Goal: Task Accomplishment & Management: Use online tool/utility

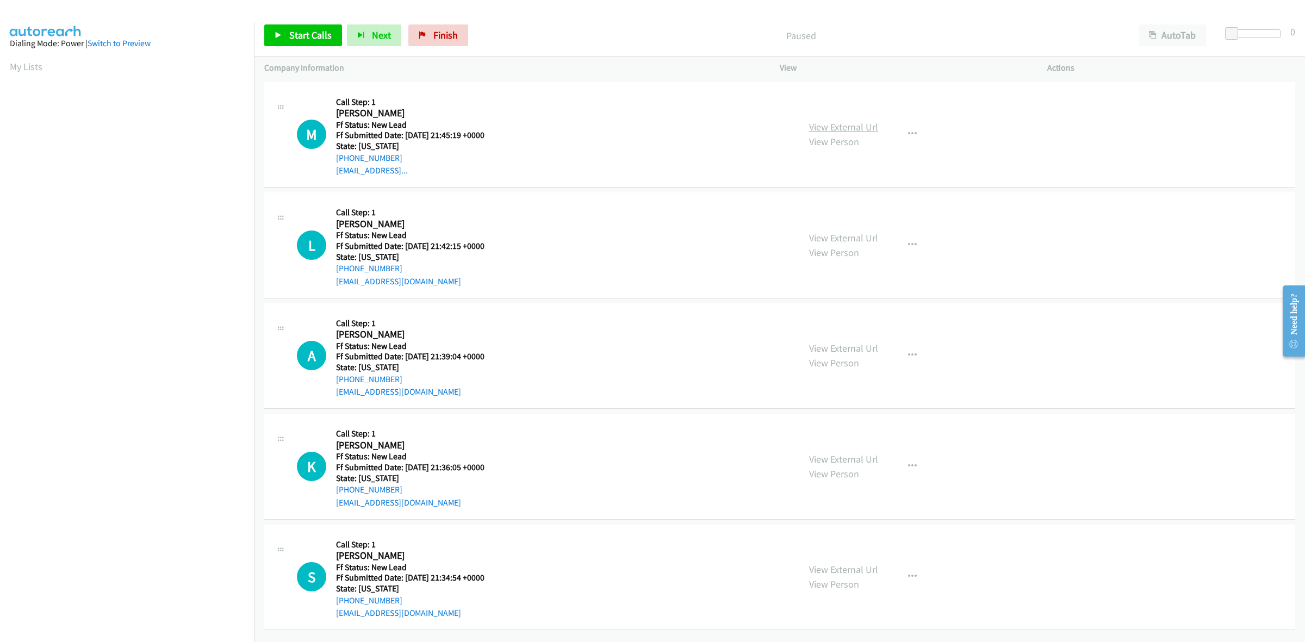
click at [847, 128] on link "View External Url" at bounding box center [843, 127] width 69 height 13
click at [851, 233] on link "View External Url" at bounding box center [843, 238] width 69 height 13
click at [856, 343] on link "View External Url" at bounding box center [843, 348] width 69 height 13
click at [847, 455] on link "View External Url" at bounding box center [843, 459] width 69 height 13
click at [847, 566] on link "View External Url" at bounding box center [843, 569] width 69 height 13
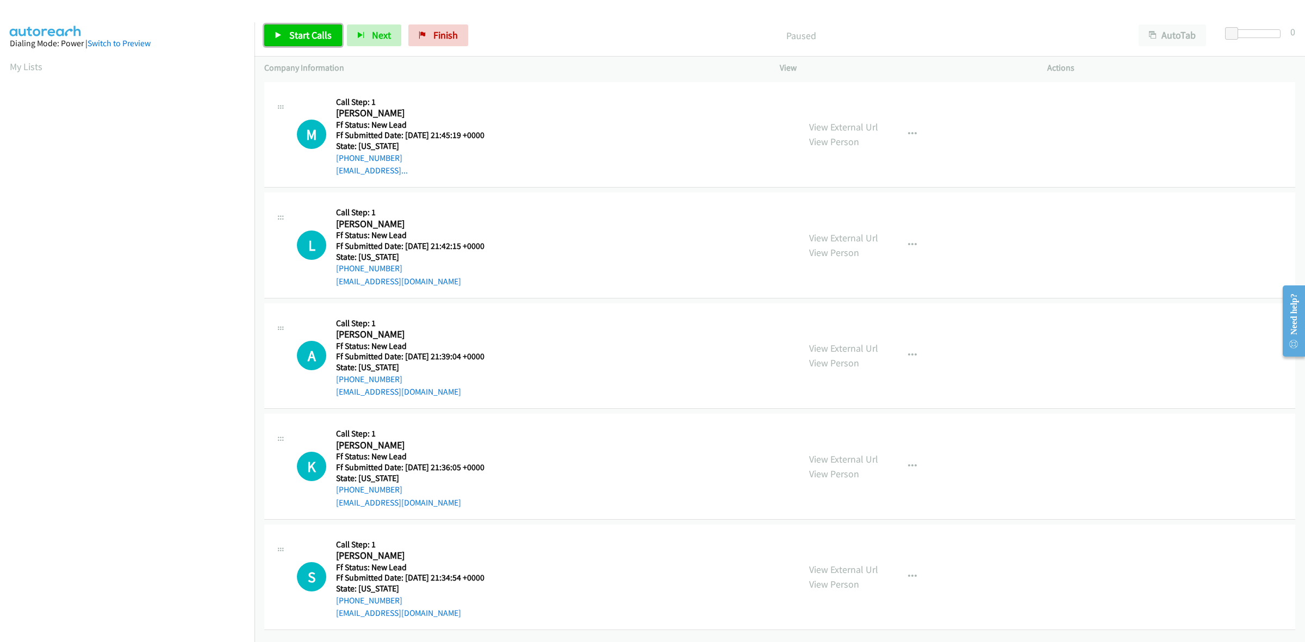
click at [292, 39] on span "Start Calls" at bounding box center [310, 35] width 42 height 13
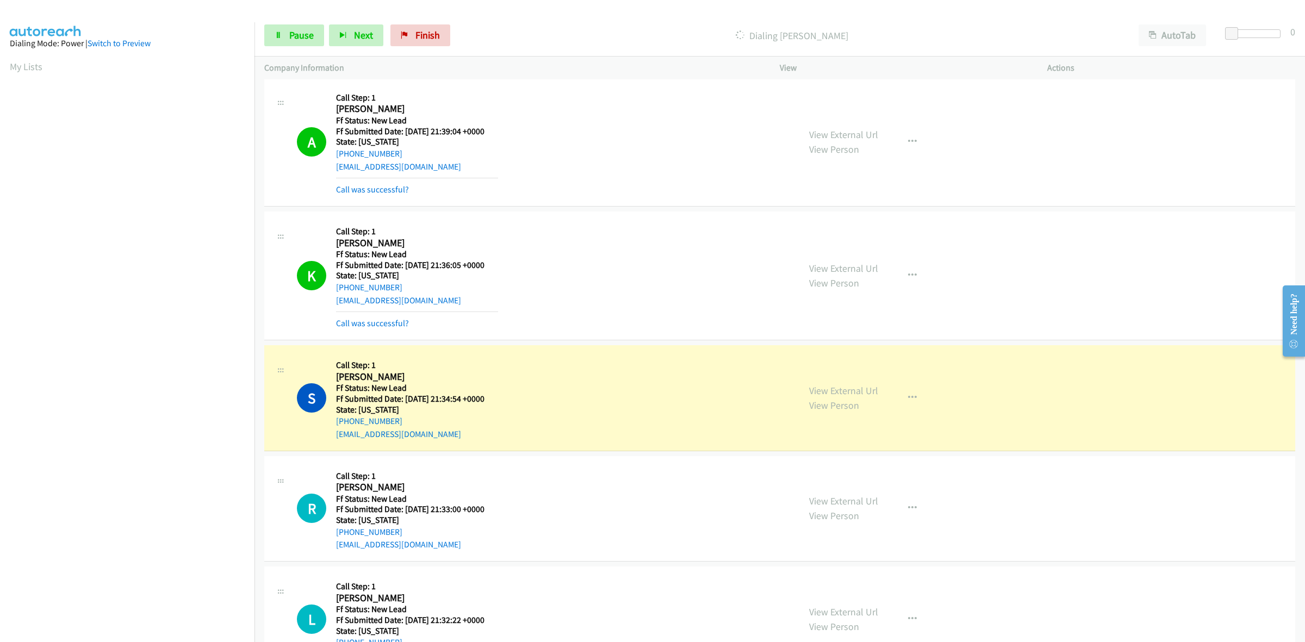
scroll to position [431, 0]
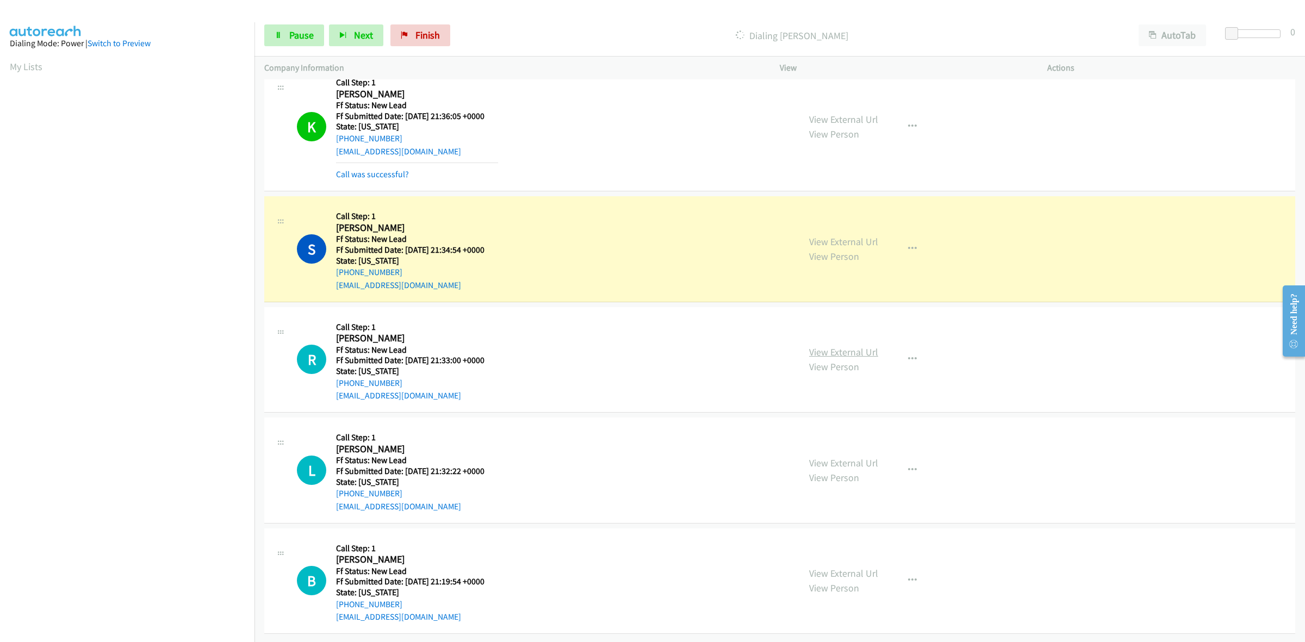
click at [838, 346] on link "View External Url" at bounding box center [843, 352] width 69 height 13
click at [824, 457] on link "View External Url" at bounding box center [843, 463] width 69 height 13
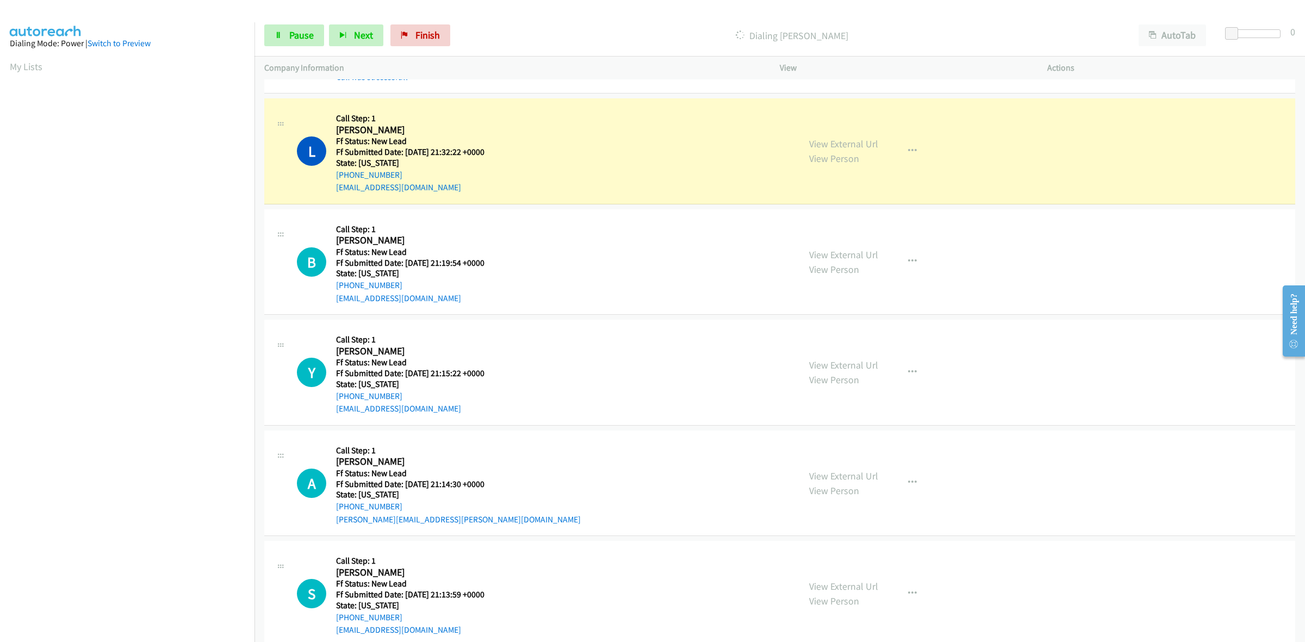
scroll to position [810, 0]
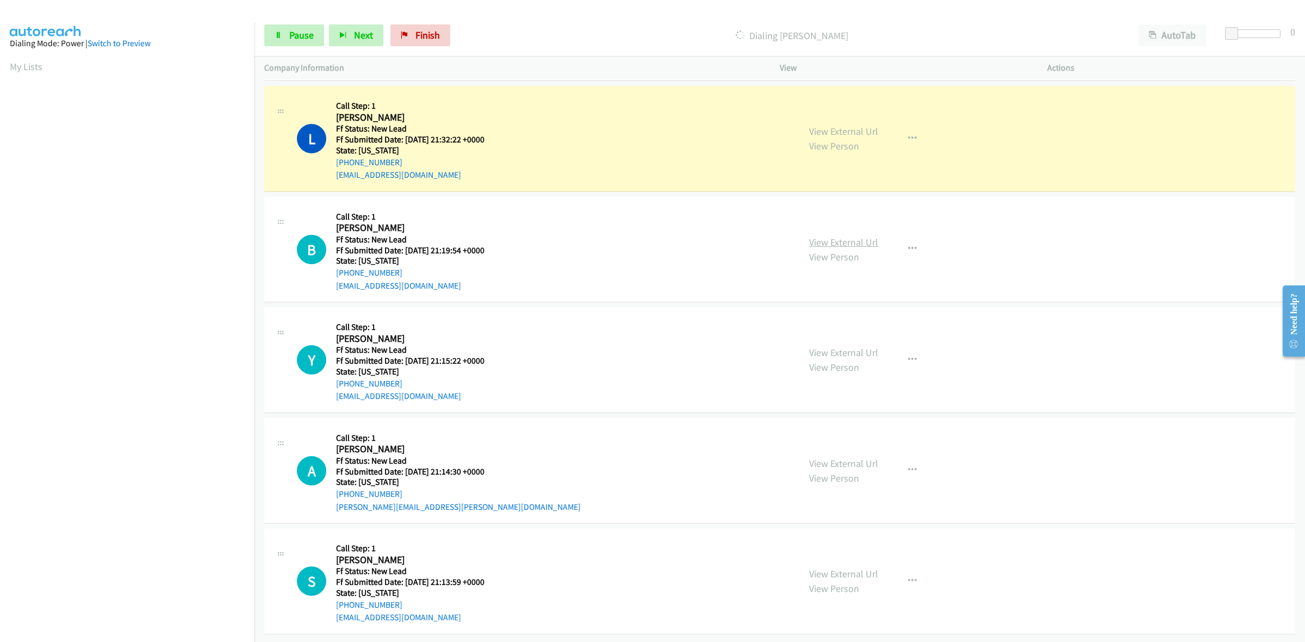
click at [836, 236] on link "View External Url" at bounding box center [843, 242] width 69 height 13
click at [860, 346] on link "View External Url" at bounding box center [843, 352] width 69 height 13
click at [847, 457] on link "View External Url" at bounding box center [843, 463] width 69 height 13
click at [833, 568] on link "View External Url" at bounding box center [843, 574] width 69 height 13
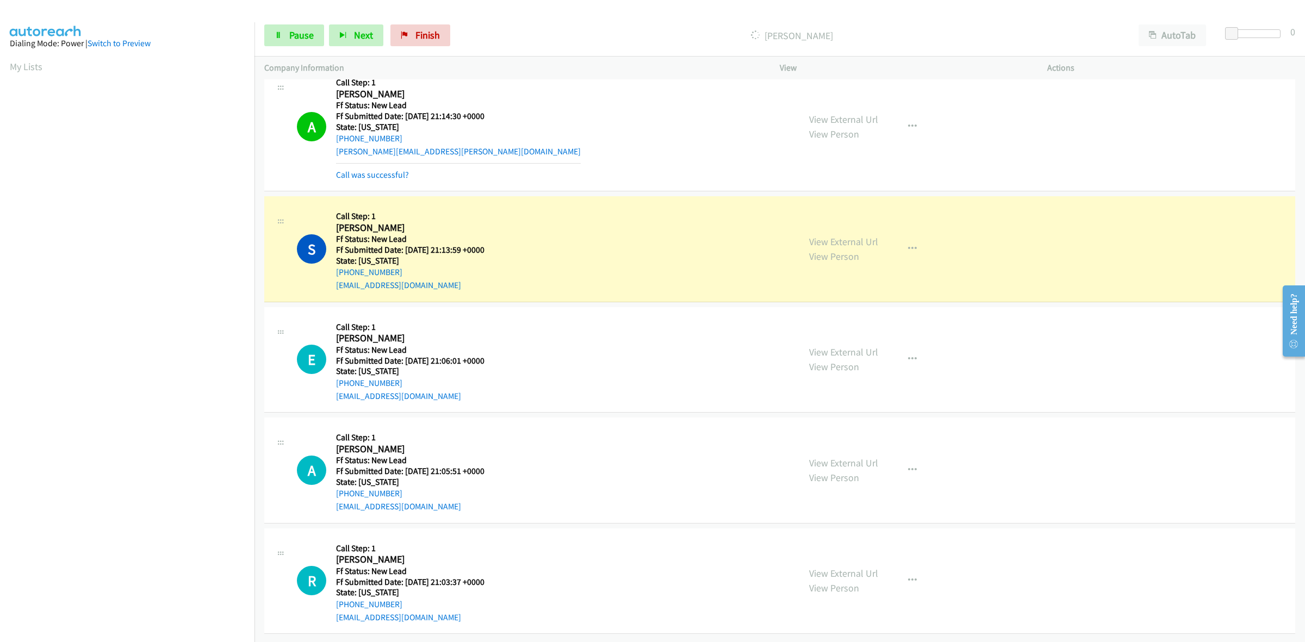
scroll to position [1211, 0]
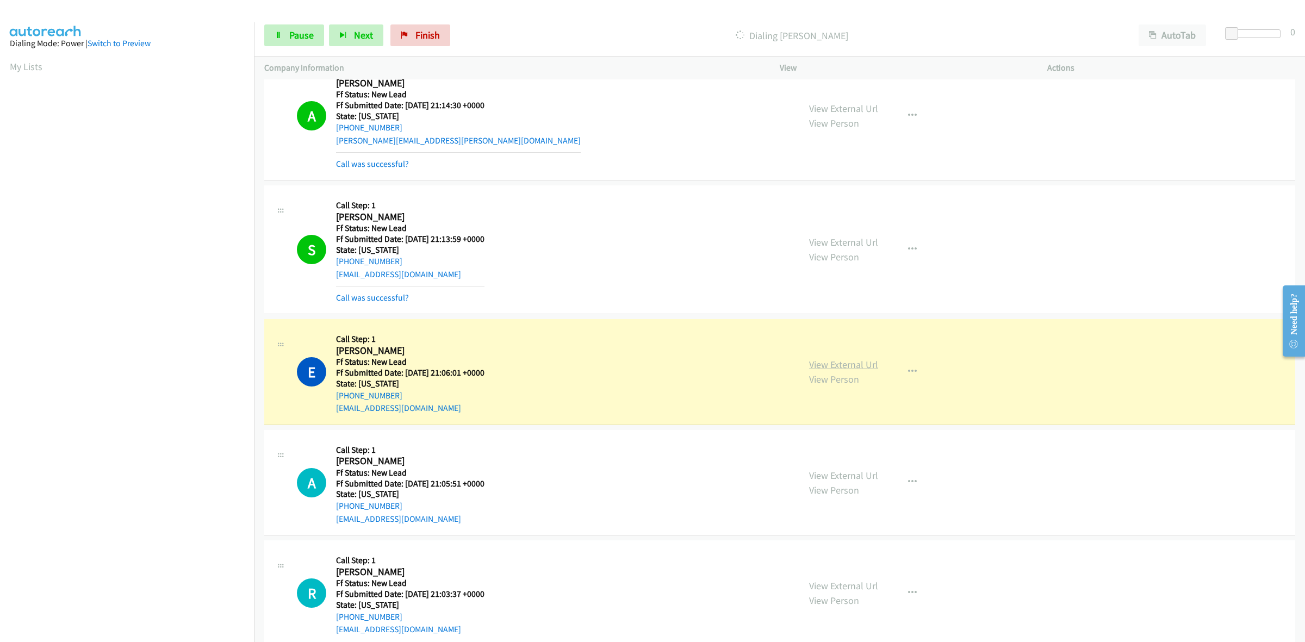
click at [828, 366] on link "View External Url" at bounding box center [843, 364] width 69 height 13
click at [300, 41] on span "Pause" at bounding box center [301, 35] width 24 height 13
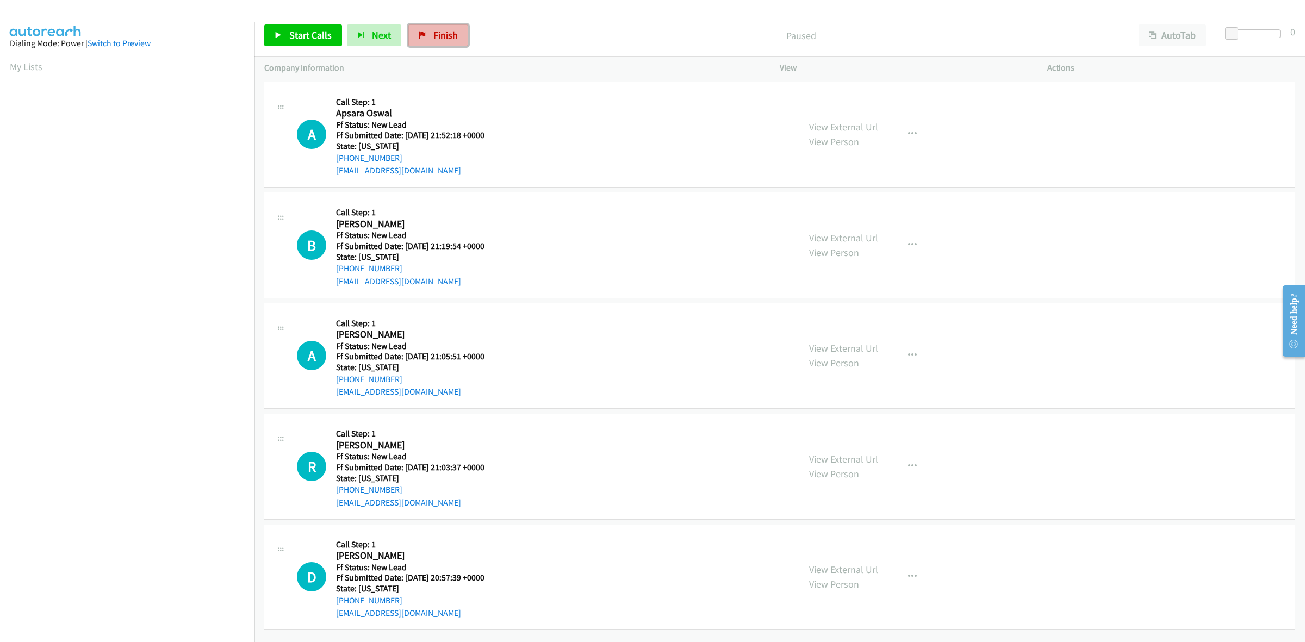
click at [458, 43] on link "Finish" at bounding box center [438, 35] width 60 height 22
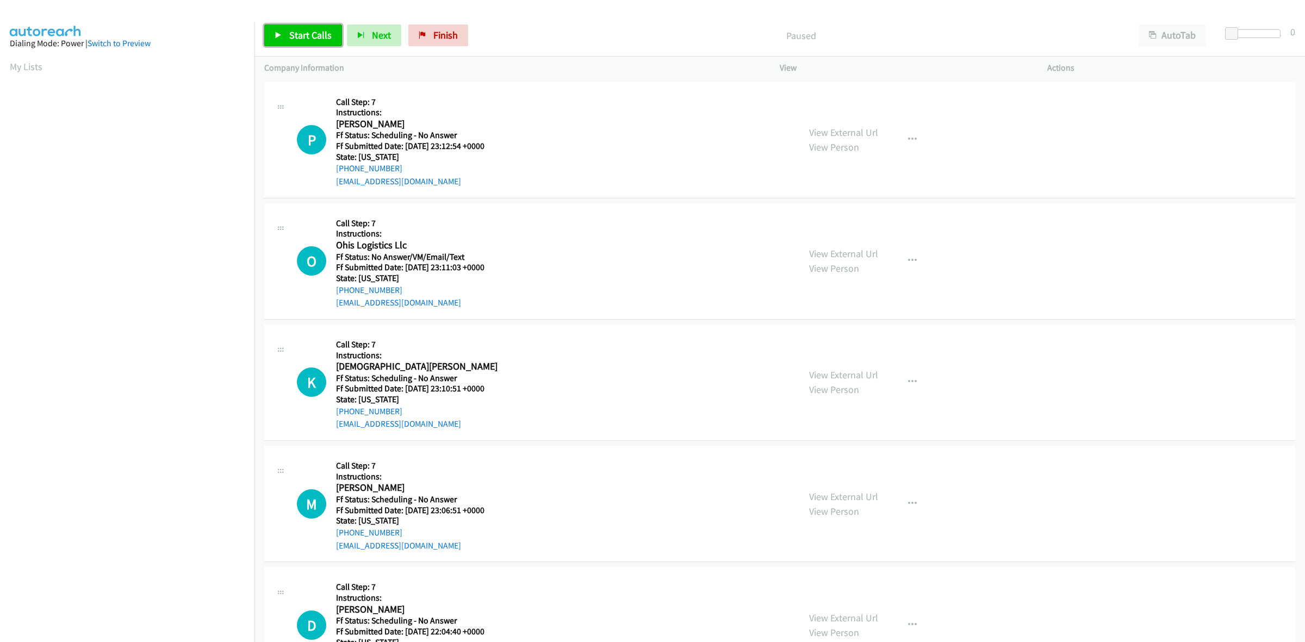
drag, startPoint x: 303, startPoint y: 35, endPoint x: 332, endPoint y: 39, distance: 29.0
click at [303, 35] on span "Start Calls" at bounding box center [310, 35] width 42 height 13
click at [866, 129] on link "View External Url" at bounding box center [843, 132] width 69 height 13
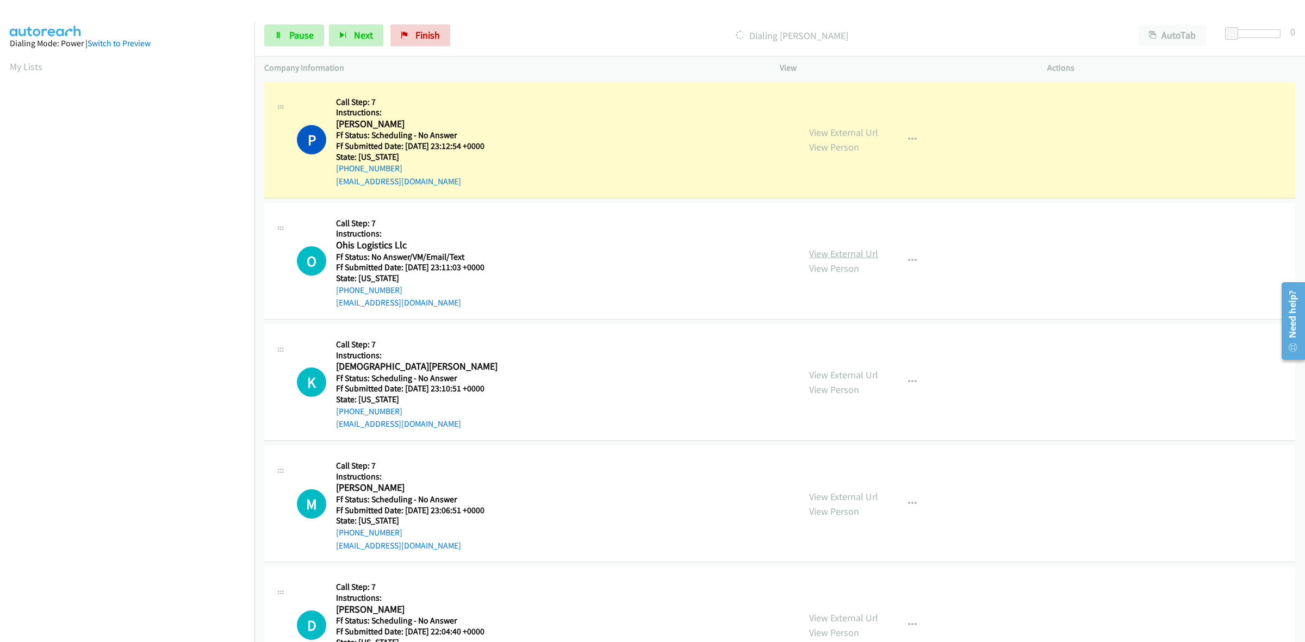
click at [846, 251] on link "View External Url" at bounding box center [843, 253] width 69 height 13
click at [865, 377] on link "View External Url" at bounding box center [843, 375] width 69 height 13
click at [824, 492] on link "View External Url" at bounding box center [843, 496] width 69 height 13
click at [908, 257] on icon "button" at bounding box center [912, 261] width 9 height 9
click at [828, 330] on link "Skip Call" at bounding box center [854, 332] width 145 height 22
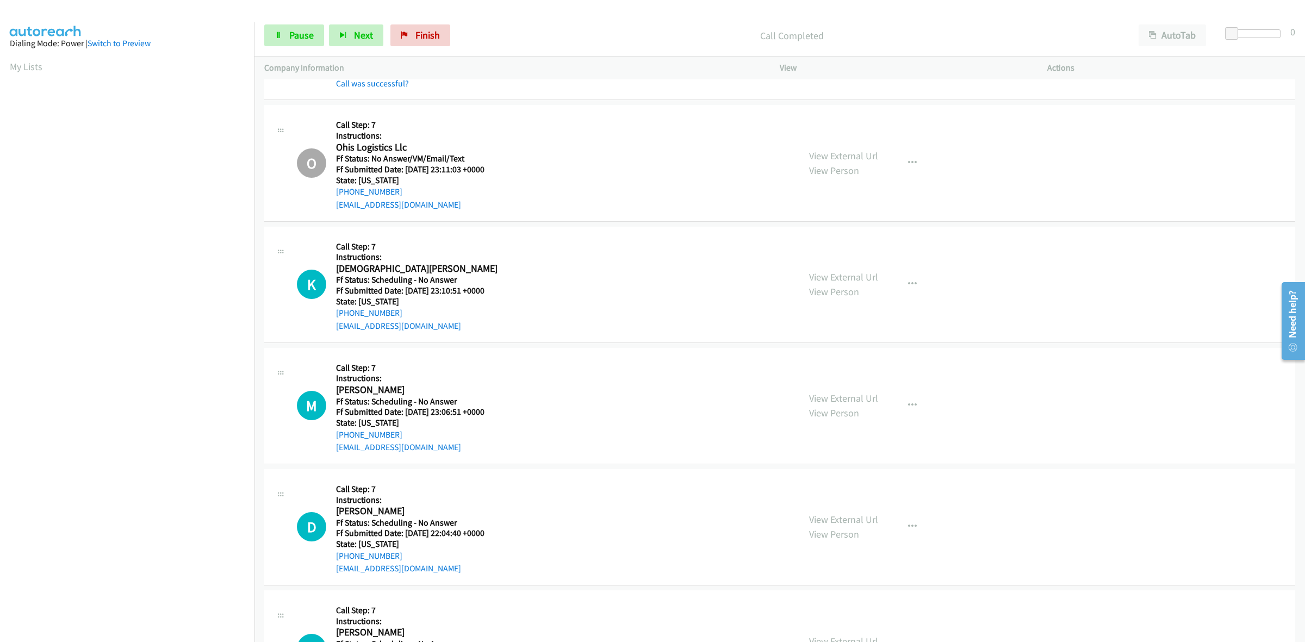
scroll to position [136, 0]
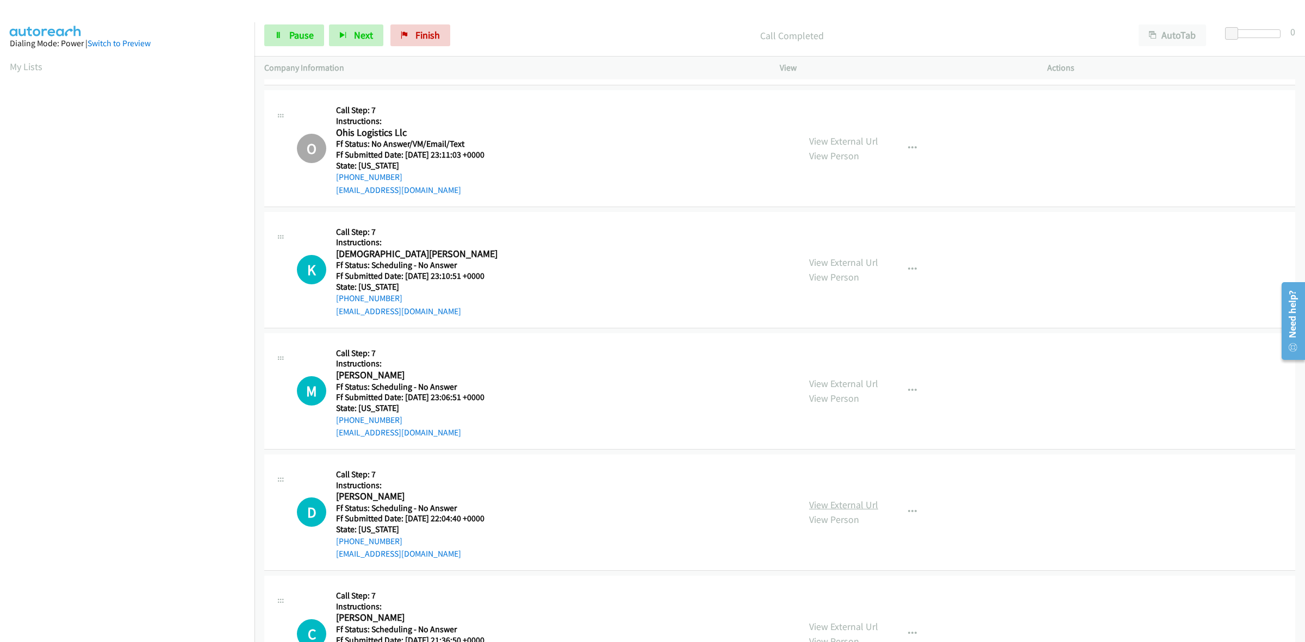
click at [860, 508] on link "View External Url" at bounding box center [843, 505] width 69 height 13
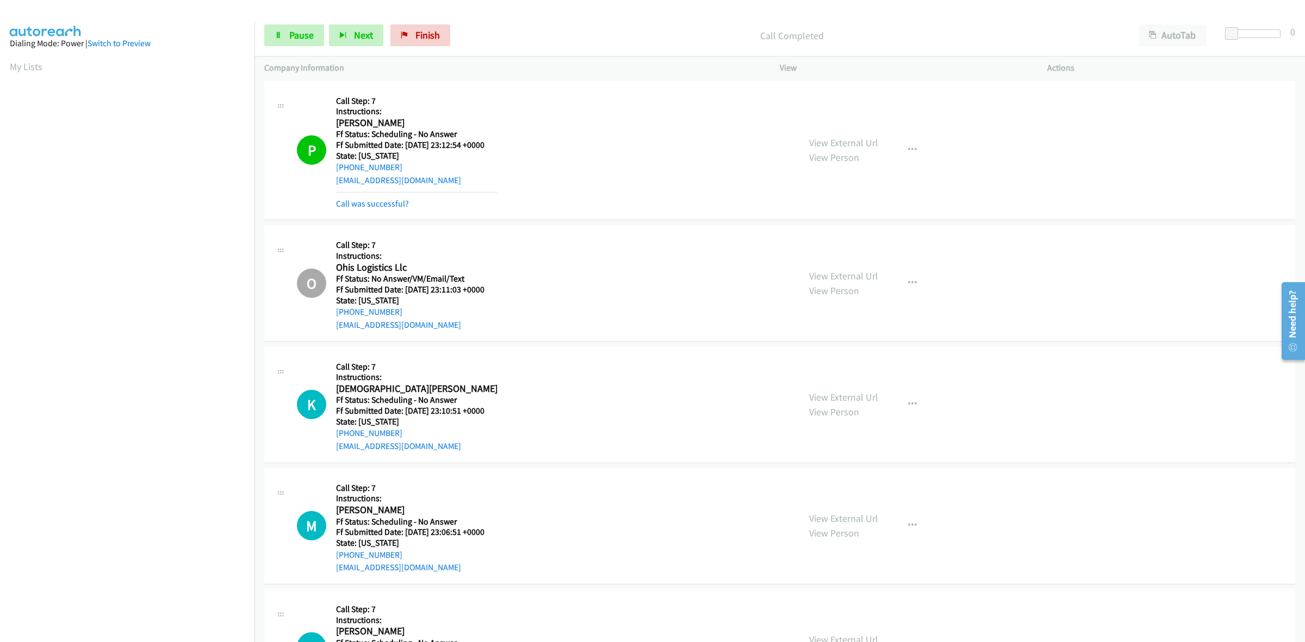
scroll to position [0, 0]
click at [275, 30] on link "Pause" at bounding box center [294, 35] width 60 height 22
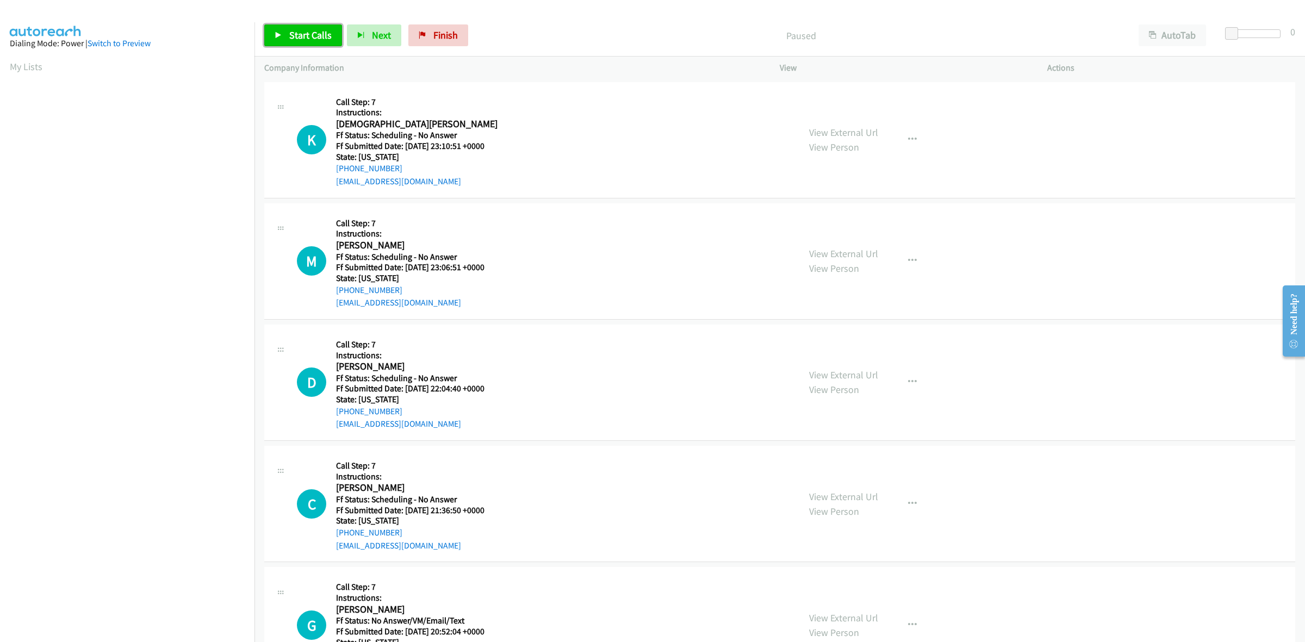
click at [289, 33] on span "Start Calls" at bounding box center [310, 35] width 42 height 13
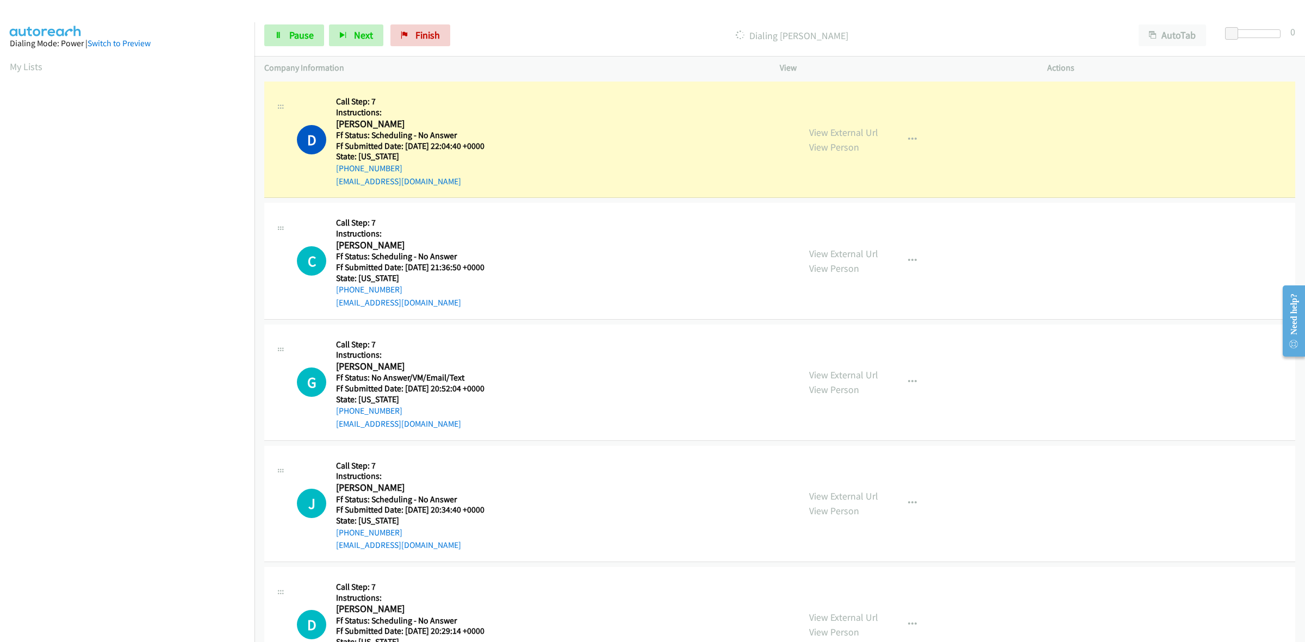
scroll to position [272, 0]
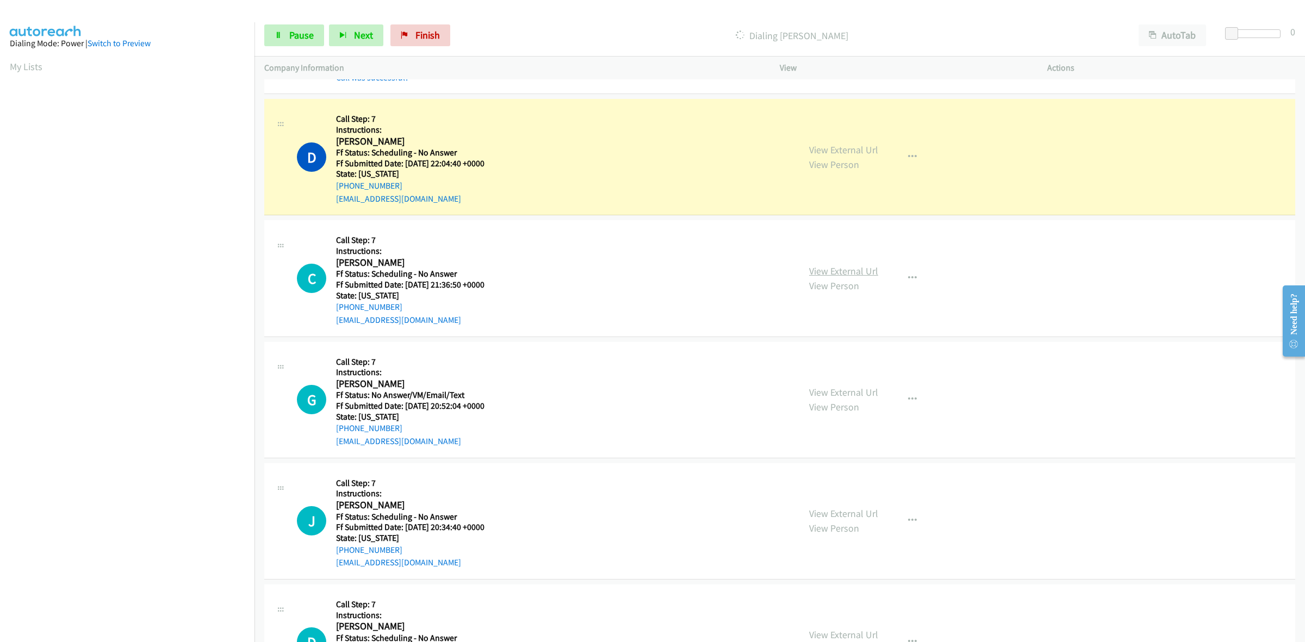
click at [860, 270] on link "View External Url" at bounding box center [843, 271] width 69 height 13
click at [823, 395] on link "View External Url" at bounding box center [843, 392] width 69 height 13
click at [847, 510] on link "View External Url" at bounding box center [843, 513] width 69 height 13
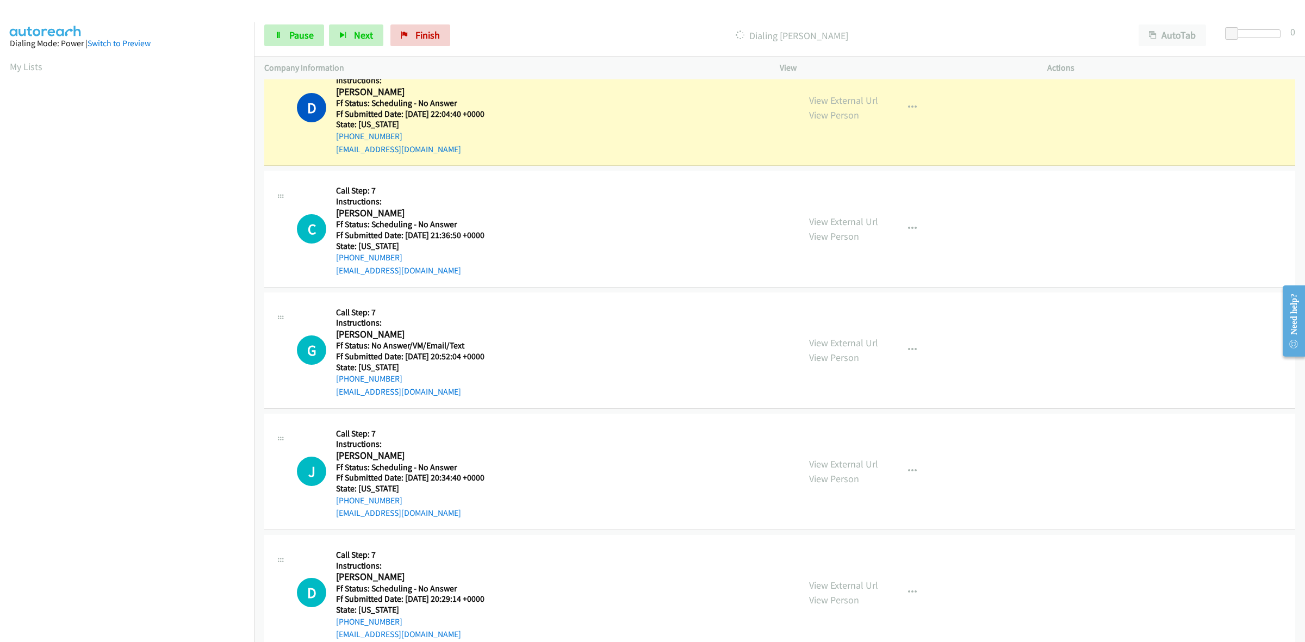
scroll to position [408, 0]
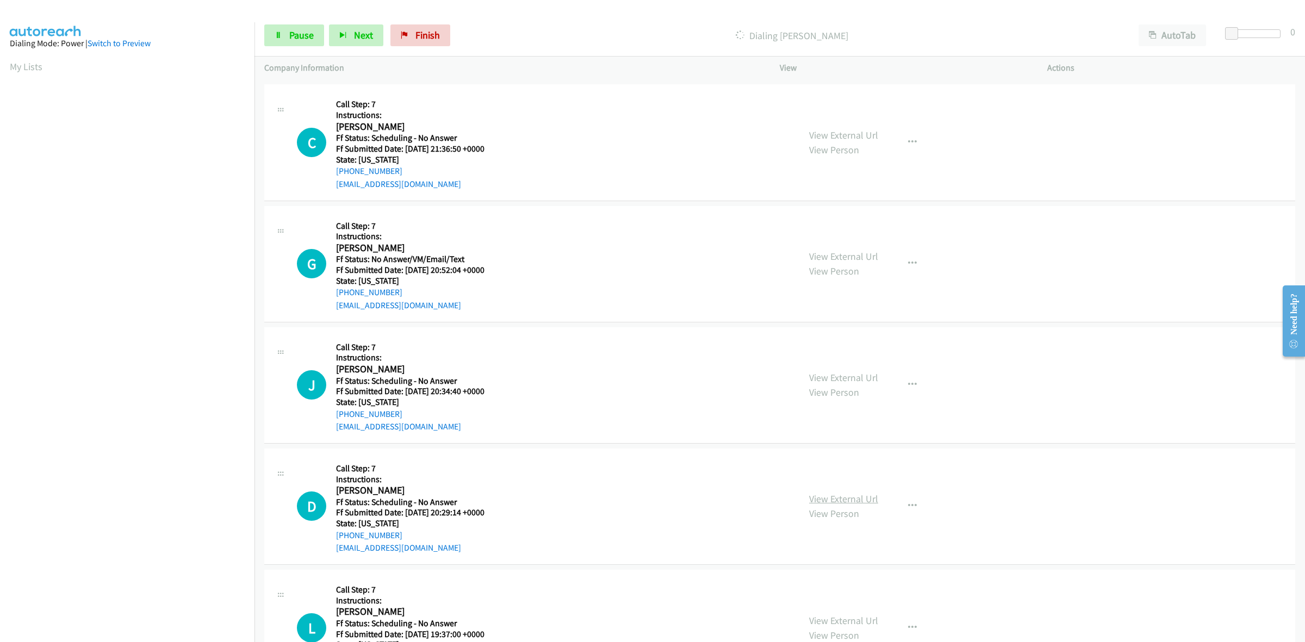
click at [823, 498] on link "View External Url" at bounding box center [843, 499] width 69 height 13
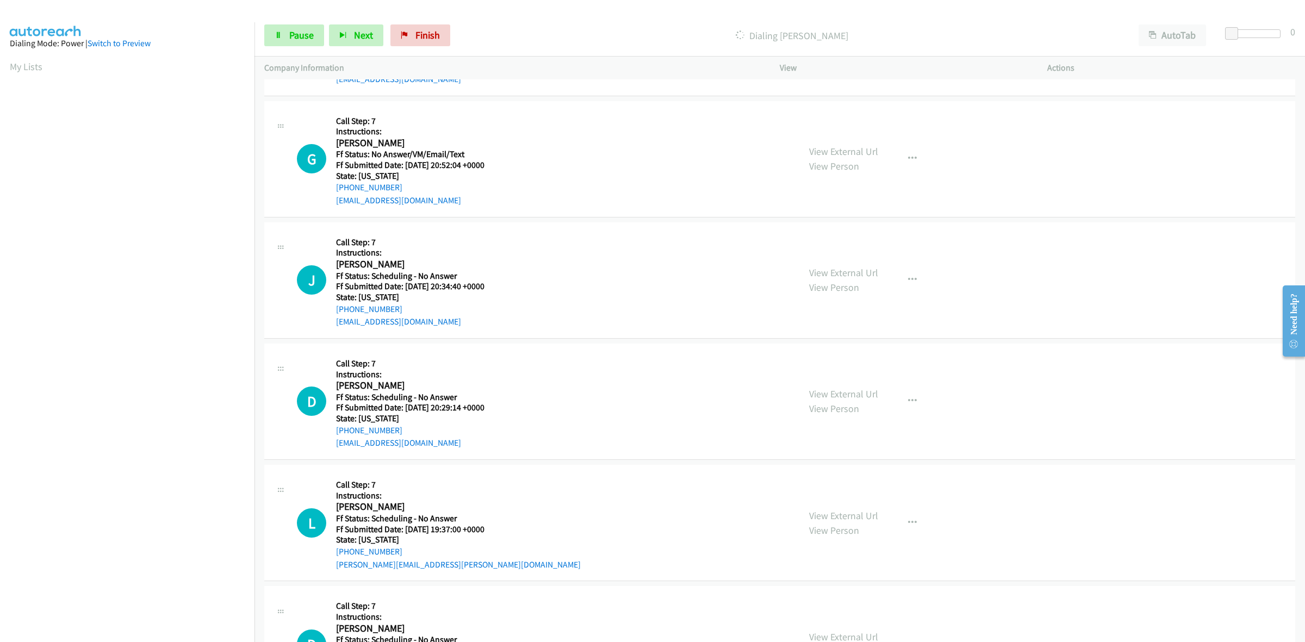
scroll to position [544, 0]
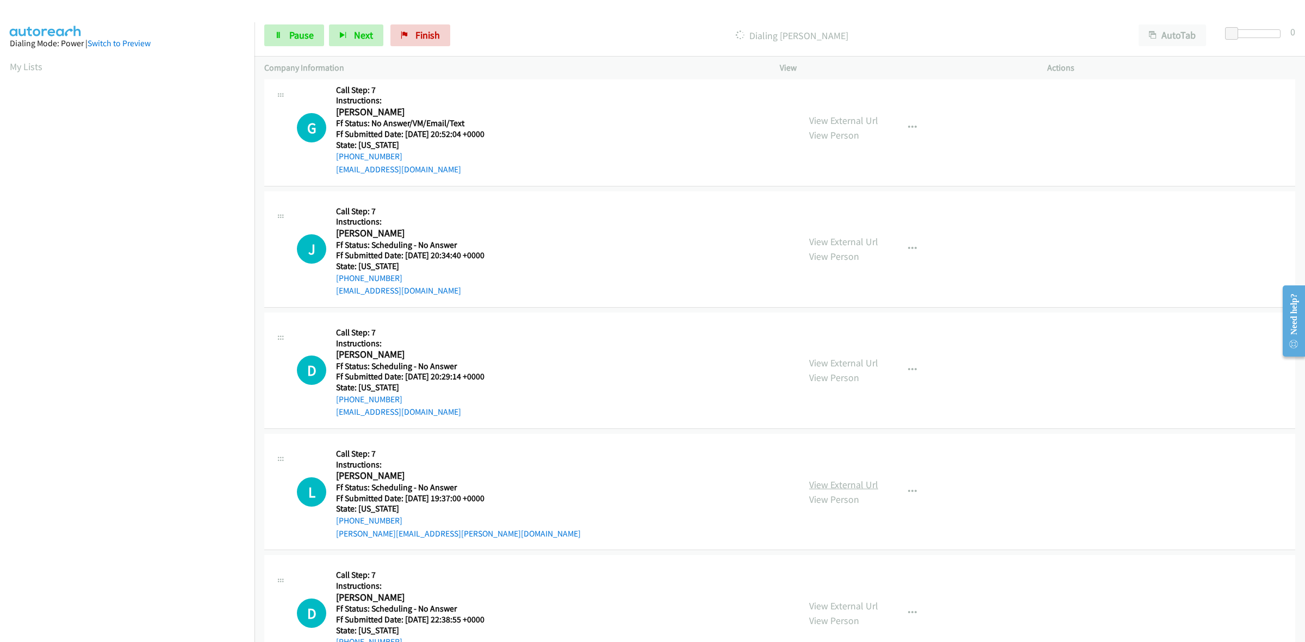
click at [836, 484] on link "View External Url" at bounding box center [843, 484] width 69 height 13
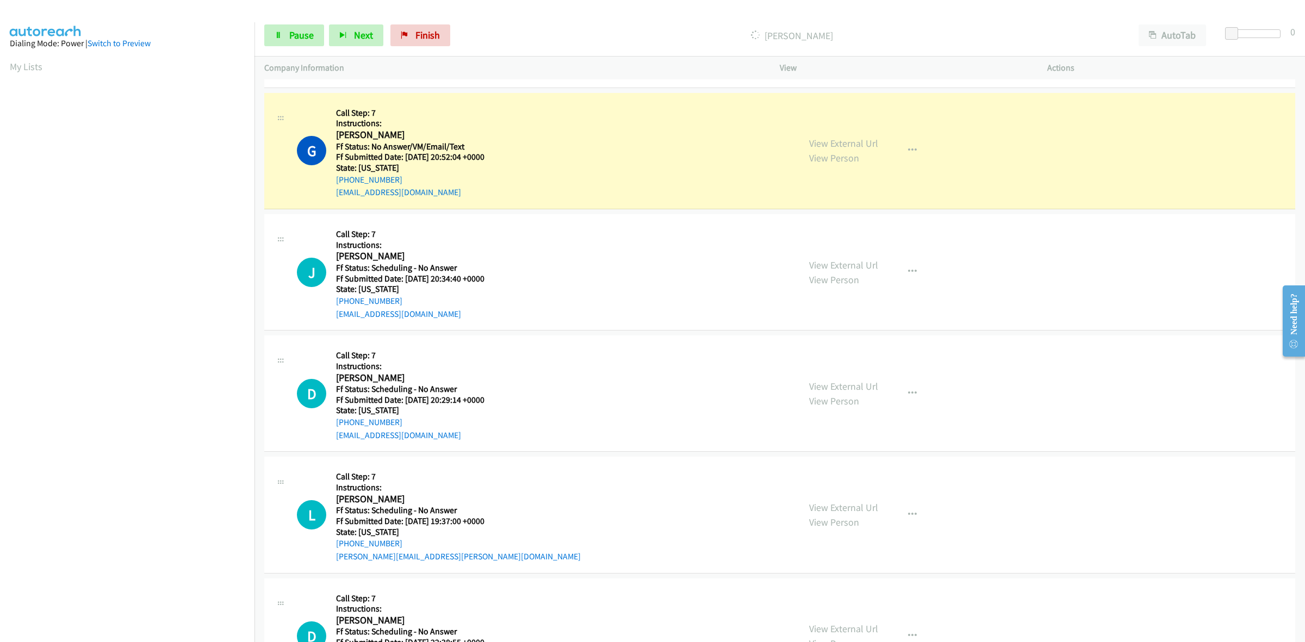
scroll to position [635, 0]
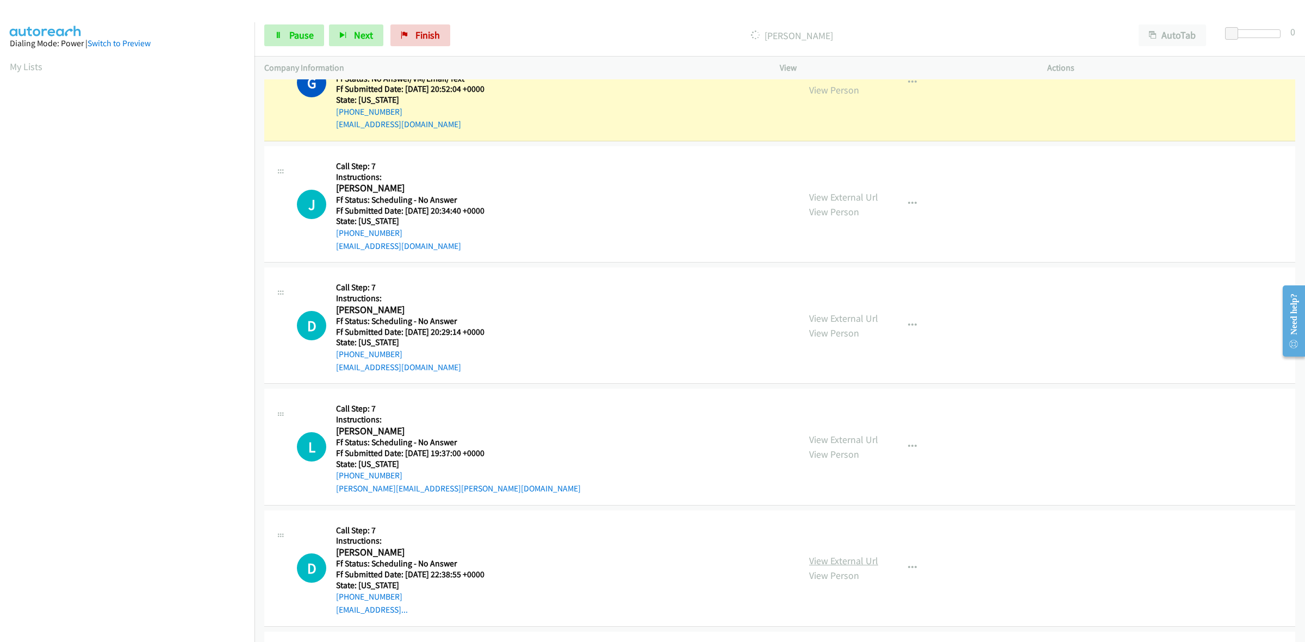
click at [825, 556] on link "View External Url" at bounding box center [843, 561] width 69 height 13
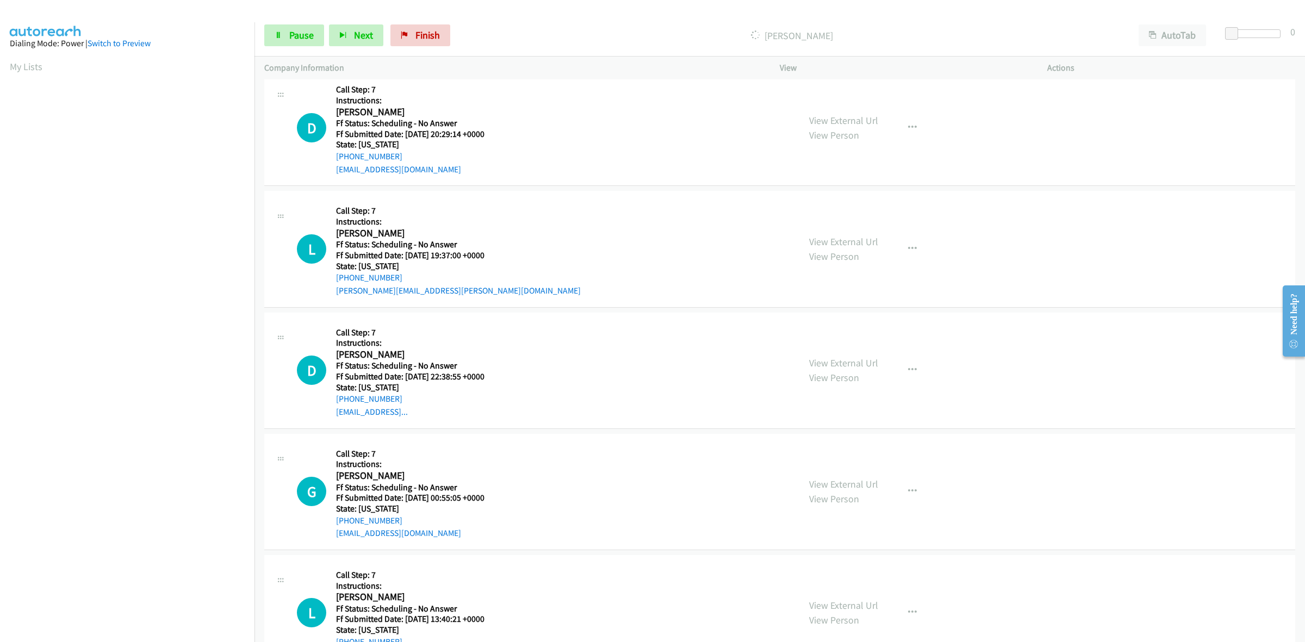
scroll to position [839, 0]
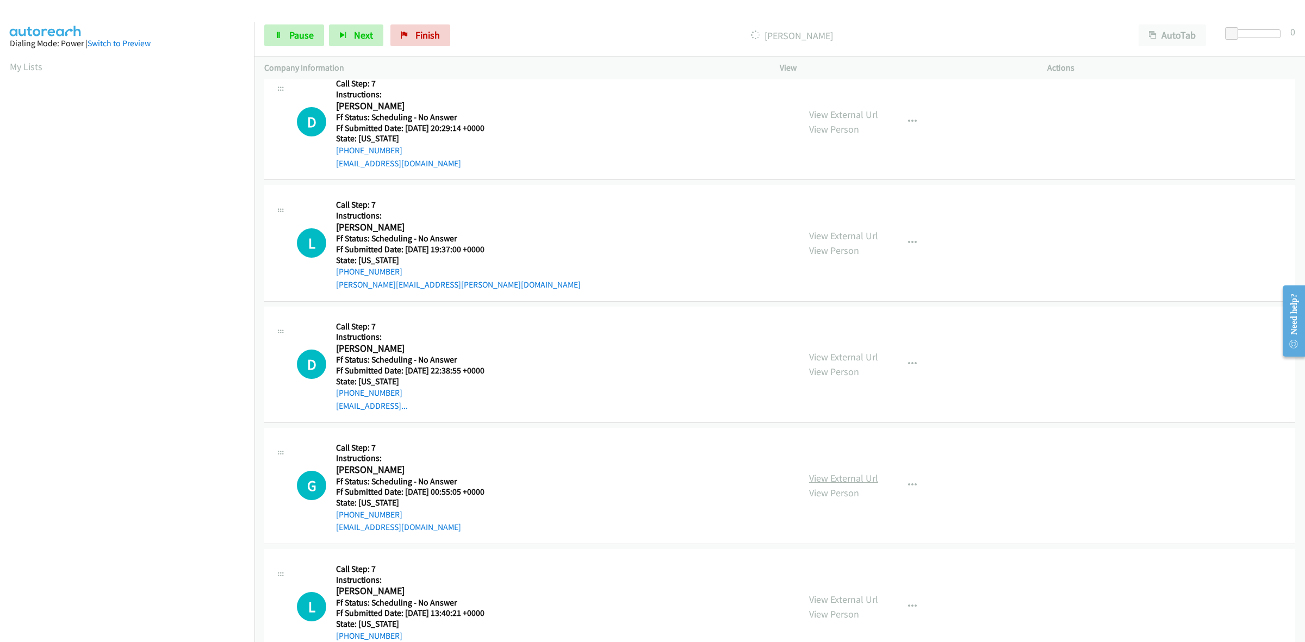
click at [831, 480] on link "View External Url" at bounding box center [843, 478] width 69 height 13
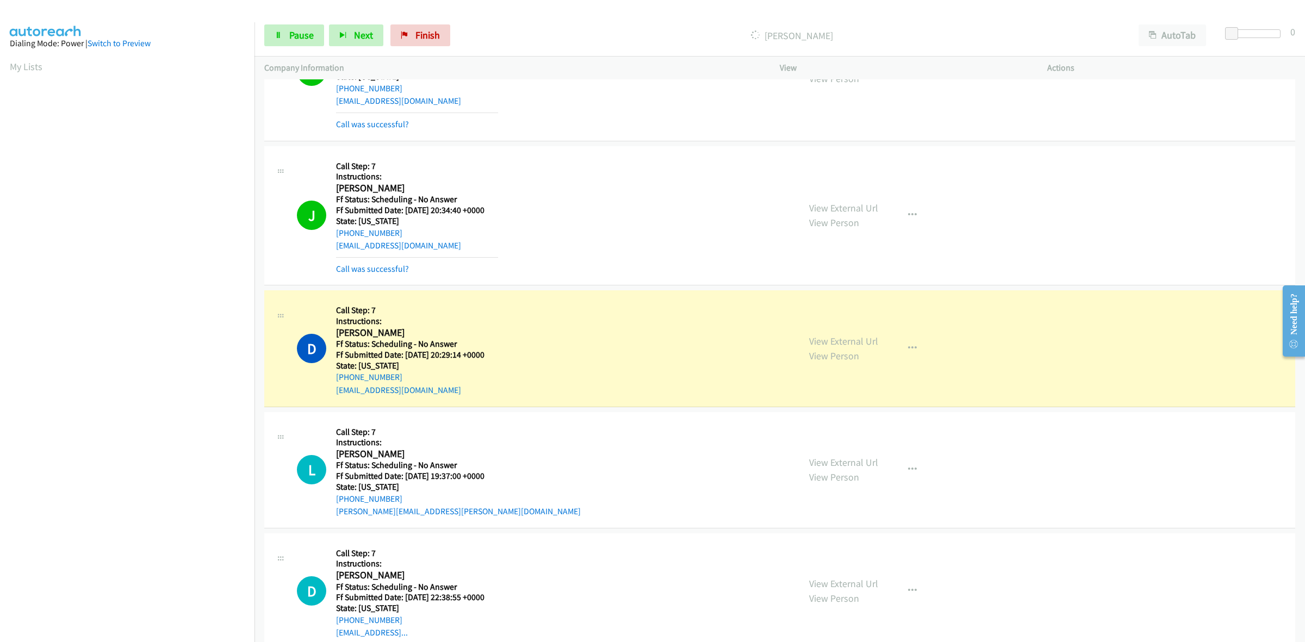
scroll to position [998, 0]
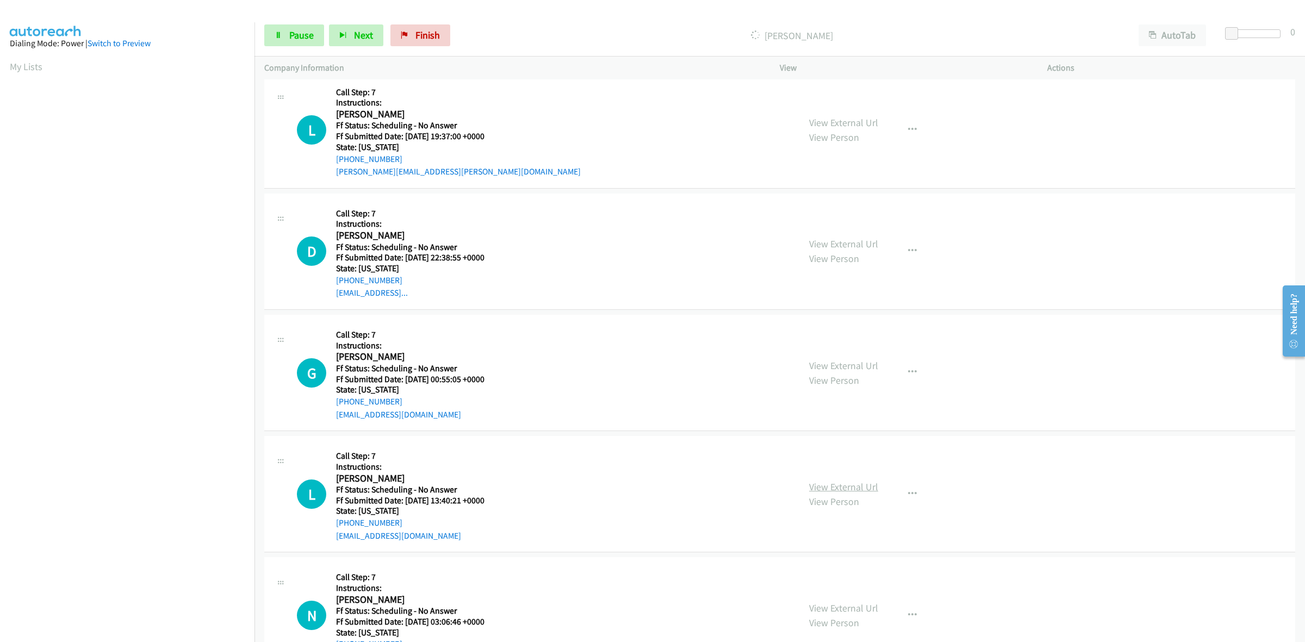
click at [853, 488] on link "View External Url" at bounding box center [843, 487] width 69 height 13
click at [844, 607] on link "View External Url" at bounding box center [843, 608] width 69 height 13
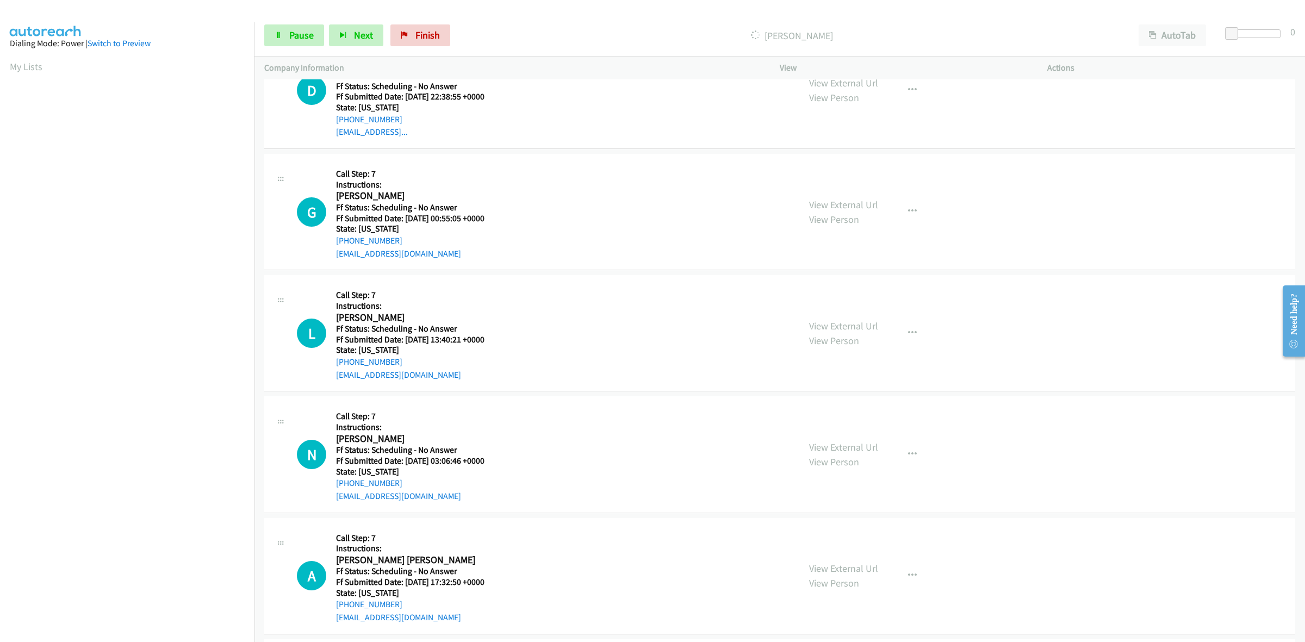
scroll to position [1202, 0]
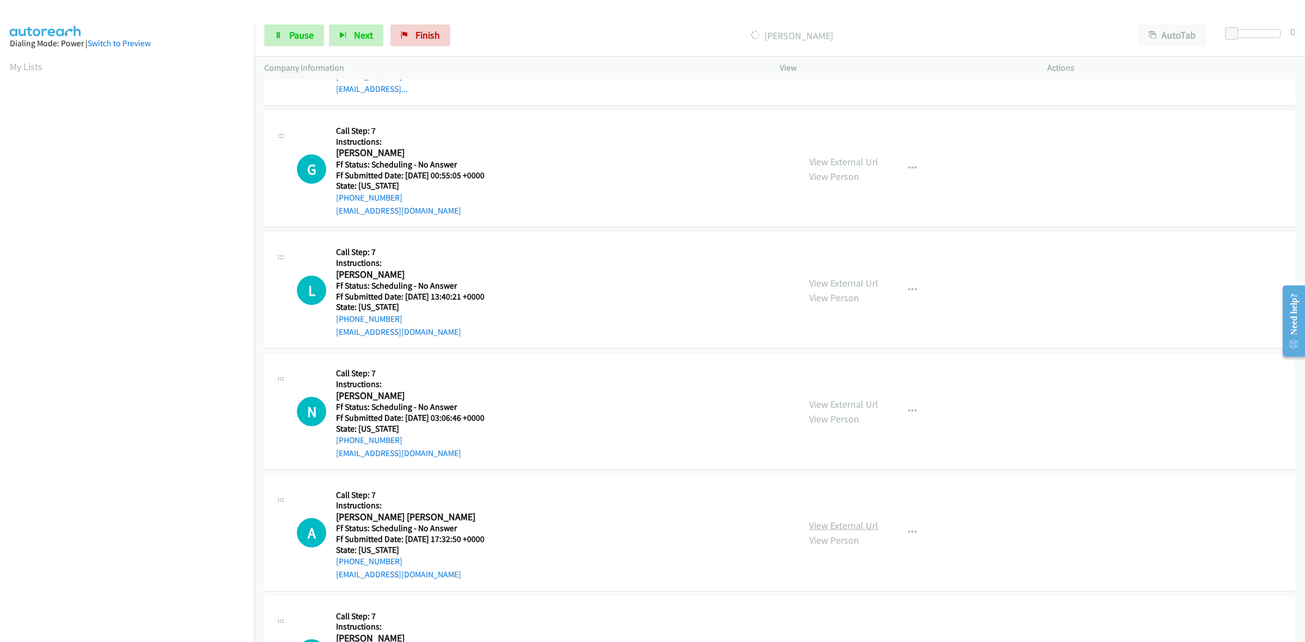
click at [862, 523] on link "View External Url" at bounding box center [843, 525] width 69 height 13
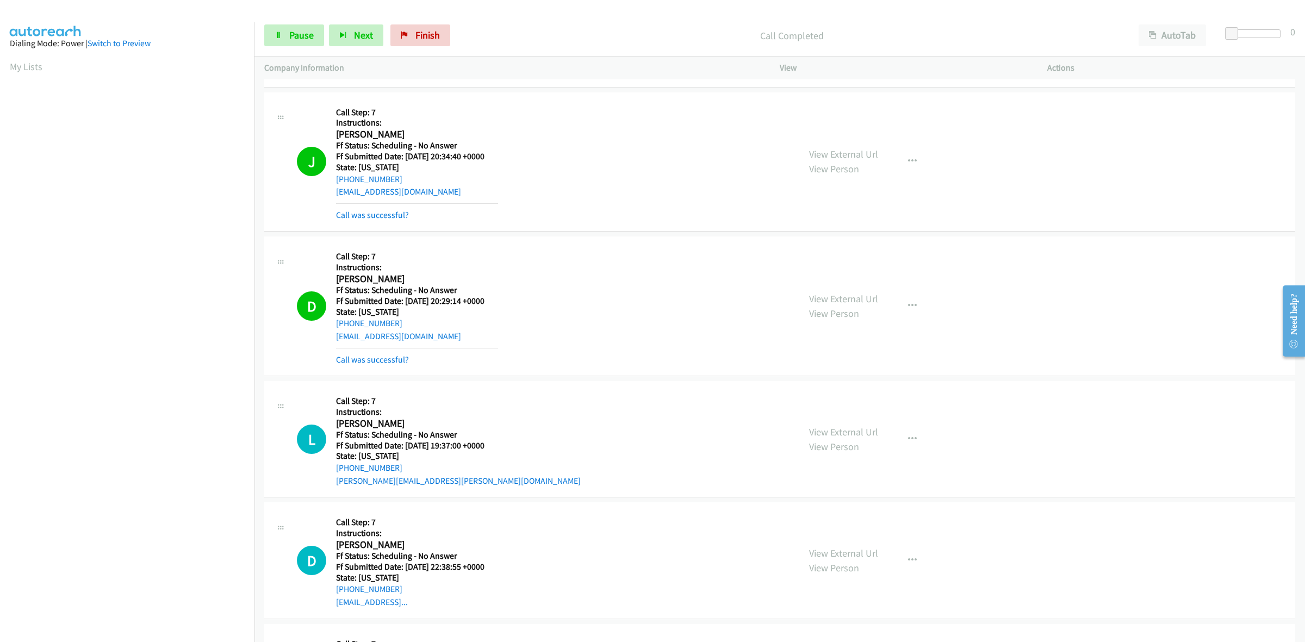
scroll to position [794, 0]
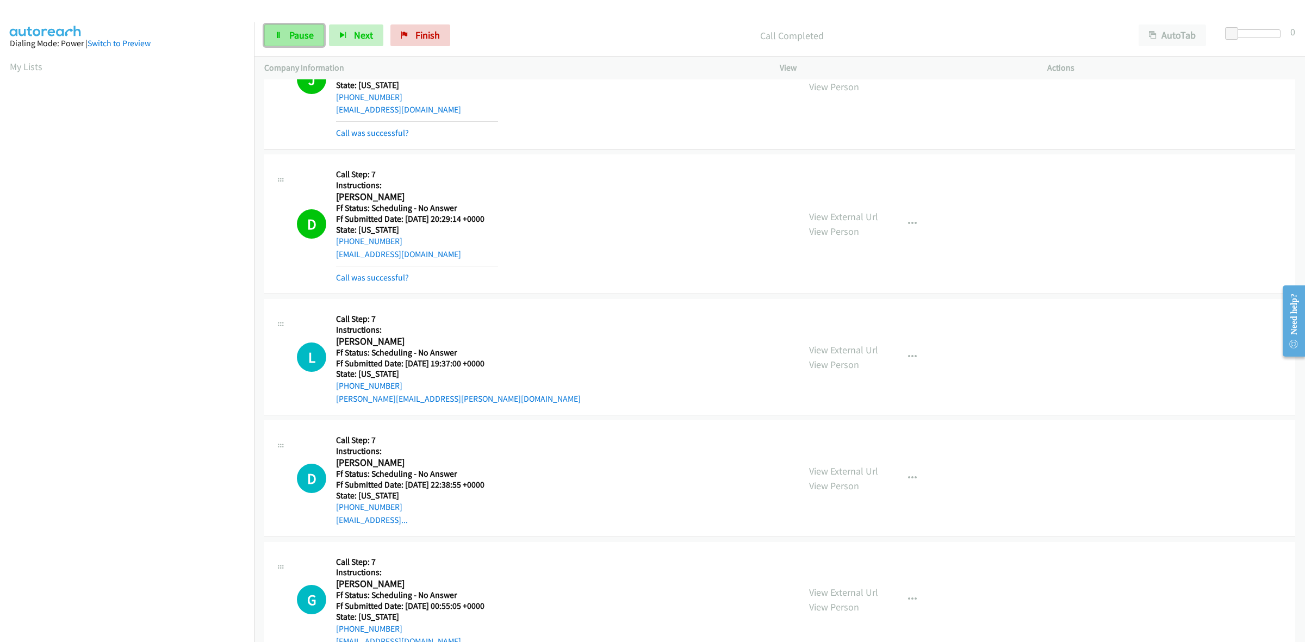
click at [303, 26] on link "Pause" at bounding box center [294, 35] width 60 height 22
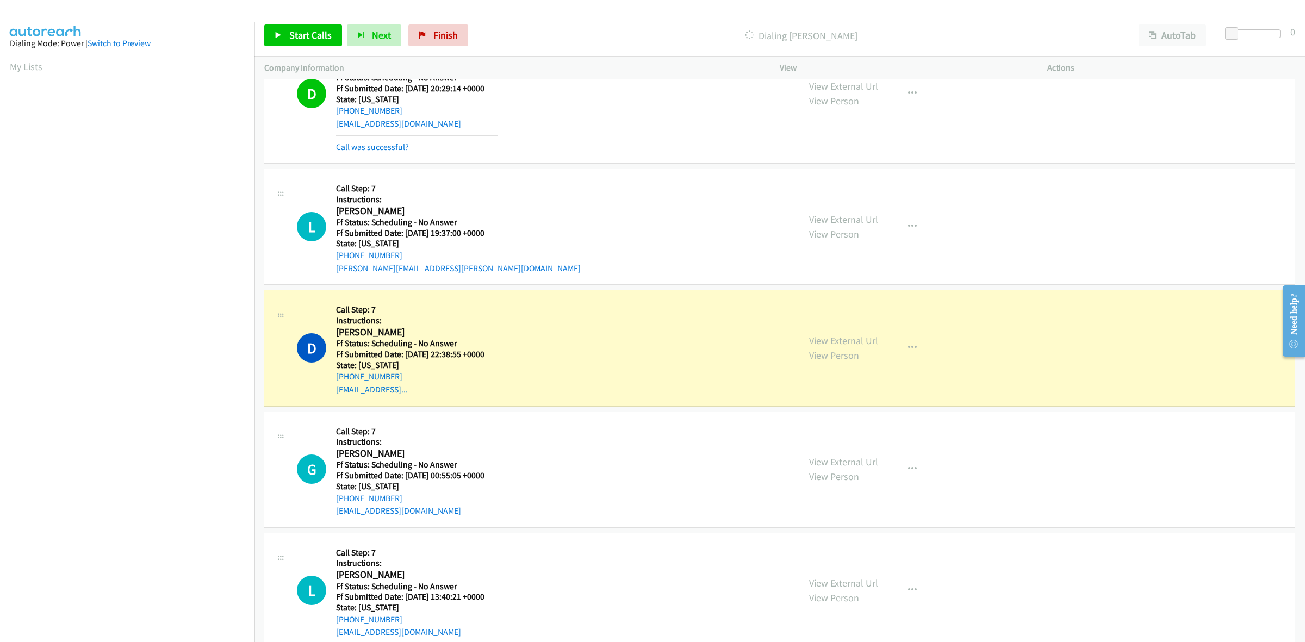
scroll to position [930, 0]
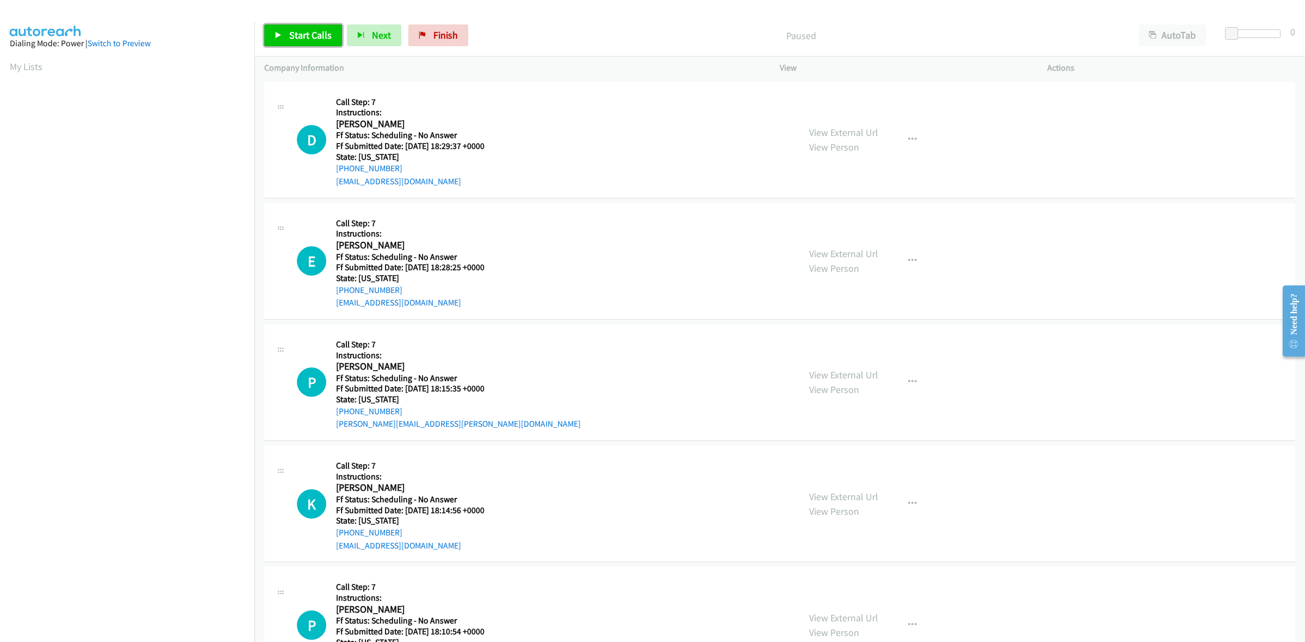
click at [290, 43] on link "Start Calls" at bounding box center [303, 35] width 78 height 22
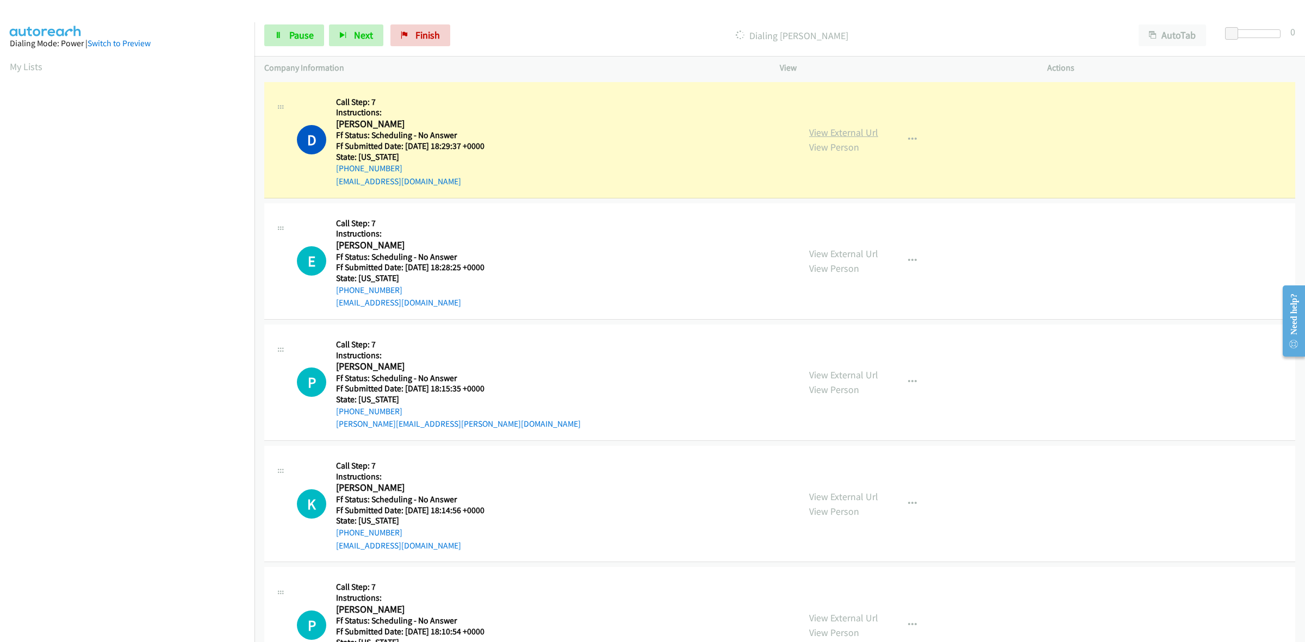
click at [857, 129] on link "View External Url" at bounding box center [843, 132] width 69 height 13
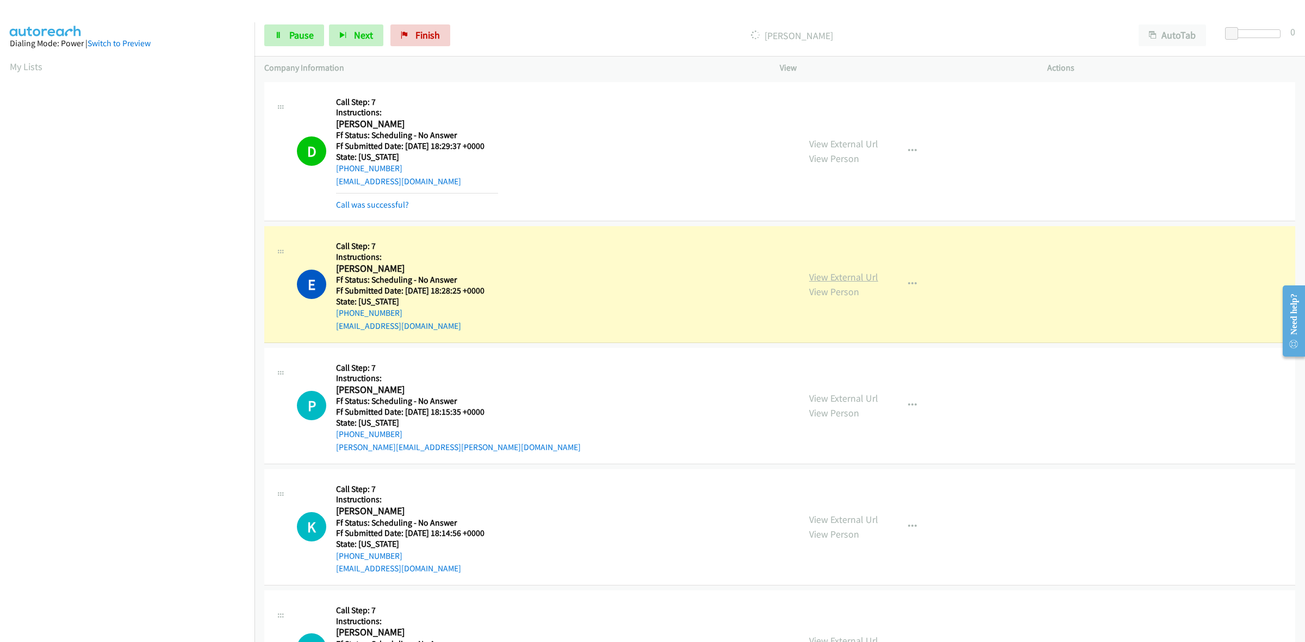
click at [861, 275] on link "View External Url" at bounding box center [843, 277] width 69 height 13
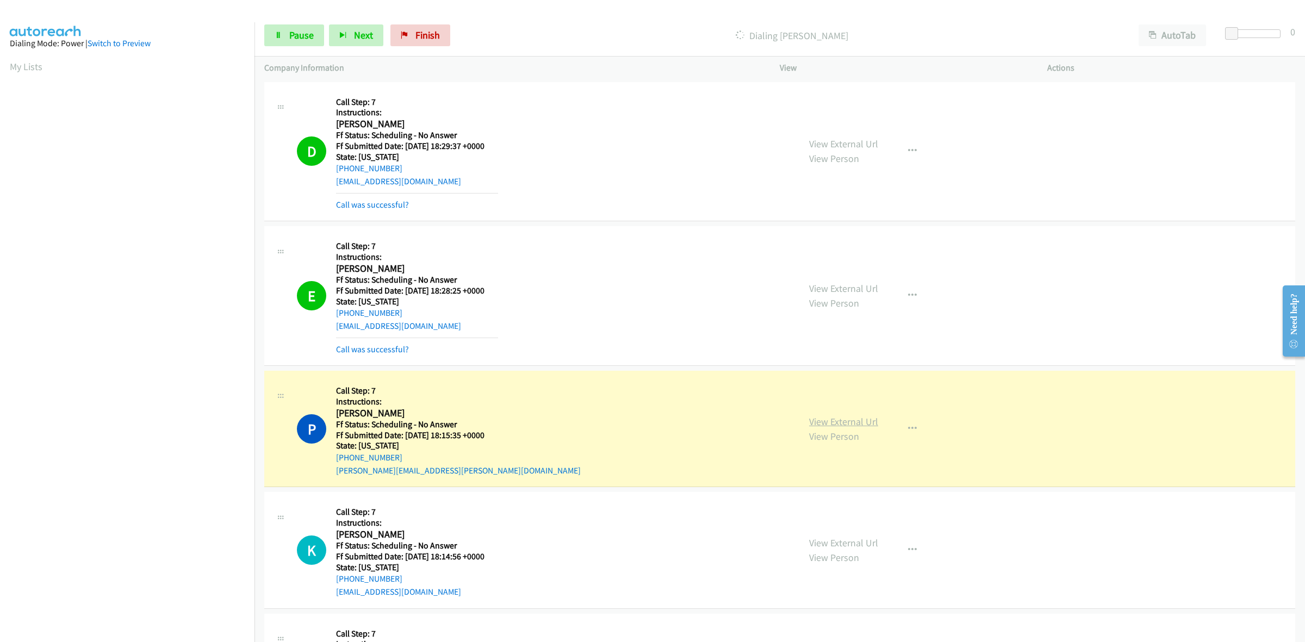
click at [860, 417] on link "View External Url" at bounding box center [843, 421] width 69 height 13
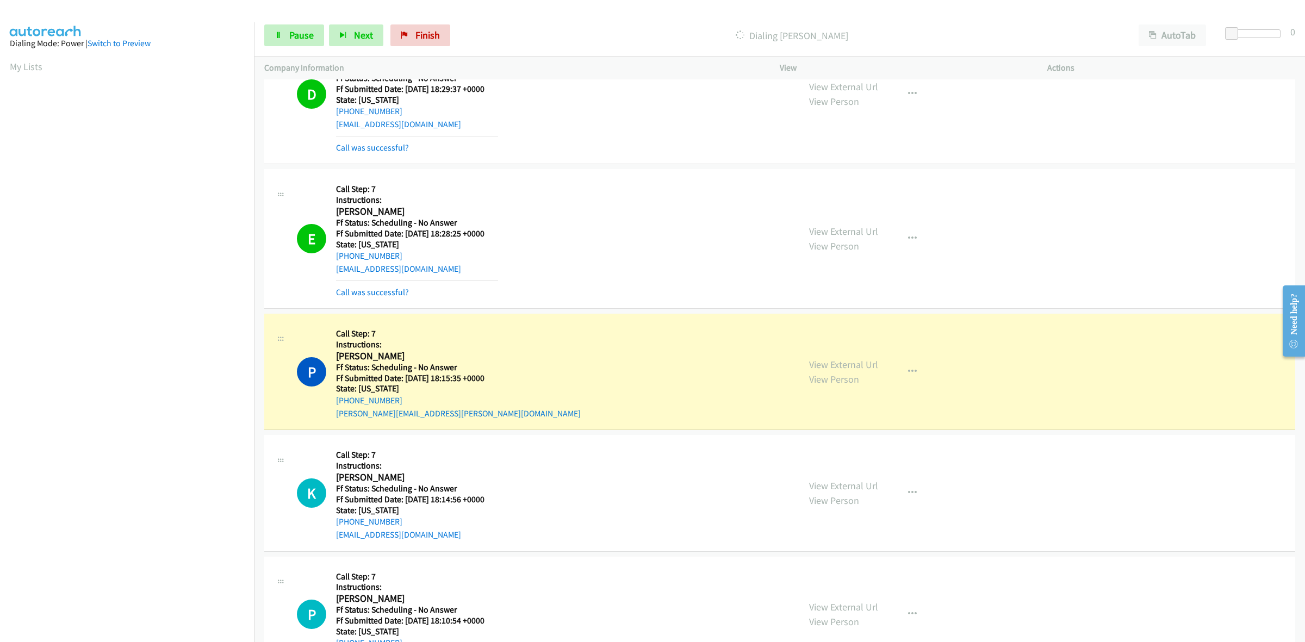
scroll to position [136, 0]
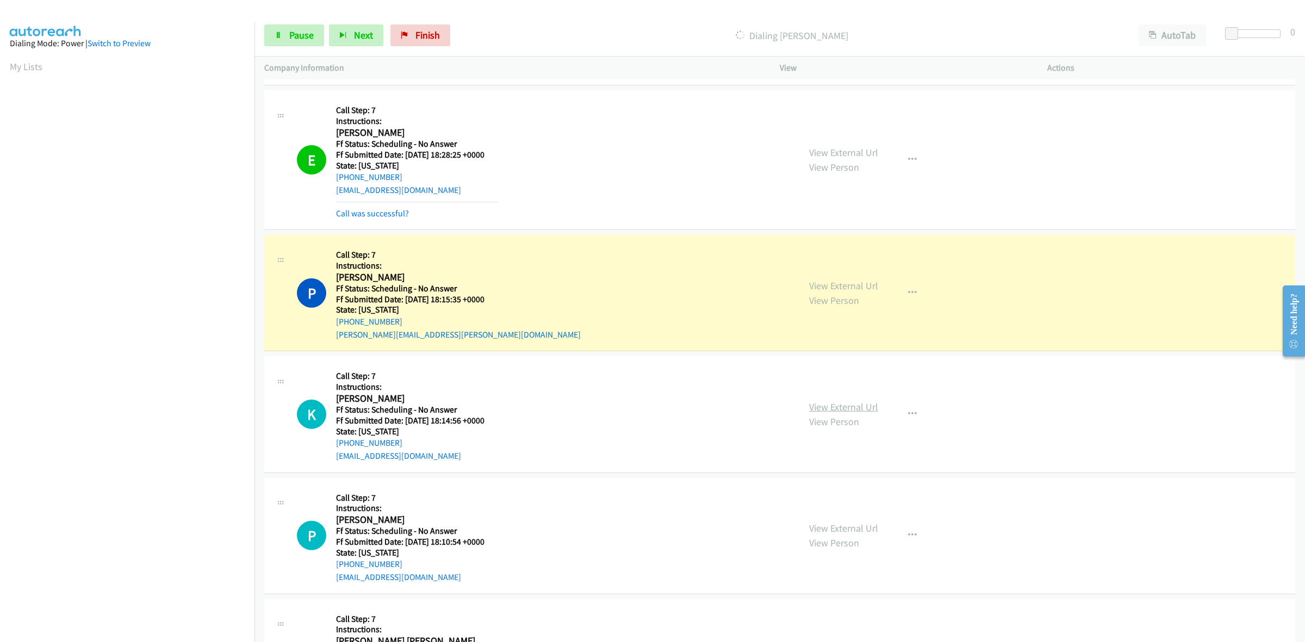
click at [857, 406] on link "View External Url" at bounding box center [843, 407] width 69 height 13
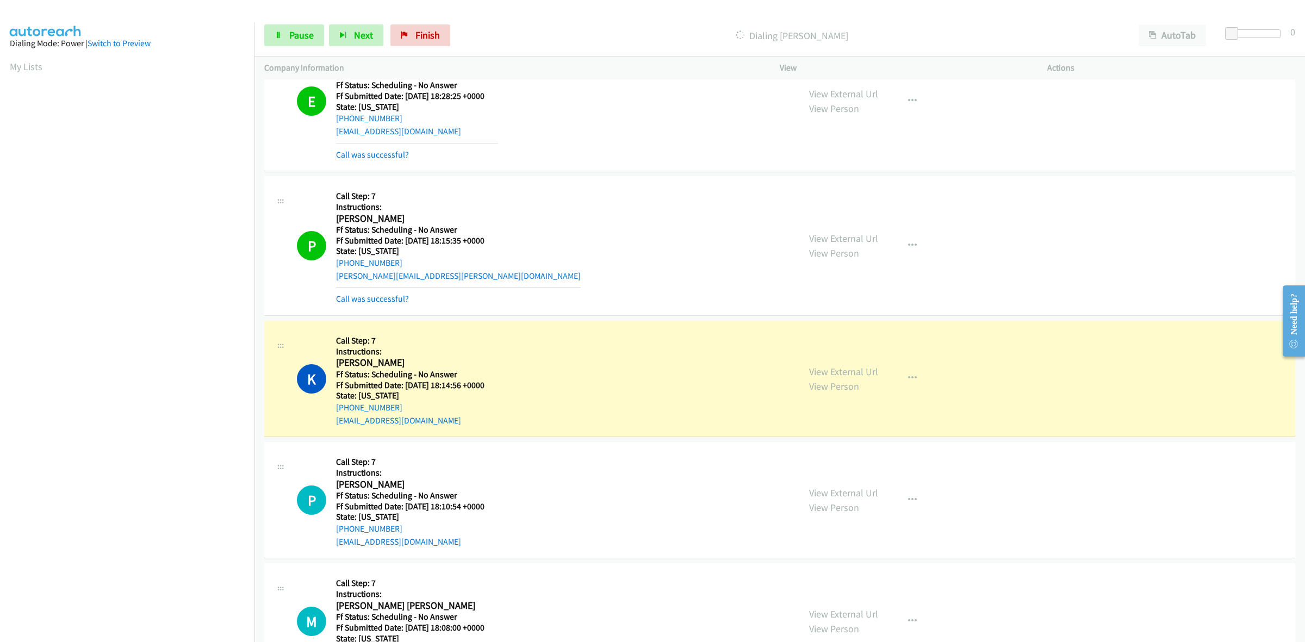
scroll to position [476, 0]
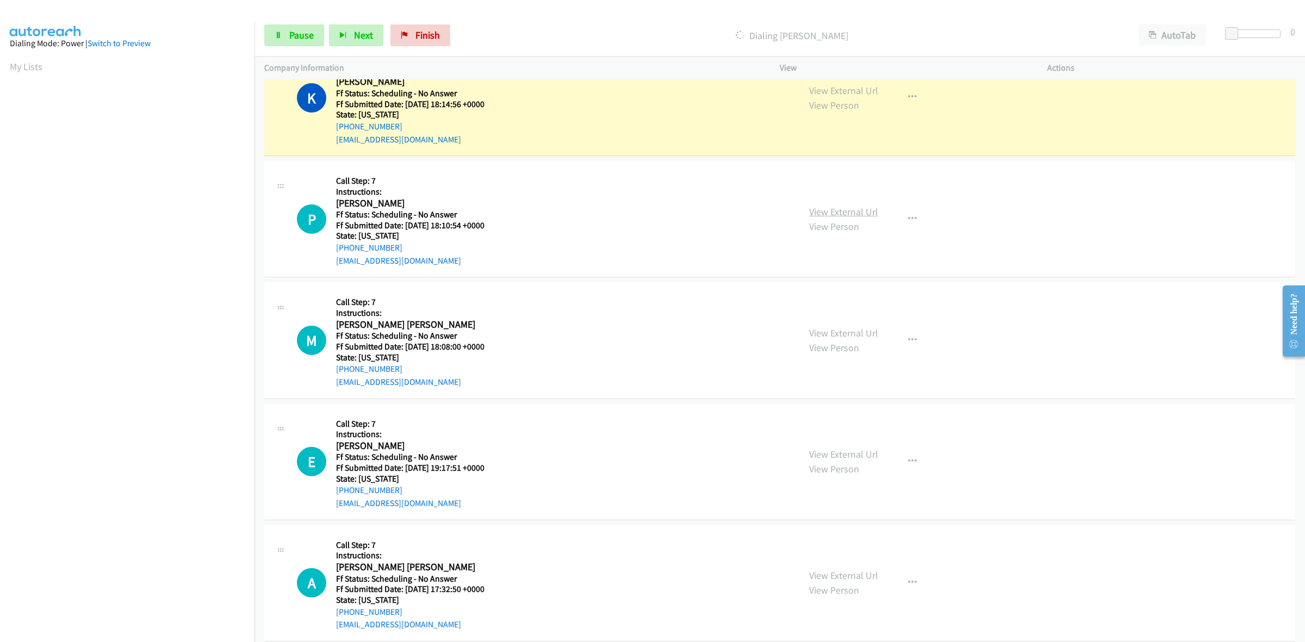
click at [832, 209] on link "View External Url" at bounding box center [843, 212] width 69 height 13
click at [869, 336] on link "View External Url" at bounding box center [843, 333] width 69 height 13
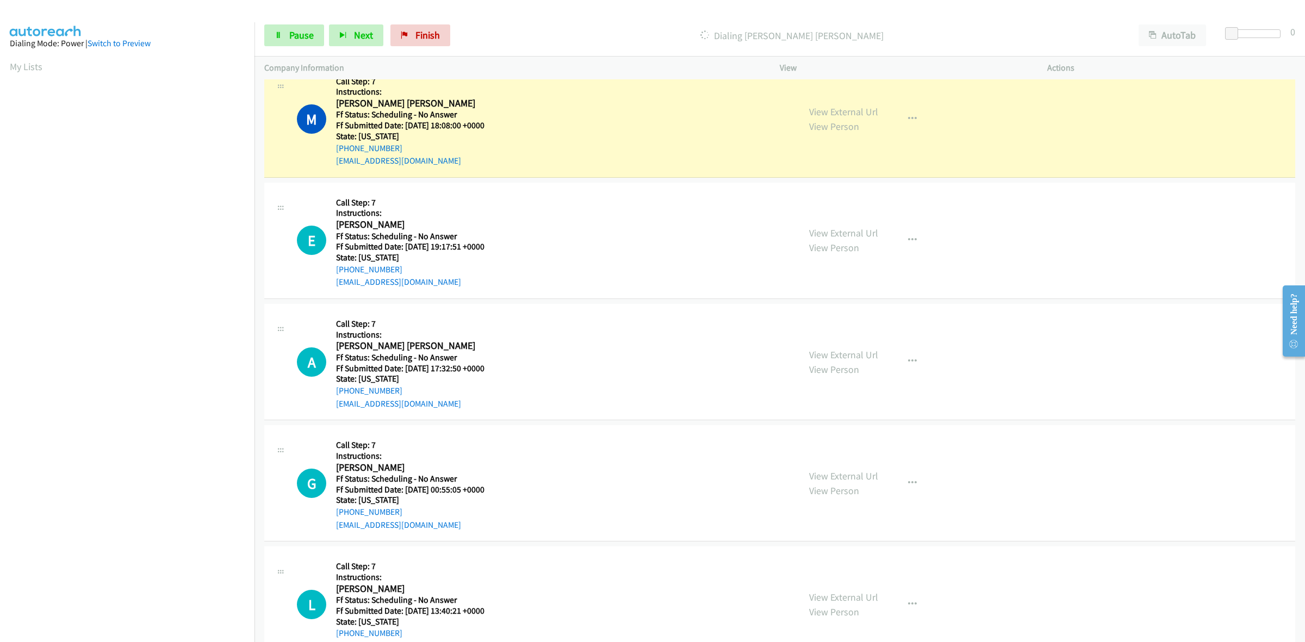
scroll to position [759, 0]
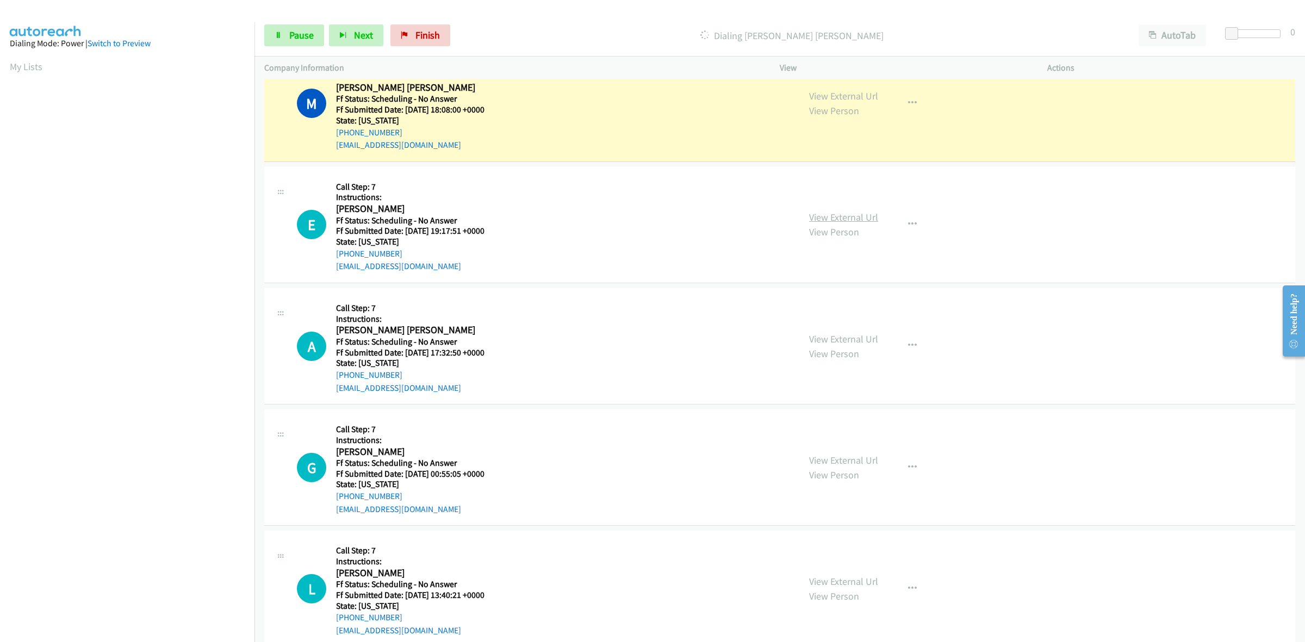
click at [867, 218] on link "View External Url" at bounding box center [843, 217] width 69 height 13
click at [843, 334] on link "View External Url" at bounding box center [843, 339] width 69 height 13
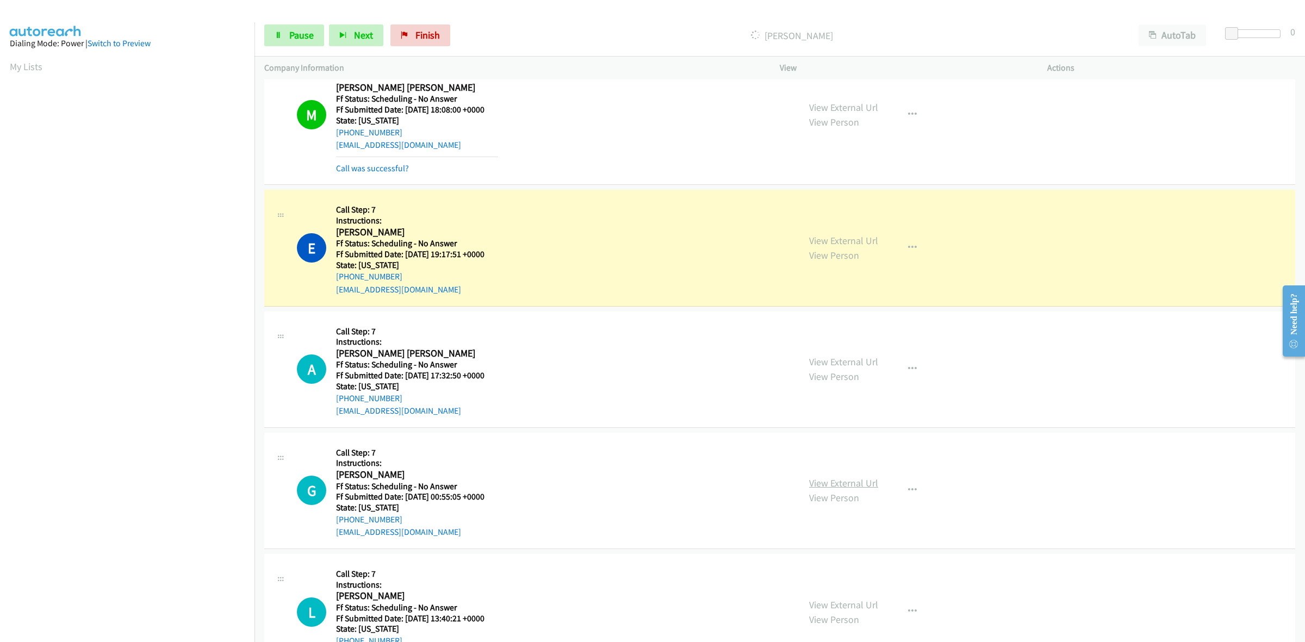
click at [824, 480] on link "View External Url" at bounding box center [843, 483] width 69 height 13
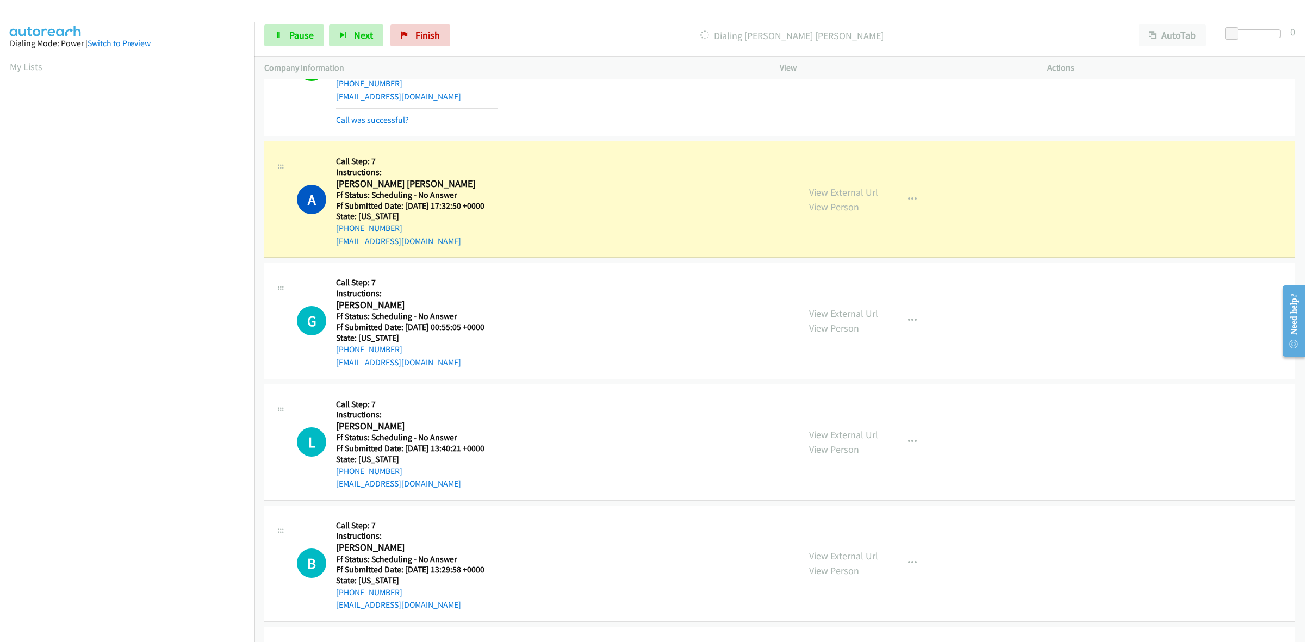
scroll to position [1099, 0]
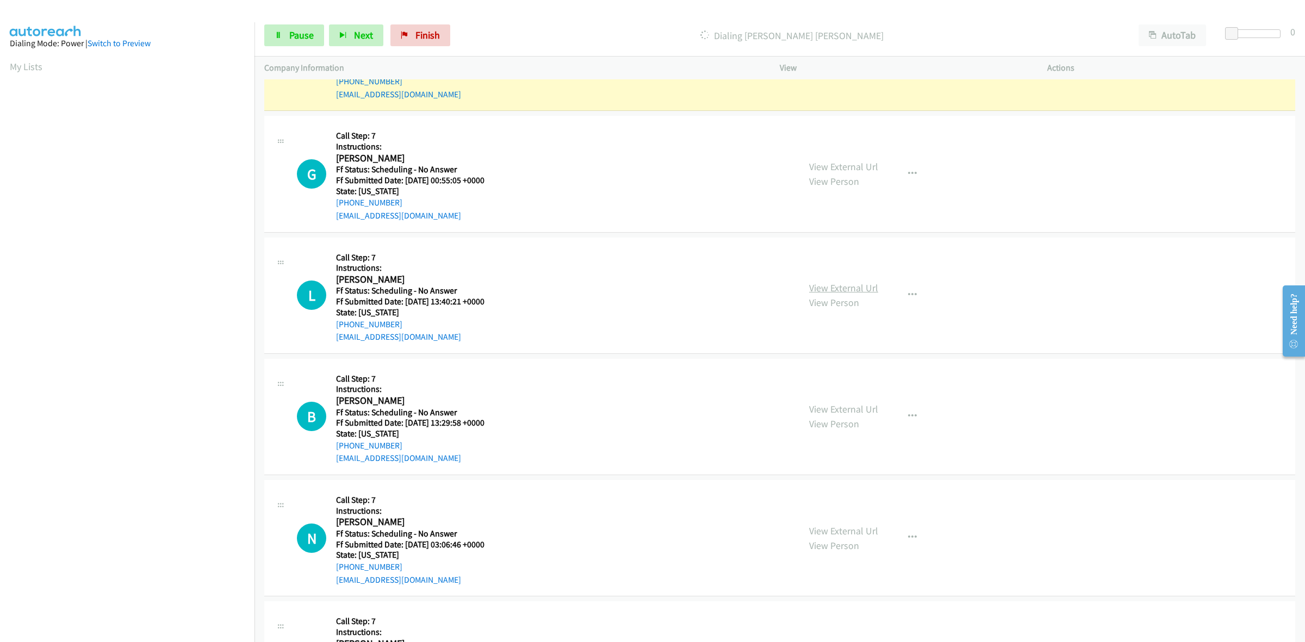
click at [868, 284] on link "View External Url" at bounding box center [843, 288] width 69 height 13
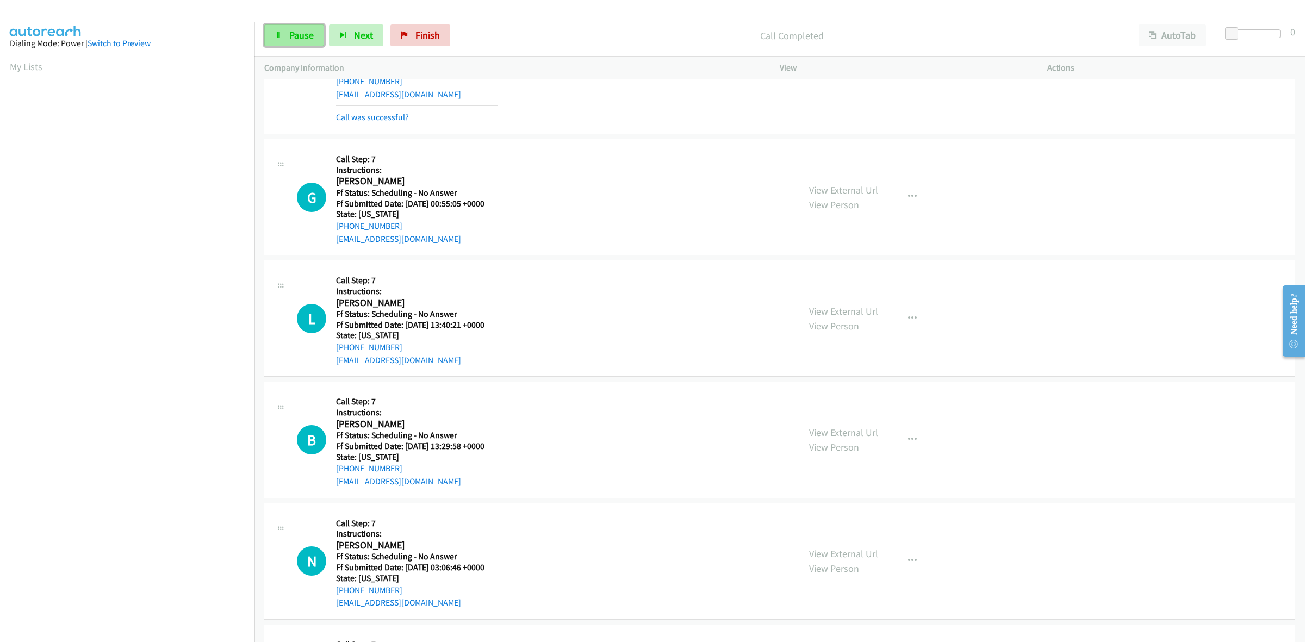
click at [284, 30] on link "Pause" at bounding box center [294, 35] width 60 height 22
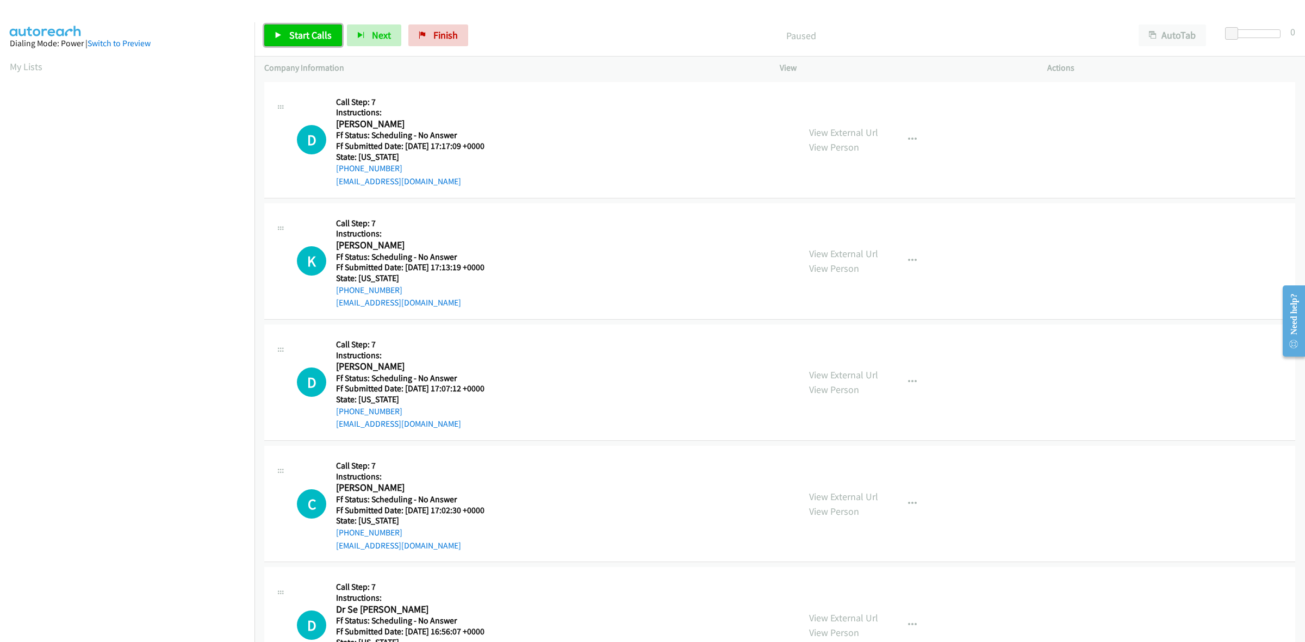
click at [285, 37] on link "Start Calls" at bounding box center [303, 35] width 78 height 22
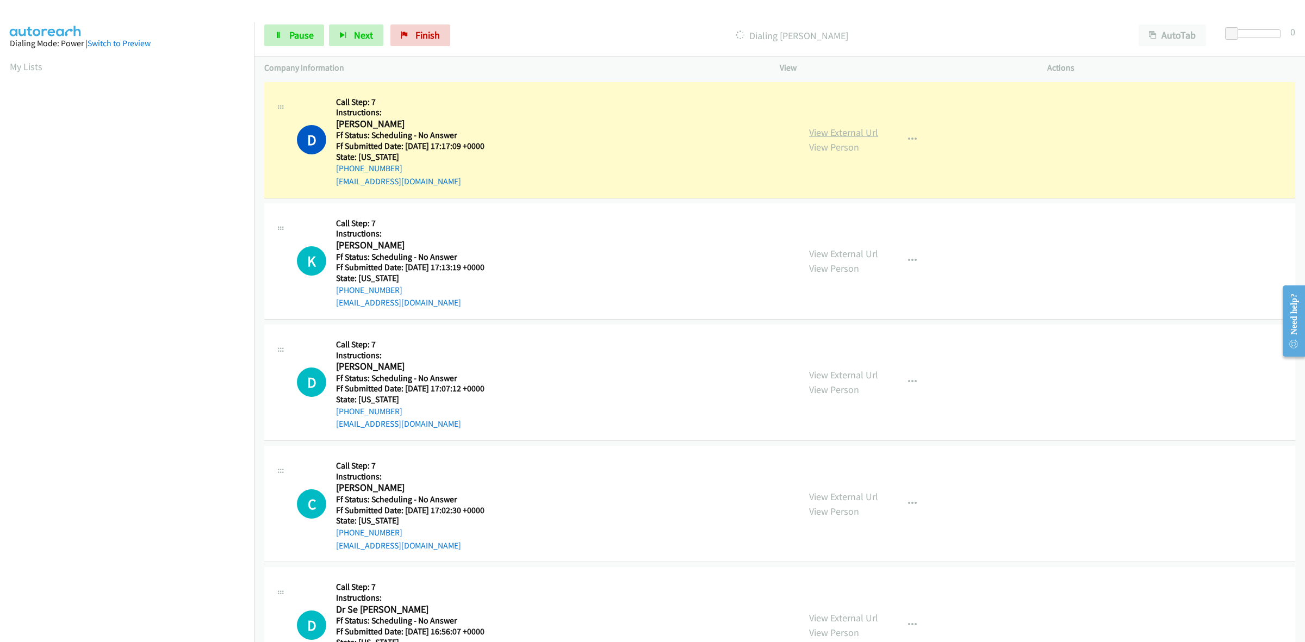
click at [865, 129] on link "View External Url" at bounding box center [843, 132] width 69 height 13
click at [814, 253] on link "View External Url" at bounding box center [843, 253] width 69 height 13
click at [853, 373] on link "View External Url" at bounding box center [843, 375] width 69 height 13
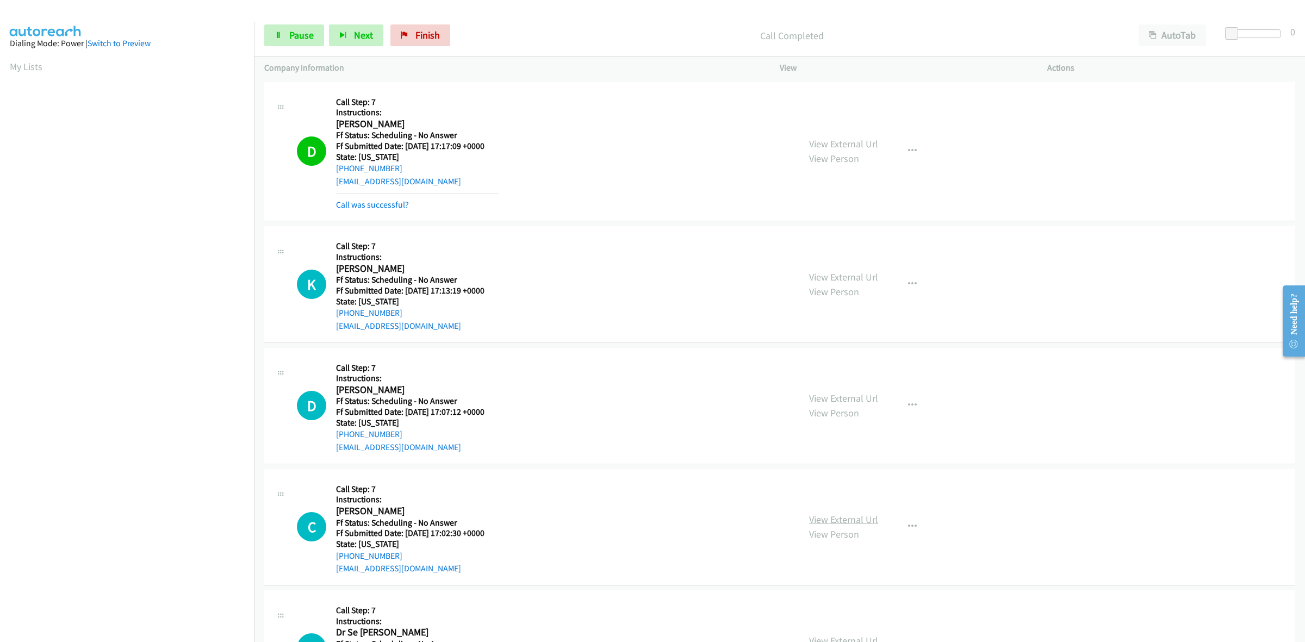
click at [860, 517] on link "View External Url" at bounding box center [843, 519] width 69 height 13
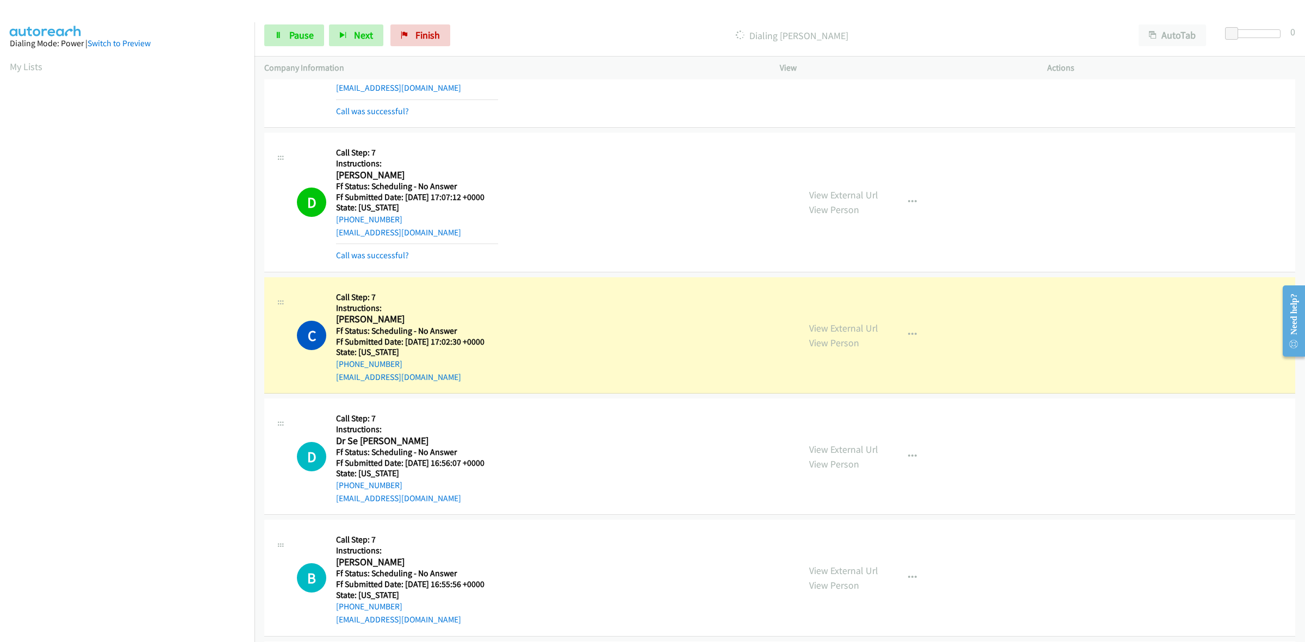
scroll to position [340, 0]
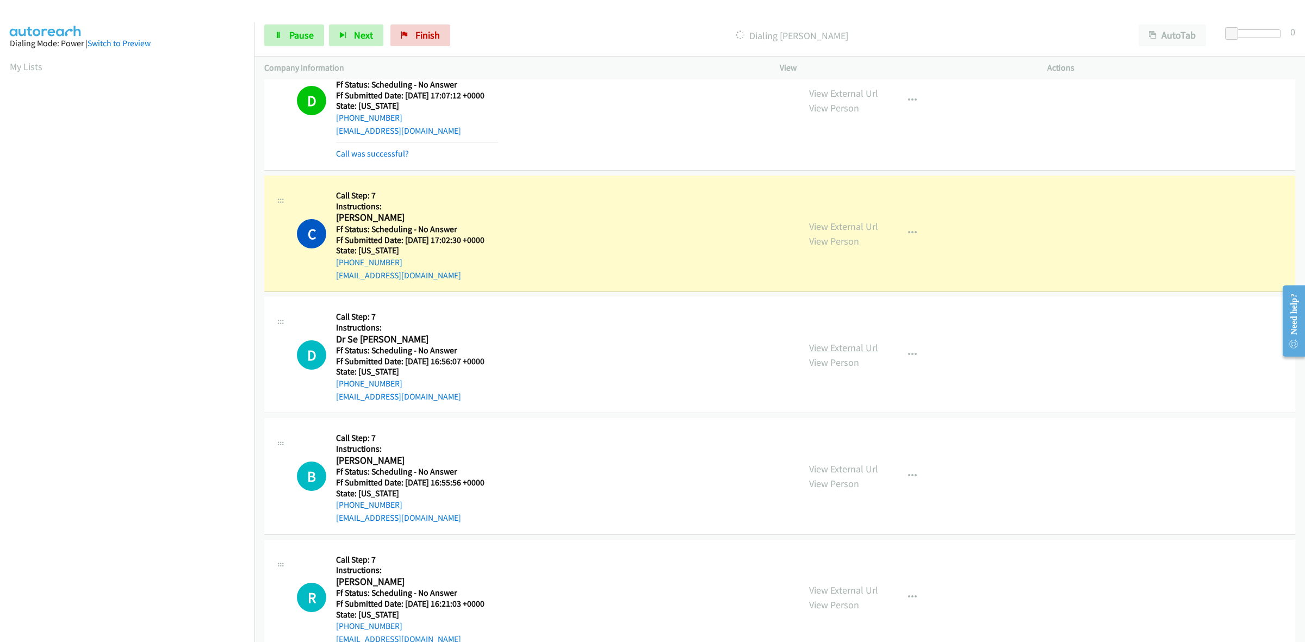
click at [837, 345] on link "View External Url" at bounding box center [843, 347] width 69 height 13
click at [865, 465] on link "View External Url" at bounding box center [843, 469] width 69 height 13
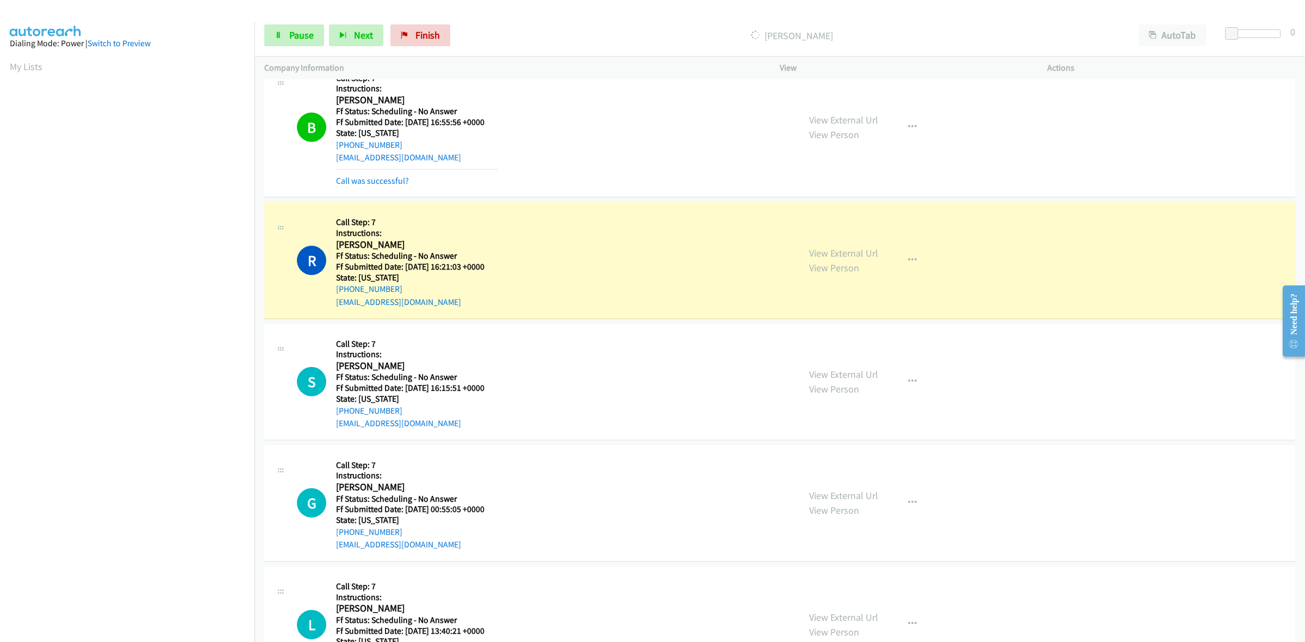
scroll to position [748, 0]
click at [847, 254] on link "View External Url" at bounding box center [843, 252] width 69 height 13
click at [849, 375] on link "View External Url" at bounding box center [843, 373] width 69 height 13
click at [837, 493] on link "View External Url" at bounding box center [843, 494] width 69 height 13
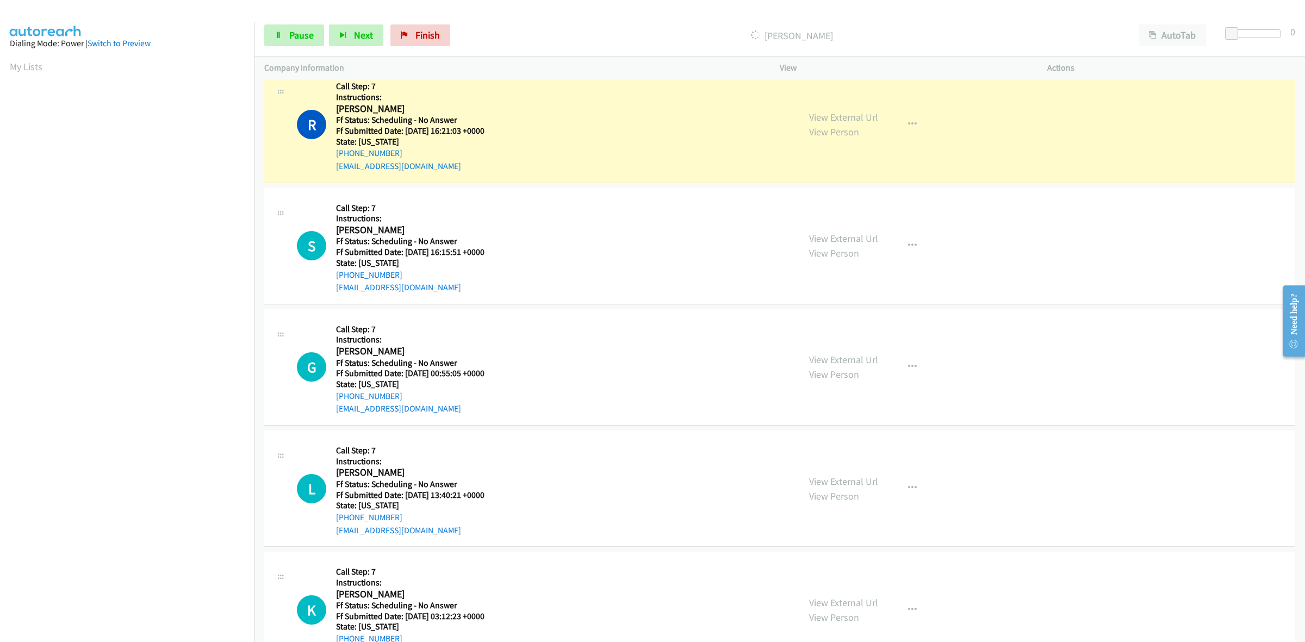
scroll to position [884, 0]
click at [841, 477] on link "View External Url" at bounding box center [843, 480] width 69 height 13
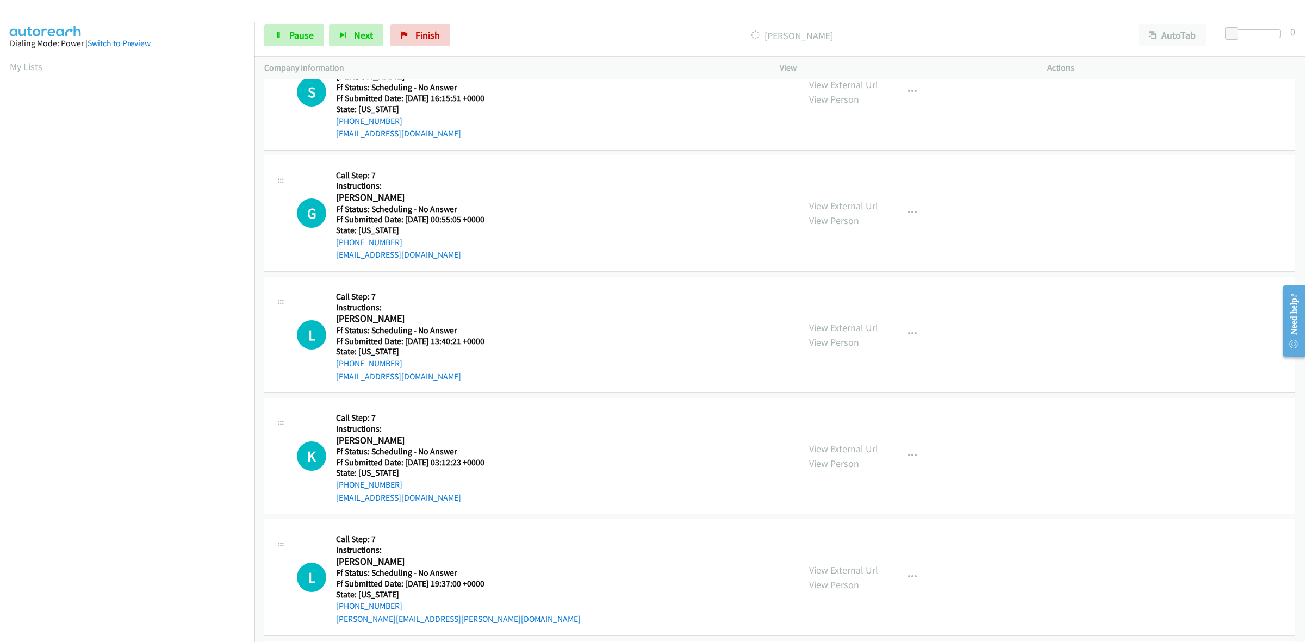
scroll to position [1087, 0]
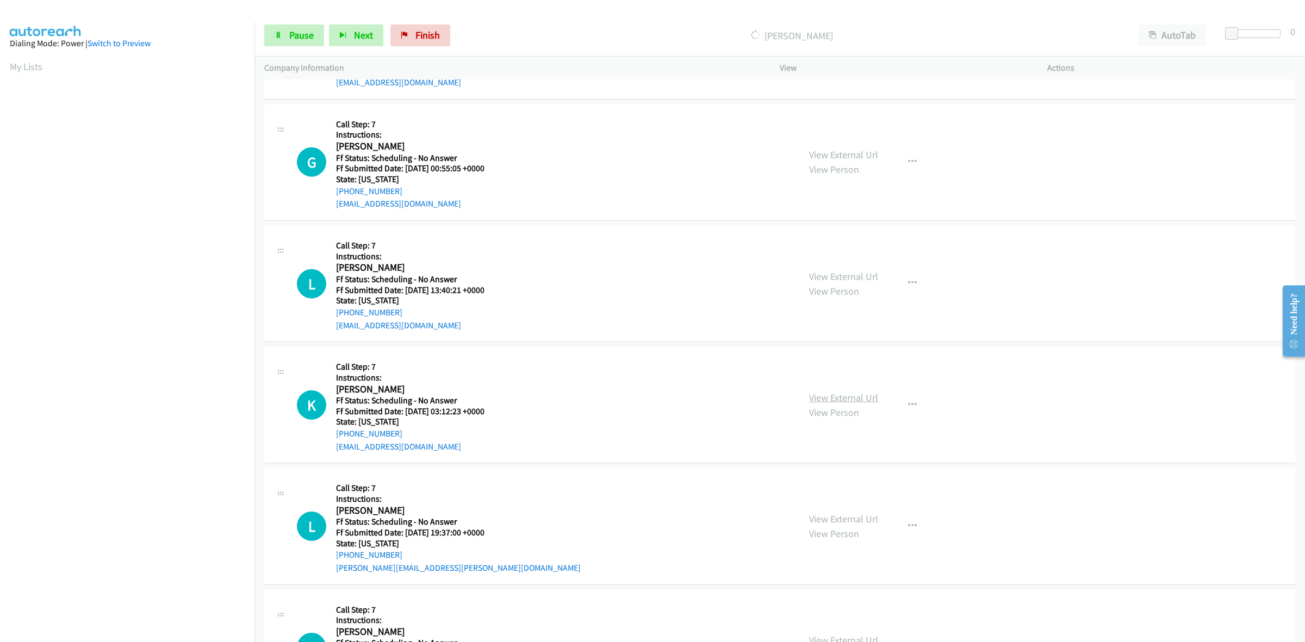
click at [854, 395] on link "View External Url" at bounding box center [843, 397] width 69 height 13
click at [828, 514] on link "View External Url" at bounding box center [843, 519] width 69 height 13
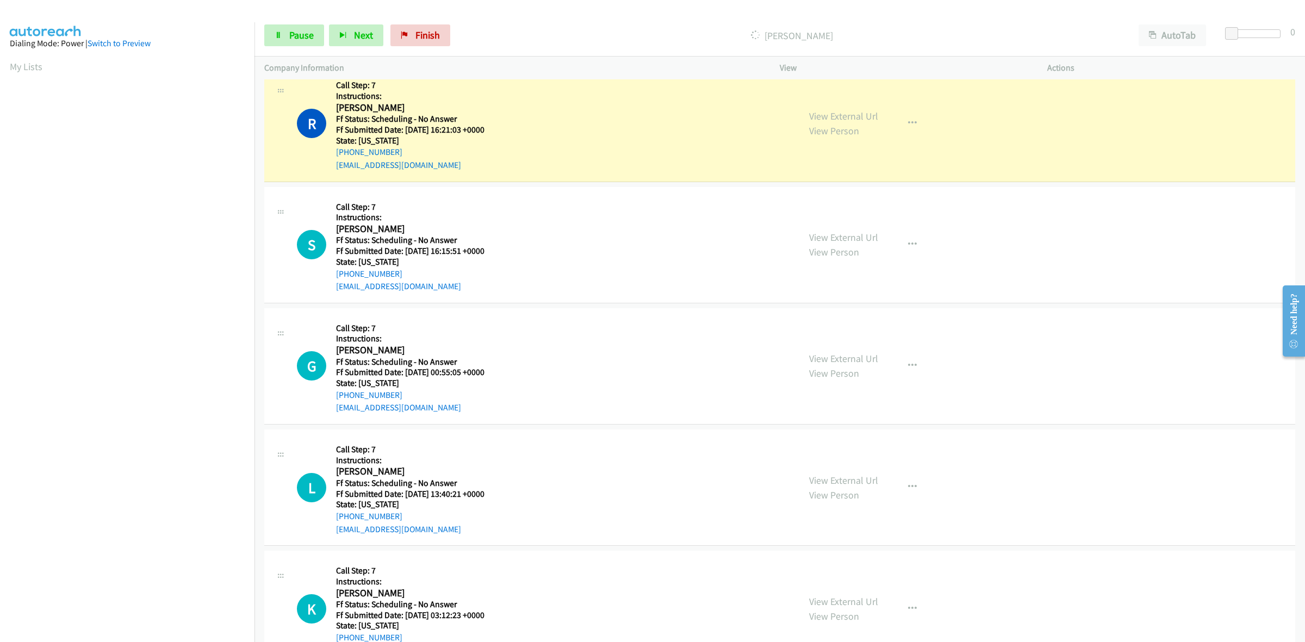
scroll to position [0, 10]
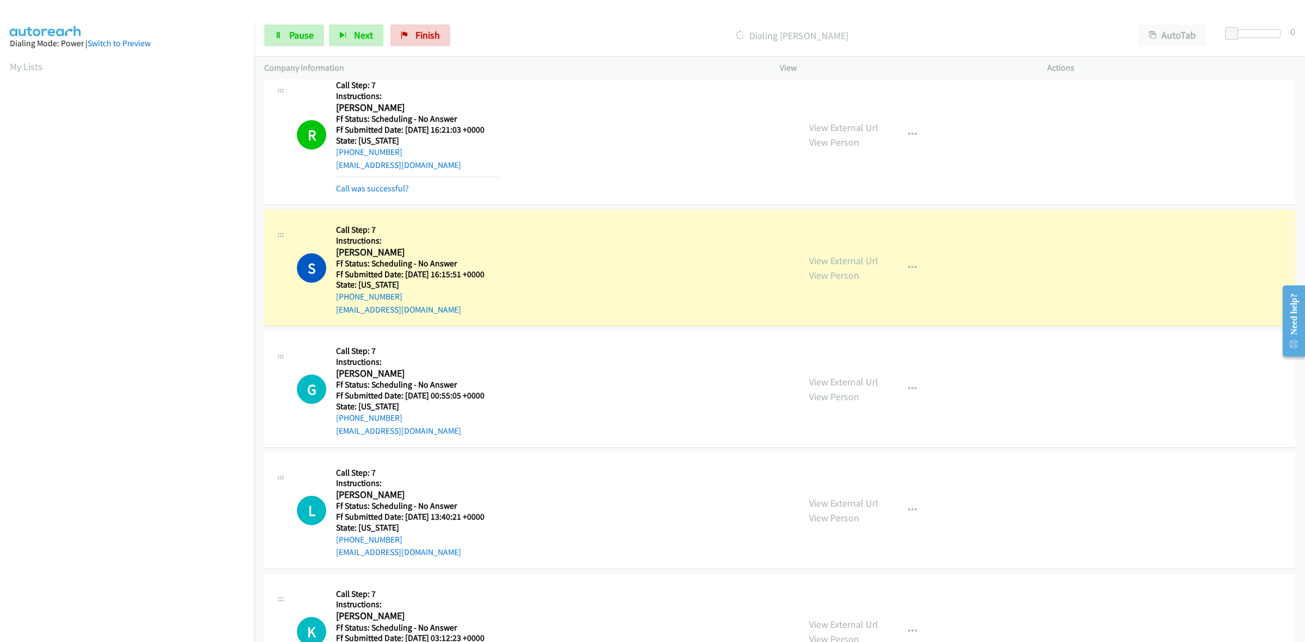
click at [117, 605] on aside "Dialing Mode: Power | Switch to Preview My Lists" at bounding box center [127, 323] width 254 height 602
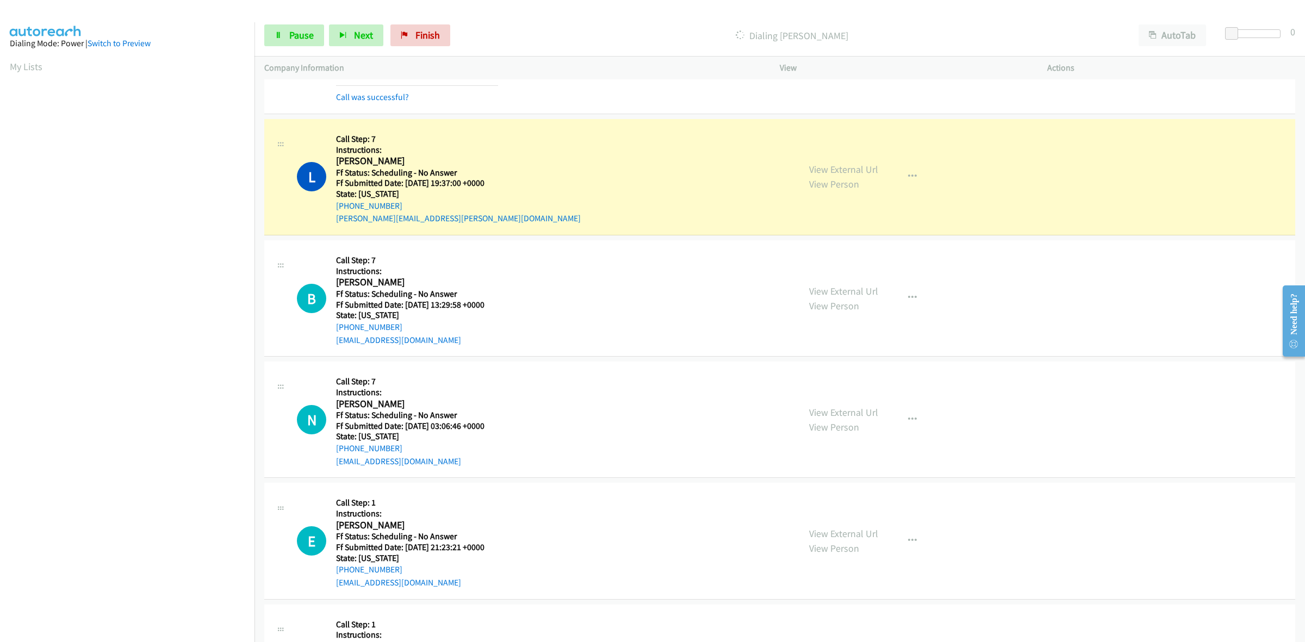
scroll to position [1631, 0]
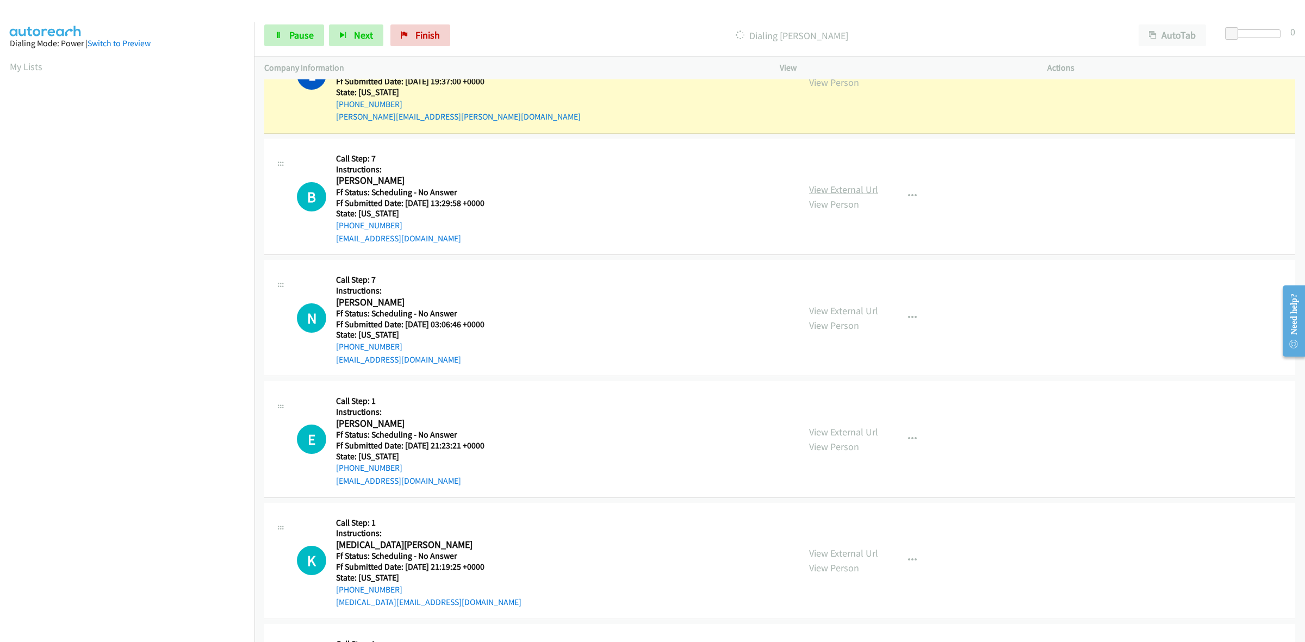
click at [868, 191] on link "View External Url" at bounding box center [843, 189] width 69 height 13
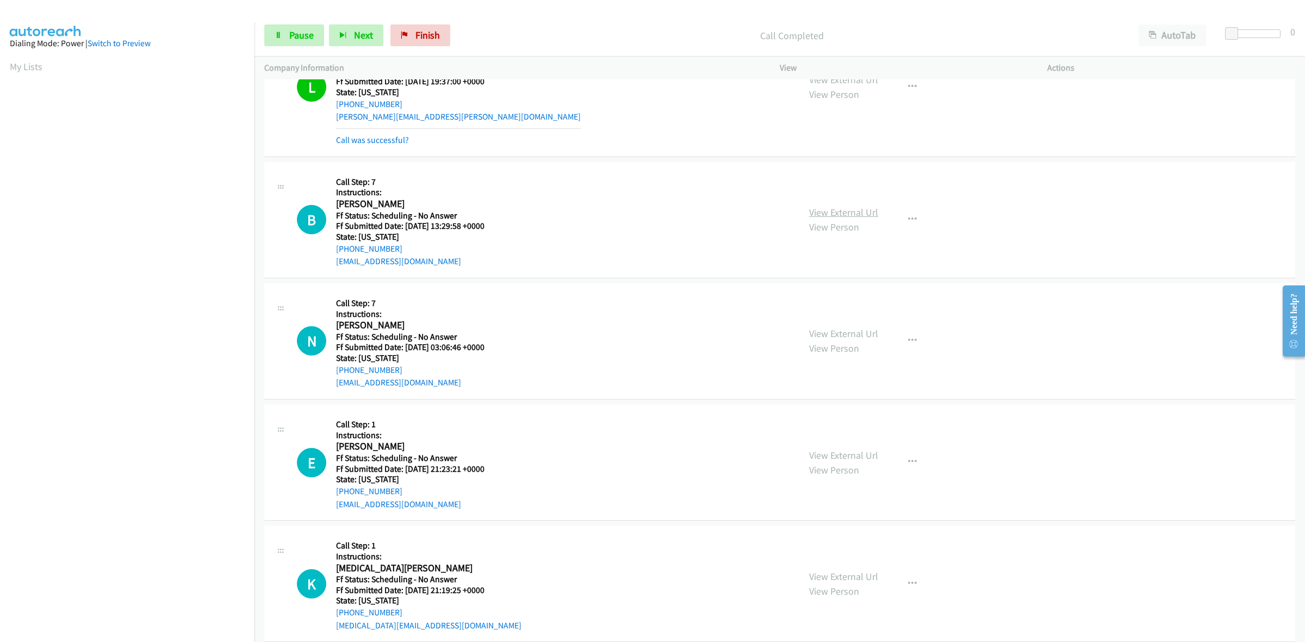
scroll to position [1643, 0]
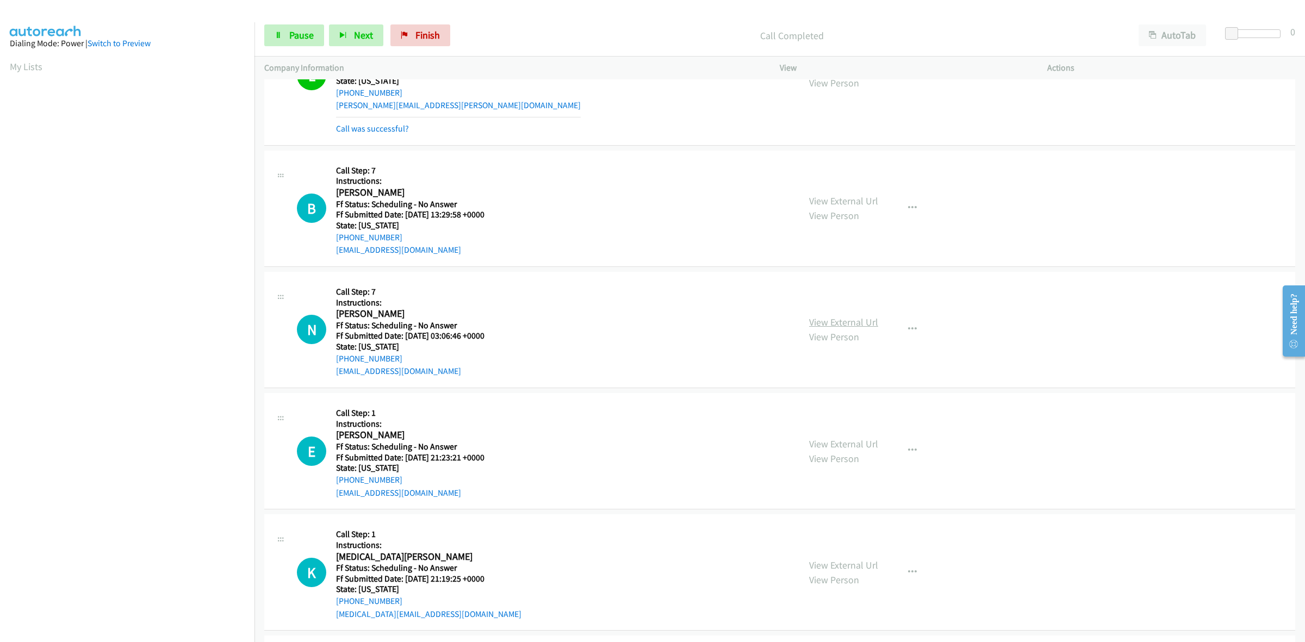
click at [830, 324] on link "View External Url" at bounding box center [843, 322] width 69 height 13
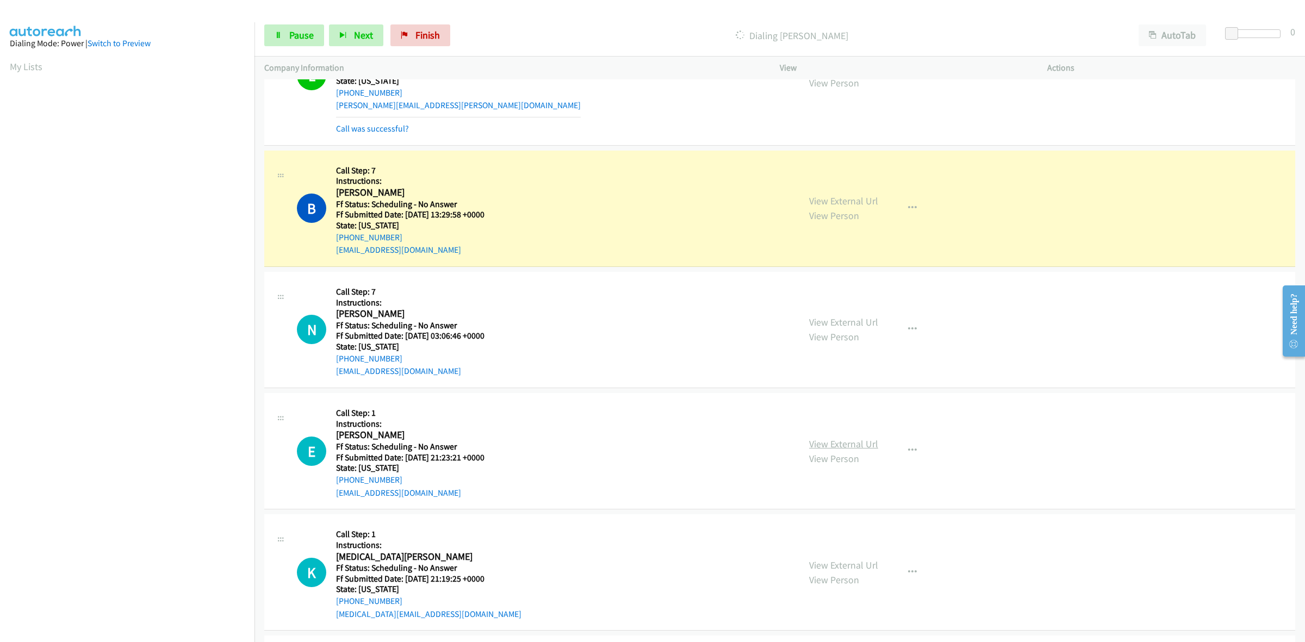
click at [822, 450] on link "View External Url" at bounding box center [843, 444] width 69 height 13
click at [839, 570] on link "View External Url" at bounding box center [843, 565] width 69 height 13
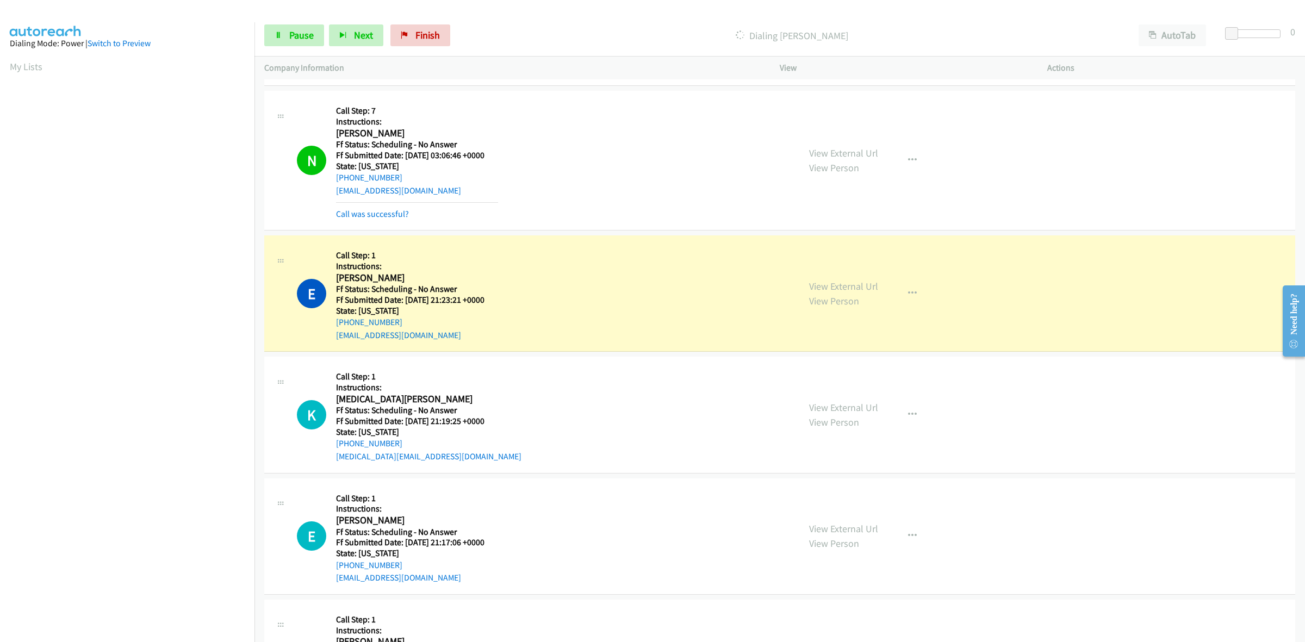
scroll to position [1915, 0]
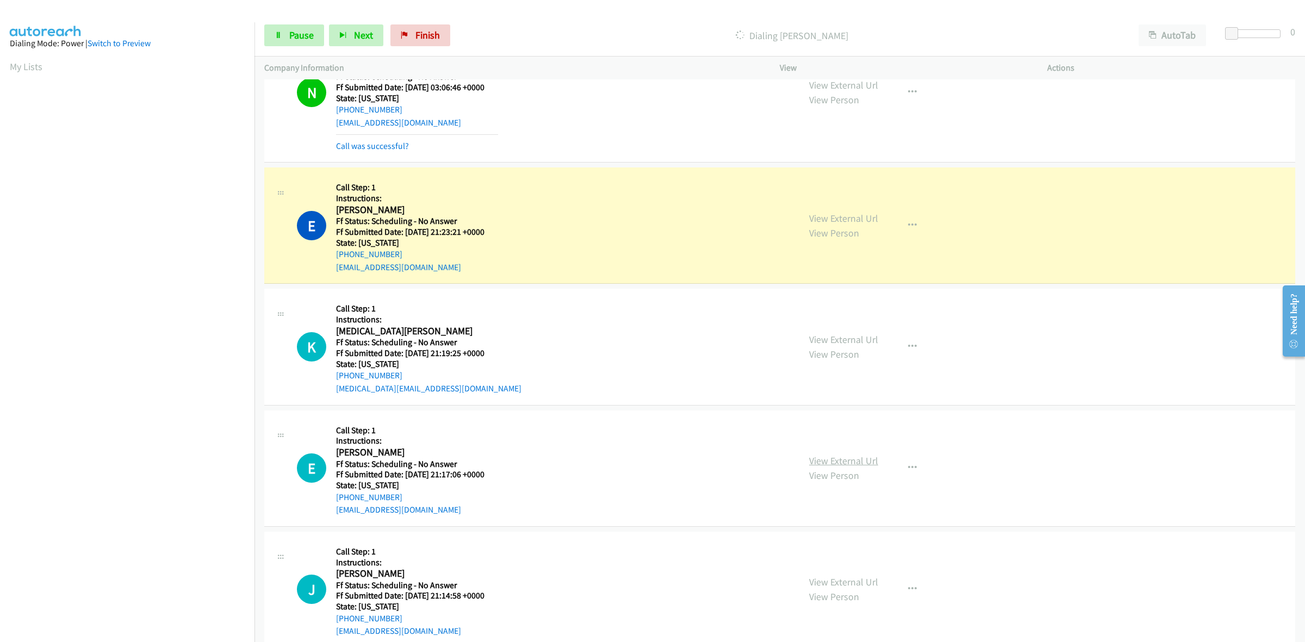
click at [834, 464] on link "View External Url" at bounding box center [843, 461] width 69 height 13
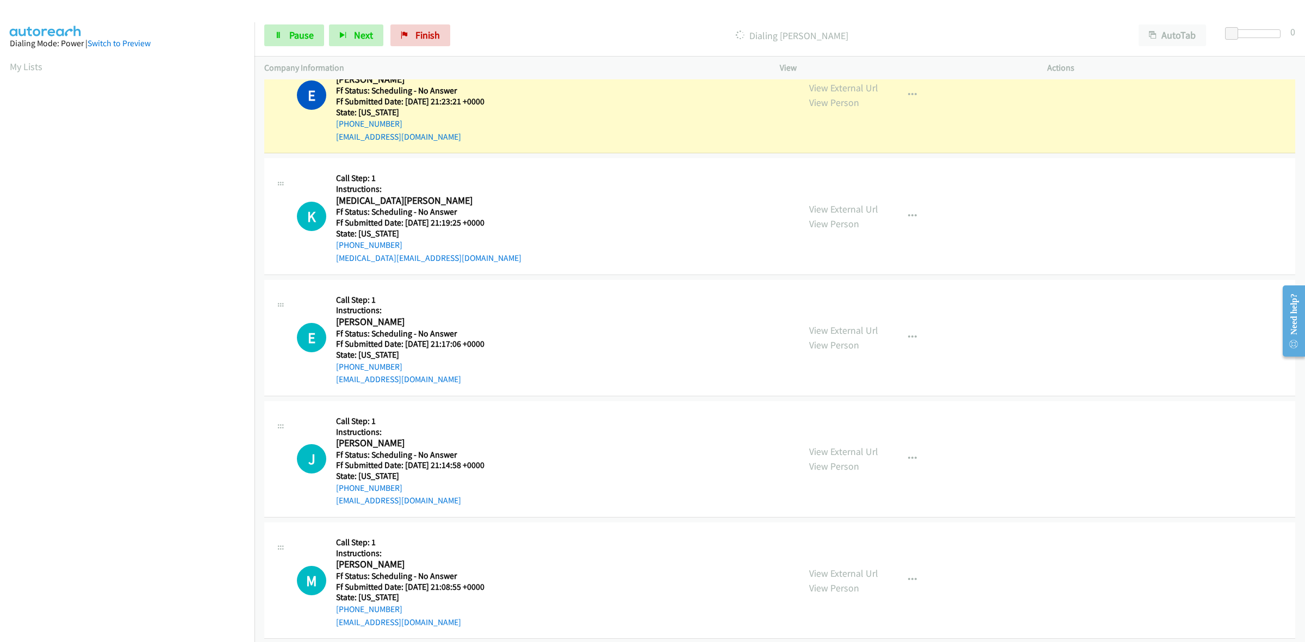
scroll to position [2050, 0]
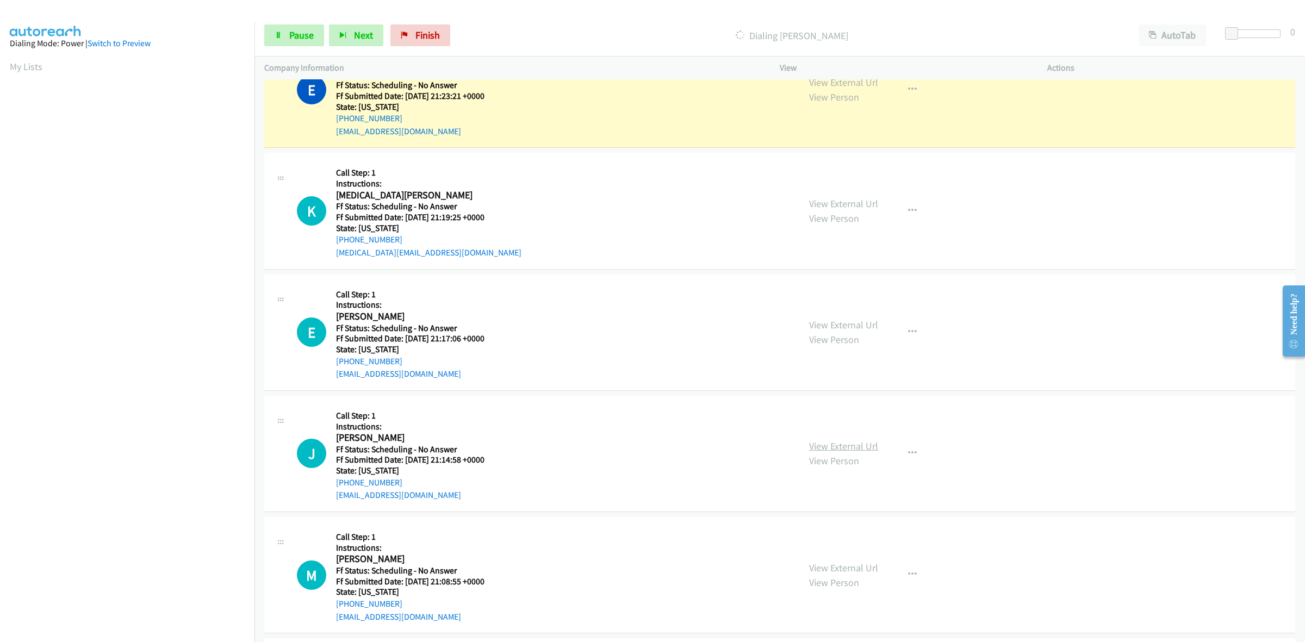
click at [846, 448] on link "View External Url" at bounding box center [843, 446] width 69 height 13
click at [837, 568] on link "View External Url" at bounding box center [843, 568] width 69 height 13
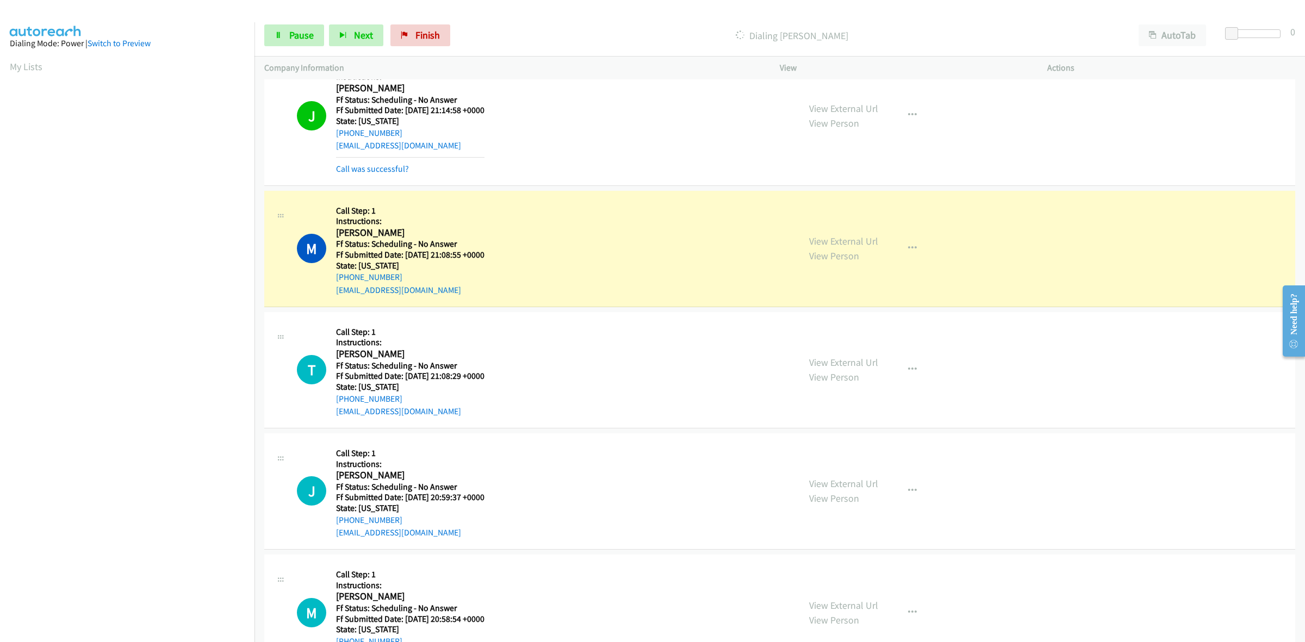
scroll to position [2538, 0]
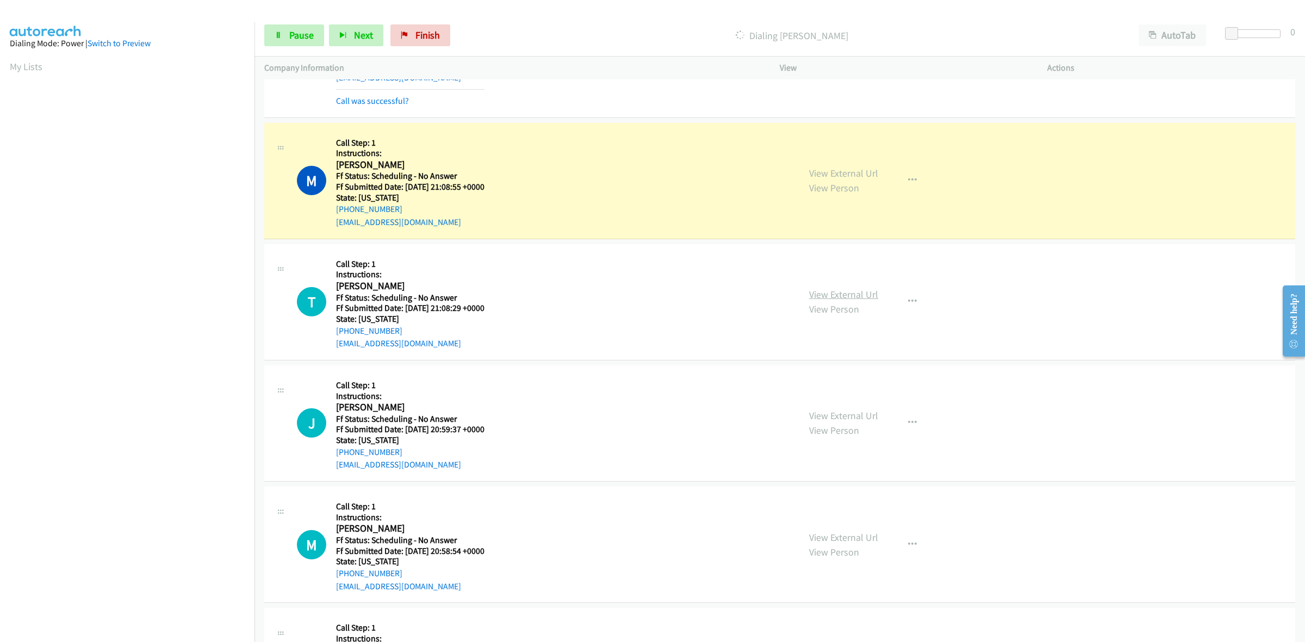
click at [816, 292] on link "View External Url" at bounding box center [843, 294] width 69 height 13
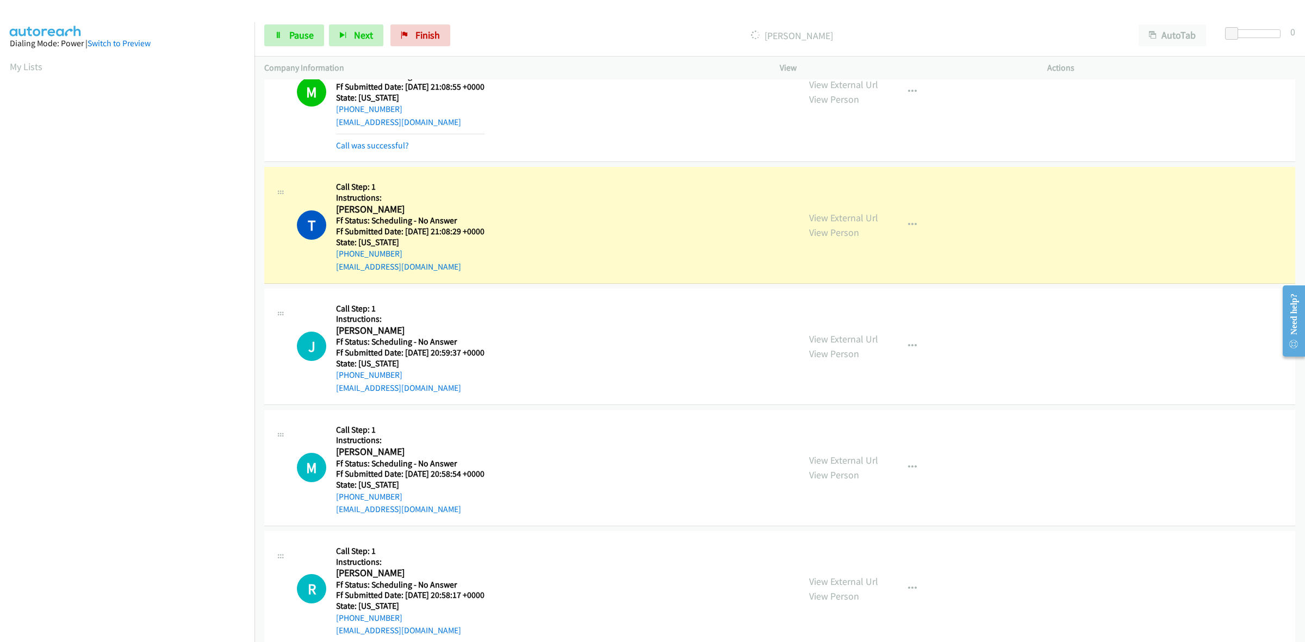
scroll to position [2606, 0]
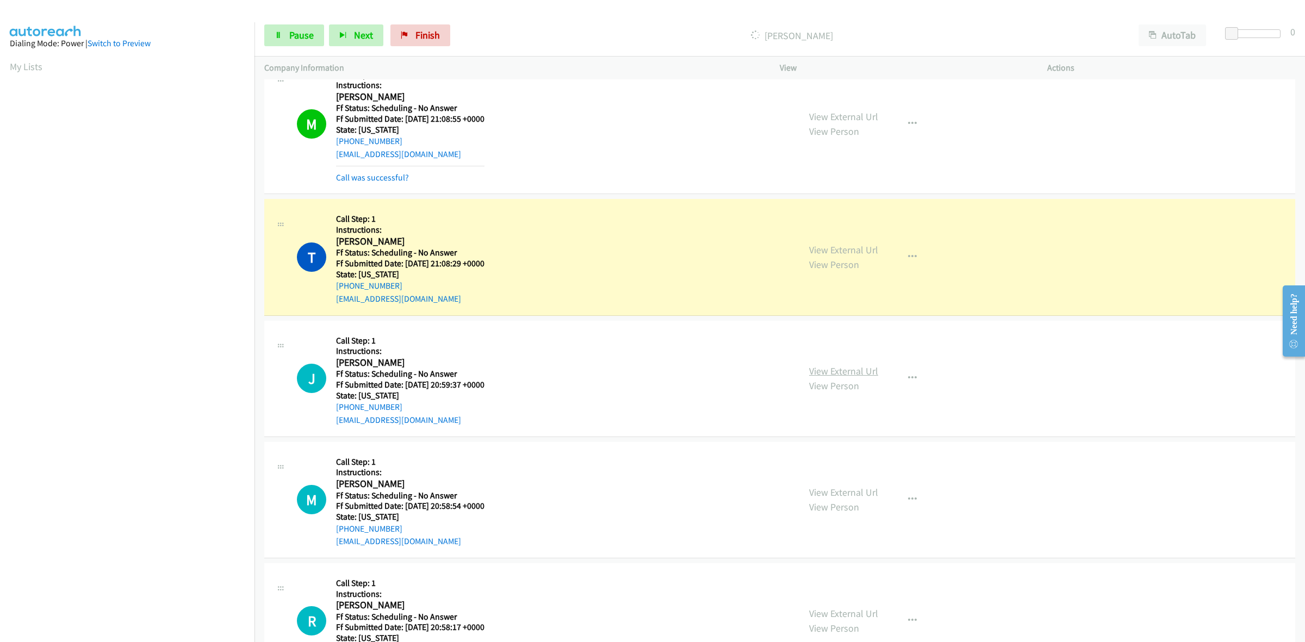
click at [838, 370] on link "View External Url" at bounding box center [843, 371] width 69 height 13
click at [846, 496] on link "View External Url" at bounding box center [843, 492] width 69 height 13
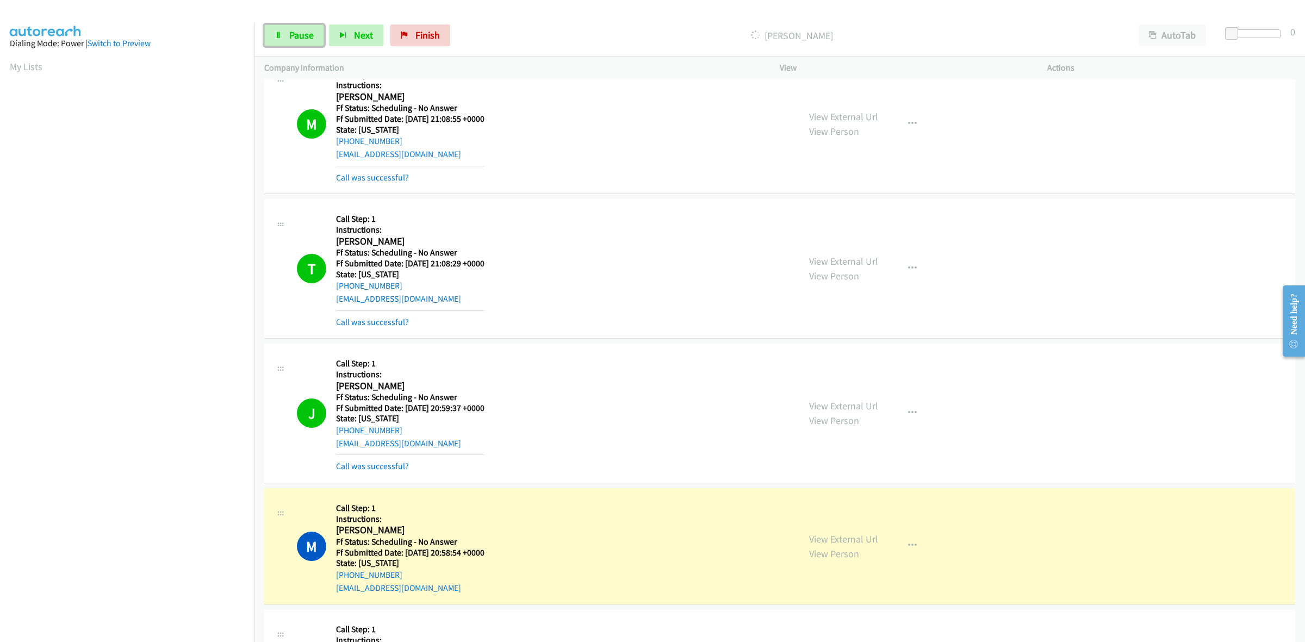
drag, startPoint x: 289, startPoint y: 33, endPoint x: 232, endPoint y: 83, distance: 76.7
click at [289, 33] on span "Pause" at bounding box center [301, 35] width 24 height 13
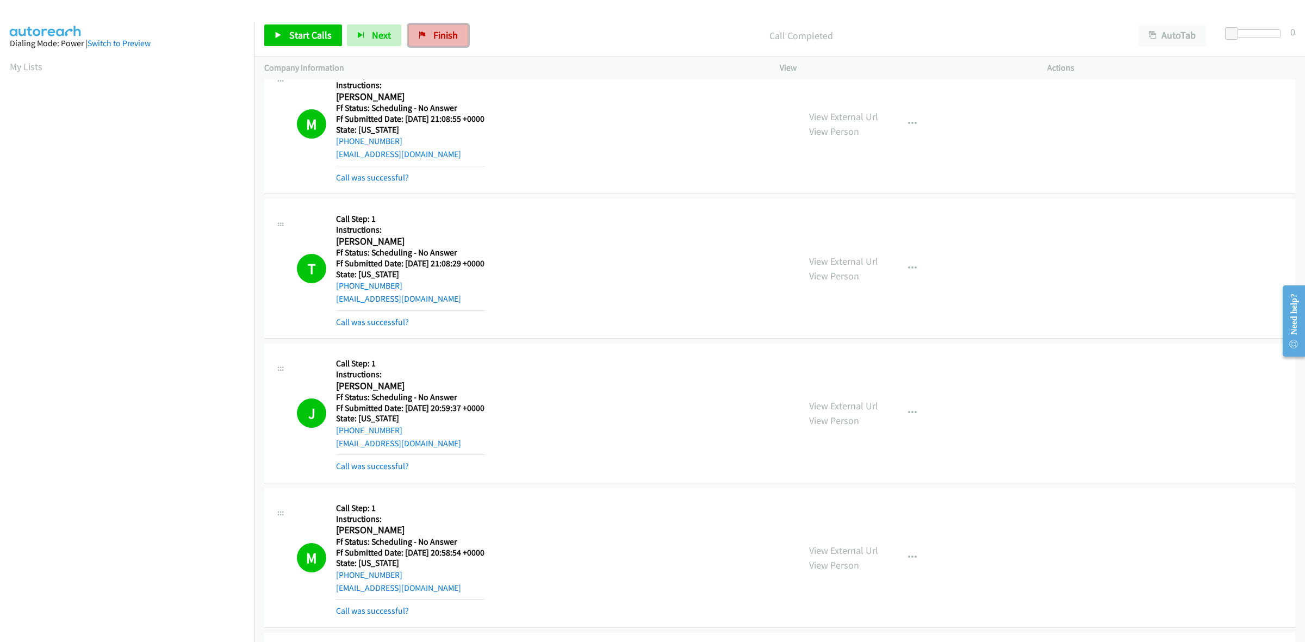
click at [425, 27] on link "Finish" at bounding box center [438, 35] width 60 height 22
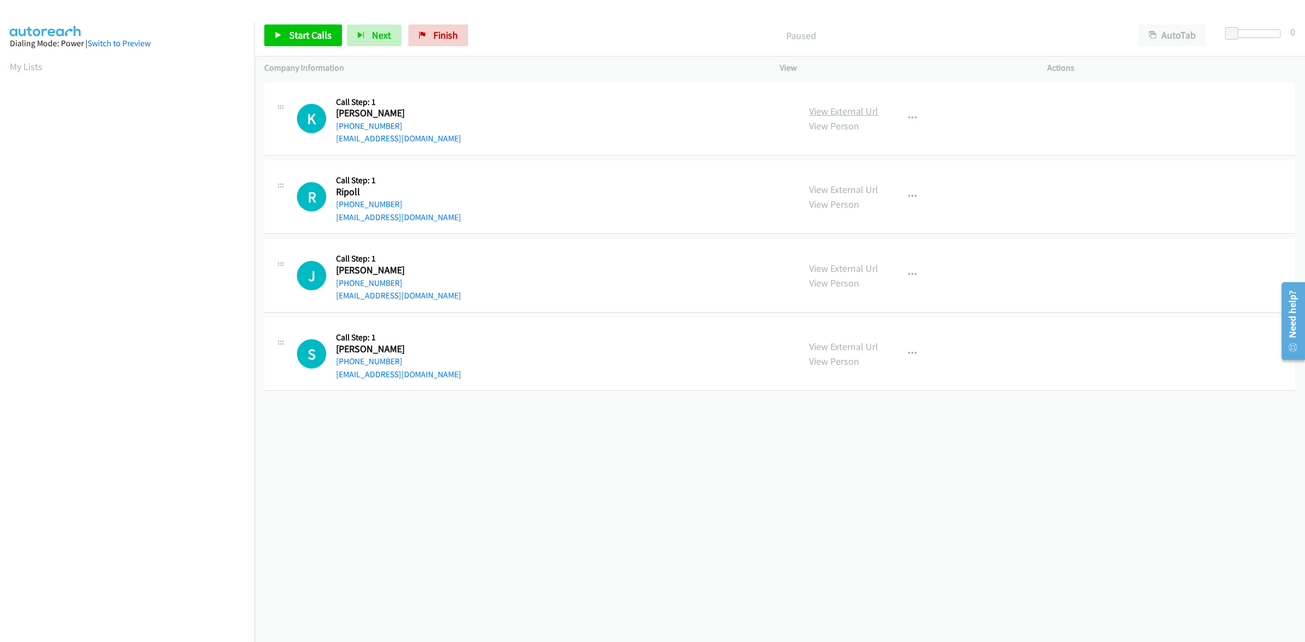
click at [869, 110] on link "View External Url" at bounding box center [843, 111] width 69 height 13
click at [820, 188] on link "View External Url" at bounding box center [843, 189] width 69 height 13
click at [863, 272] on link "View External Url" at bounding box center [843, 268] width 69 height 13
click at [843, 340] on link "View External Url" at bounding box center [843, 346] width 69 height 13
click at [314, 28] on link "Start Calls" at bounding box center [303, 35] width 78 height 22
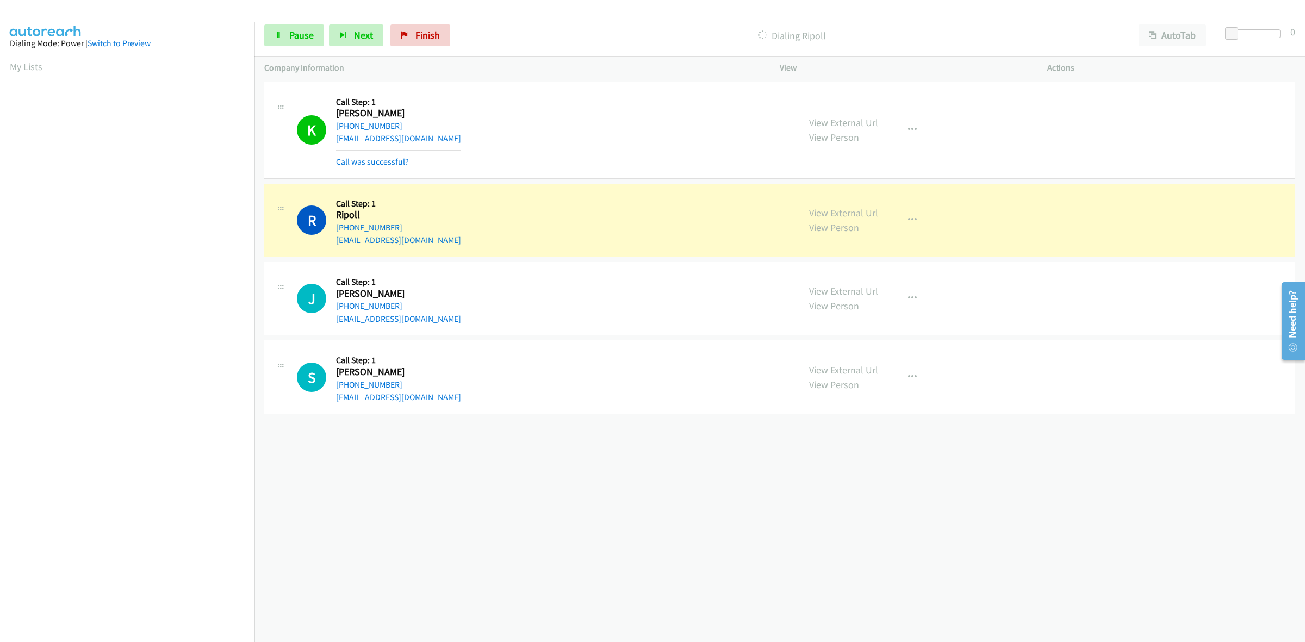
click at [858, 118] on link "View External Url" at bounding box center [843, 122] width 69 height 13
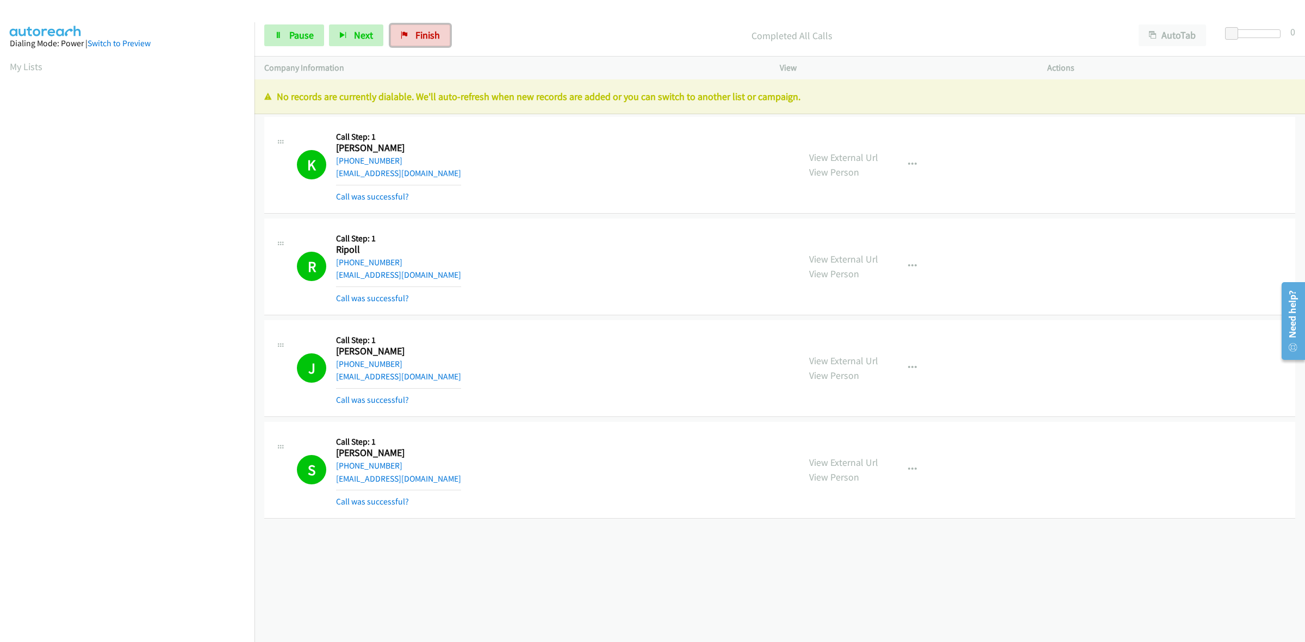
click at [427, 36] on span "Finish" at bounding box center [427, 35] width 24 height 13
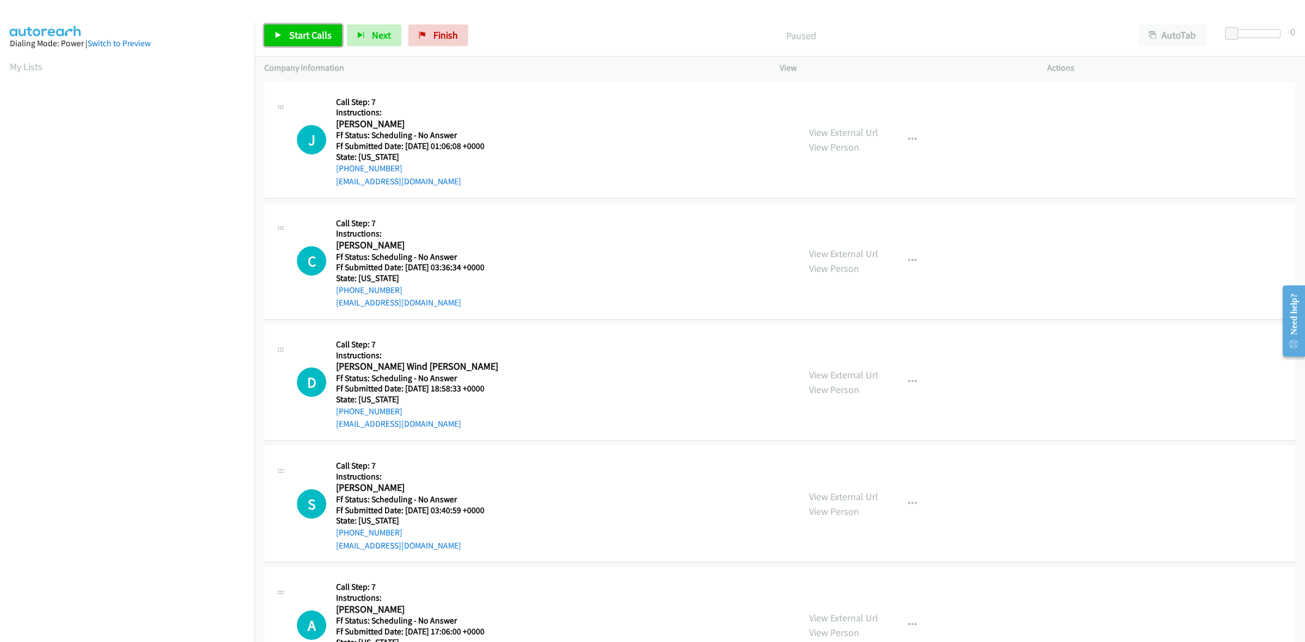
click at [296, 26] on link "Start Calls" at bounding box center [303, 35] width 78 height 22
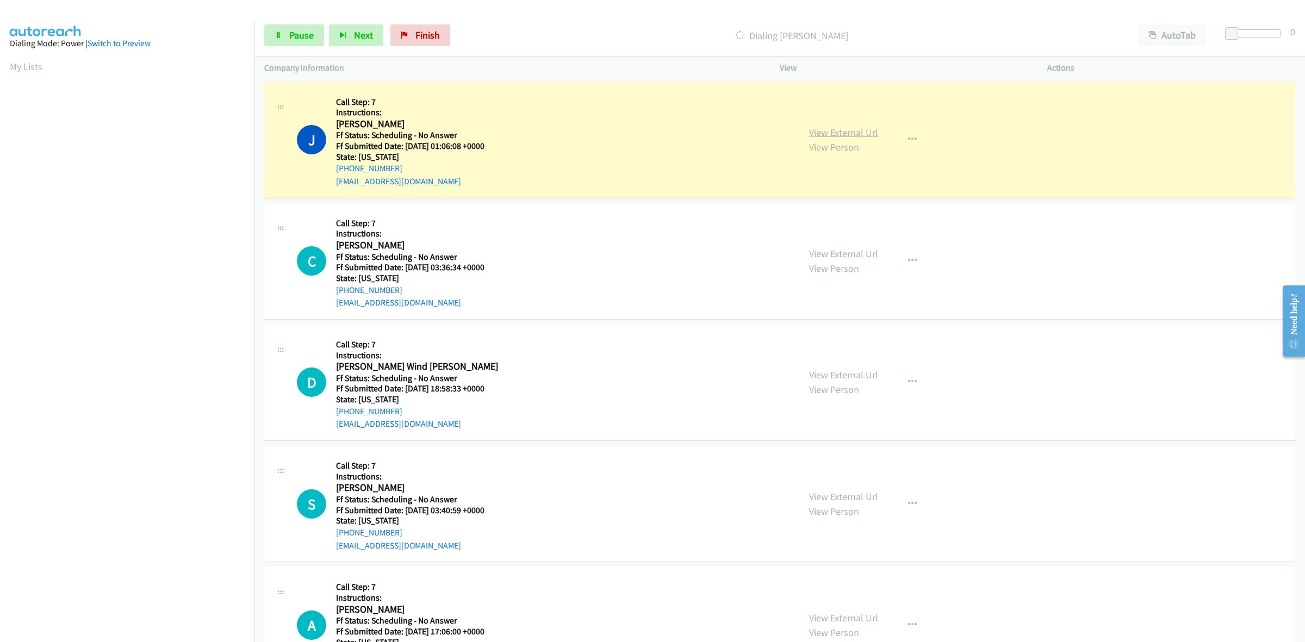
click at [850, 132] on link "View External Url" at bounding box center [843, 132] width 69 height 13
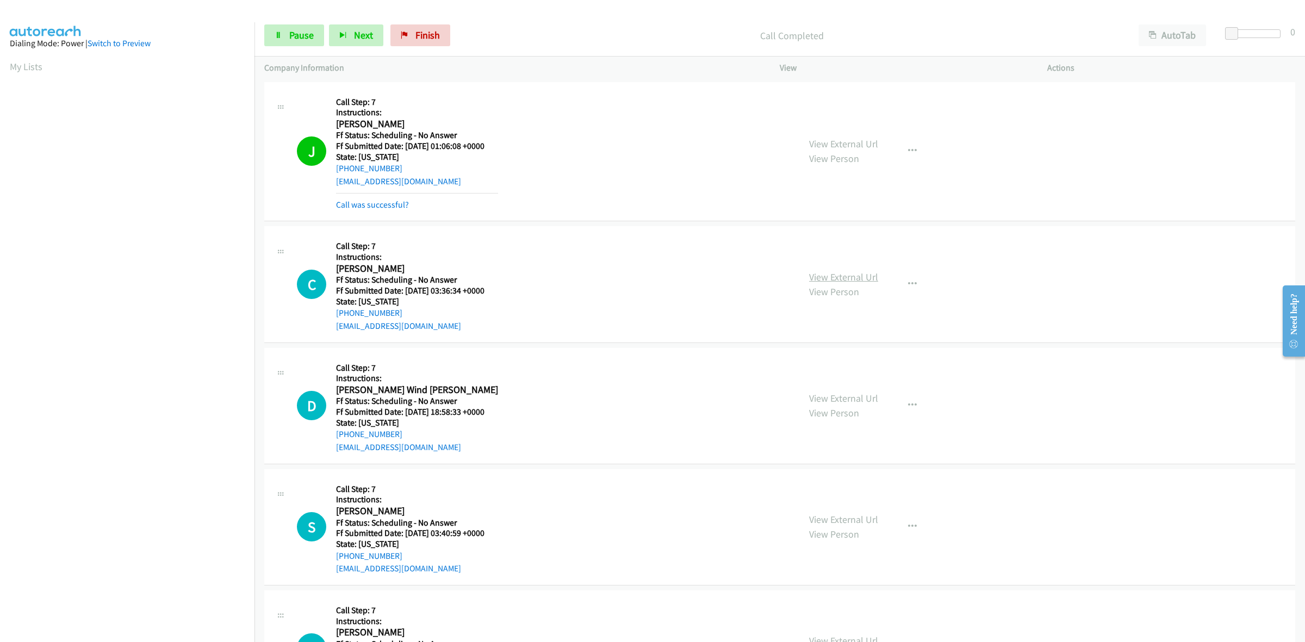
click at [849, 277] on link "View External Url" at bounding box center [843, 277] width 69 height 13
click at [851, 394] on link "View External Url" at bounding box center [843, 398] width 69 height 13
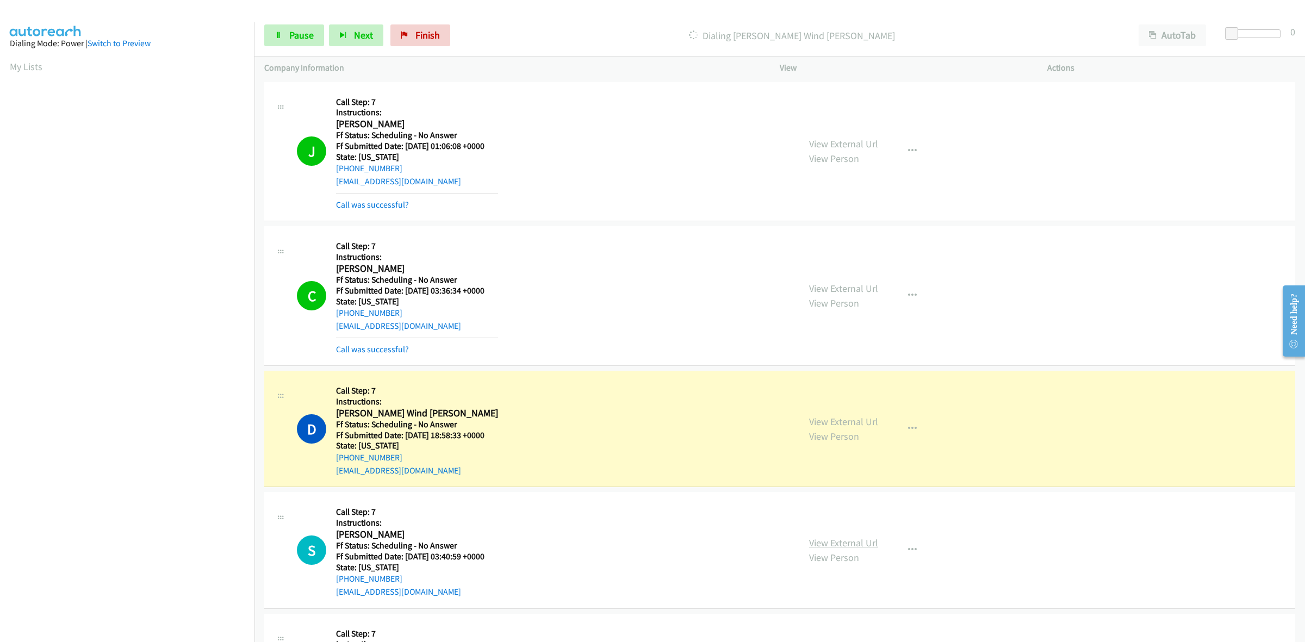
click at [825, 537] on link "View External Url" at bounding box center [843, 543] width 69 height 13
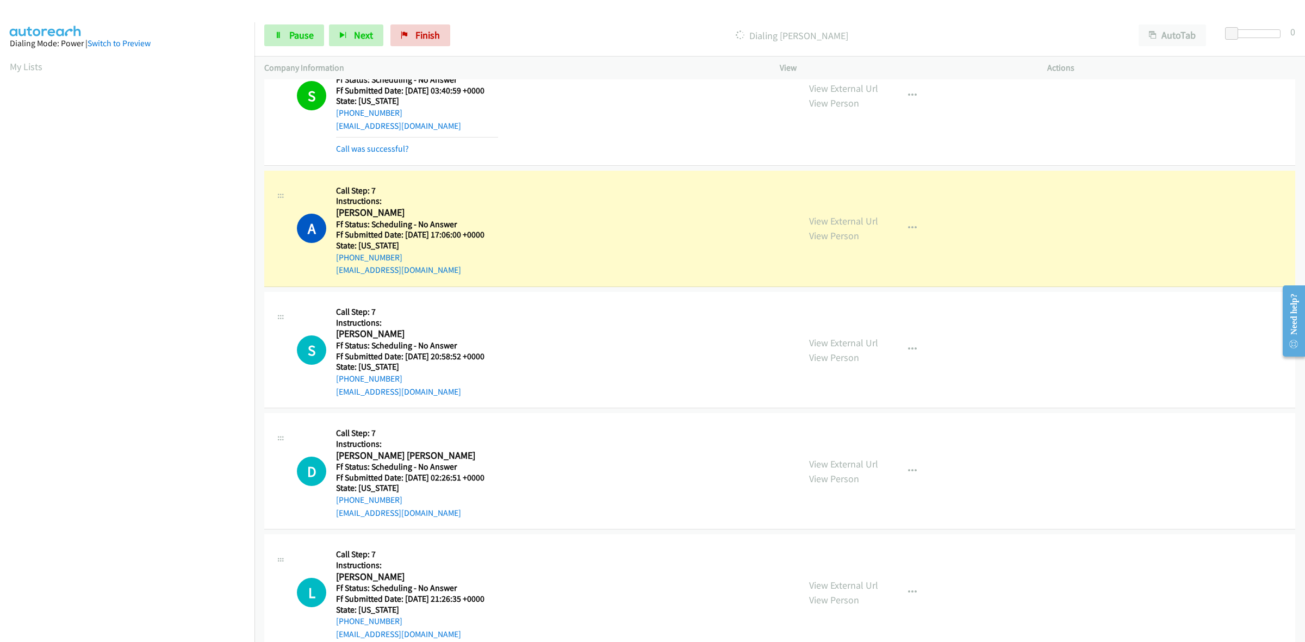
scroll to position [544, 0]
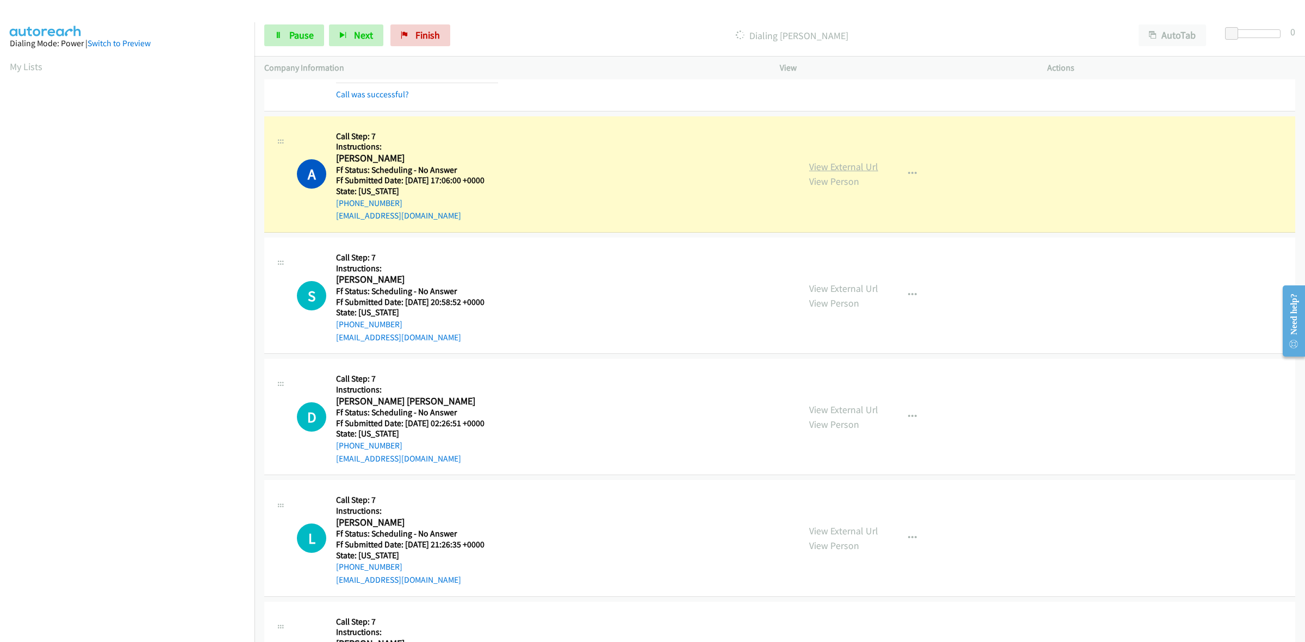
click at [824, 160] on link "View External Url" at bounding box center [843, 166] width 69 height 13
click at [862, 286] on link "View External Url" at bounding box center [843, 288] width 69 height 13
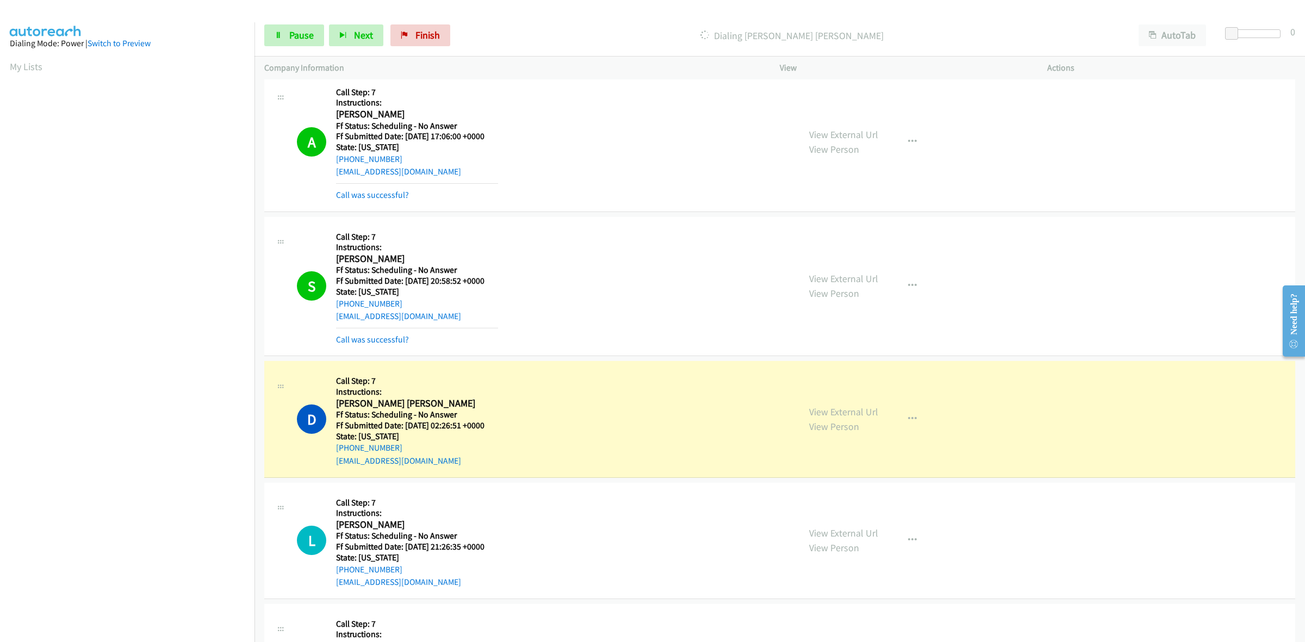
scroll to position [612, 0]
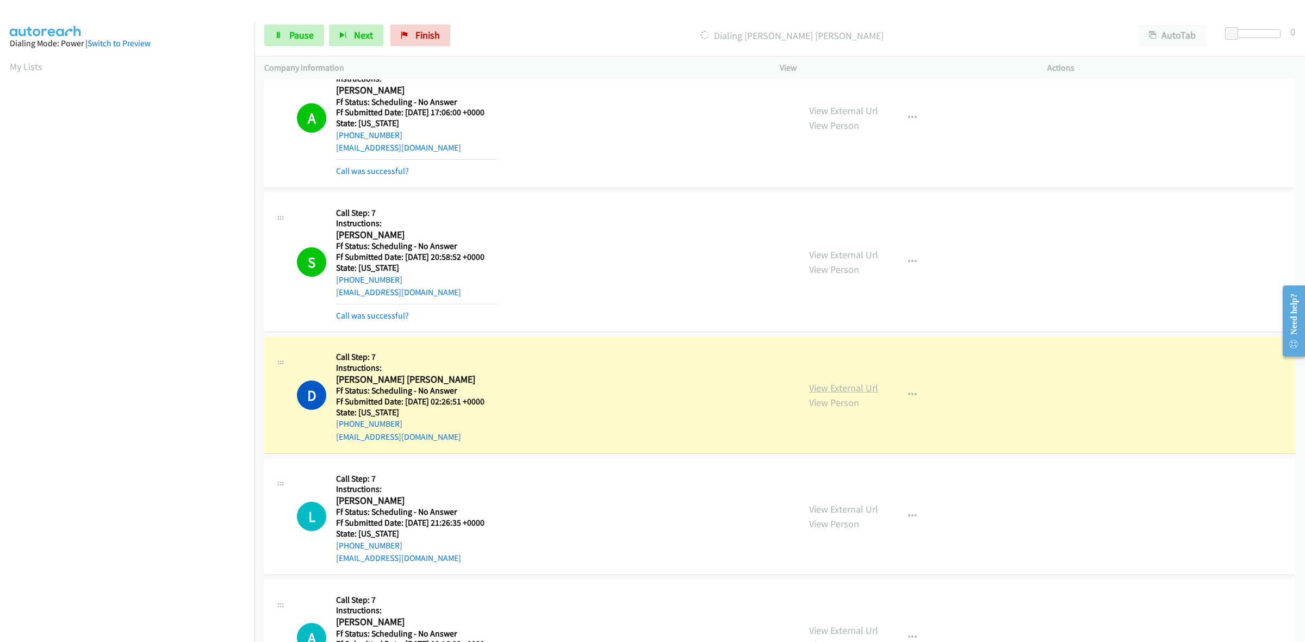
click at [817, 391] on link "View External Url" at bounding box center [843, 388] width 69 height 13
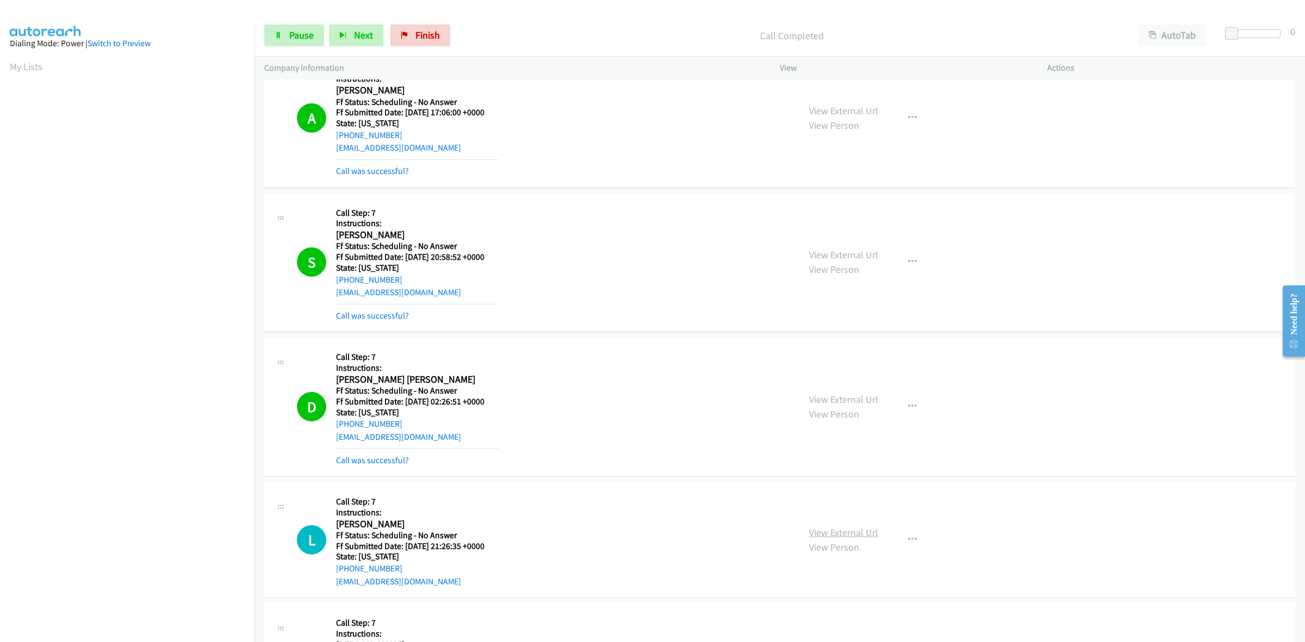
click at [843, 539] on link "View External Url" at bounding box center [843, 532] width 69 height 13
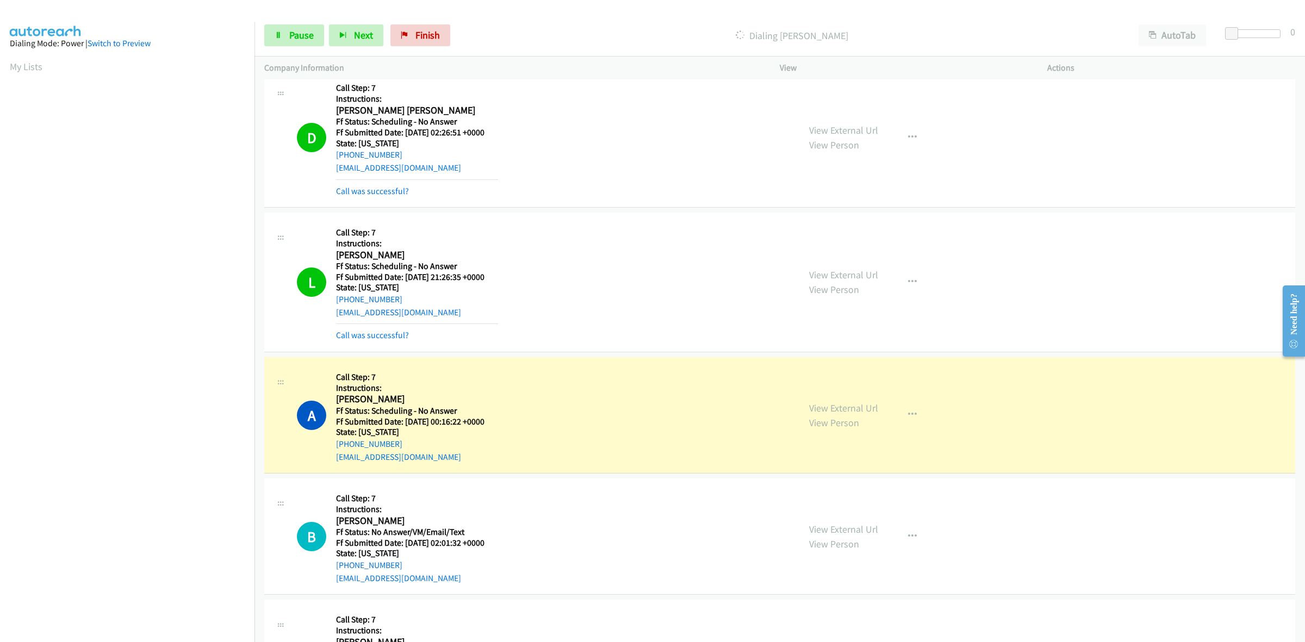
scroll to position [884, 0]
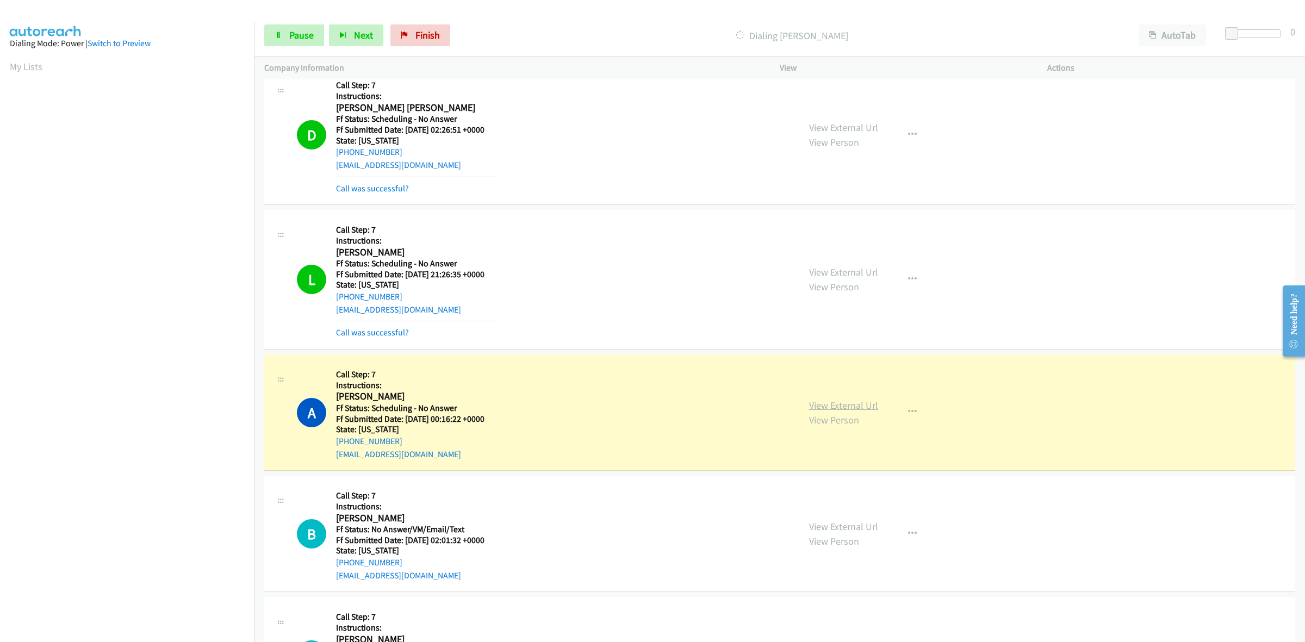
click at [837, 407] on link "View External Url" at bounding box center [843, 405] width 69 height 13
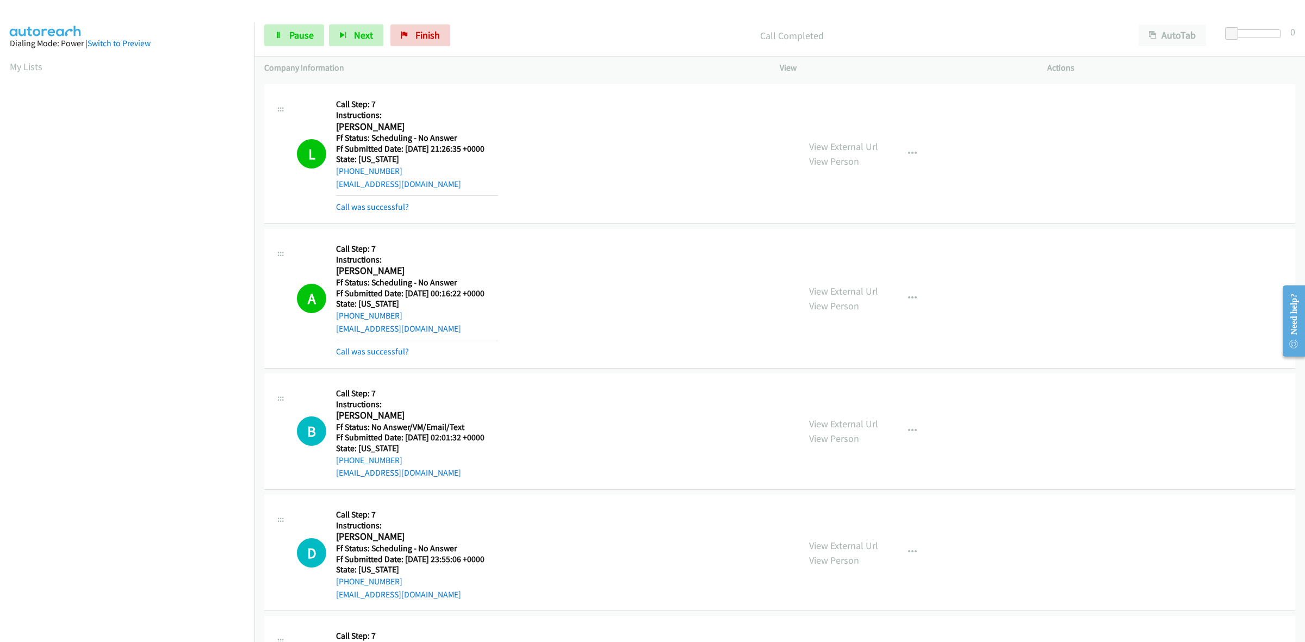
scroll to position [1020, 0]
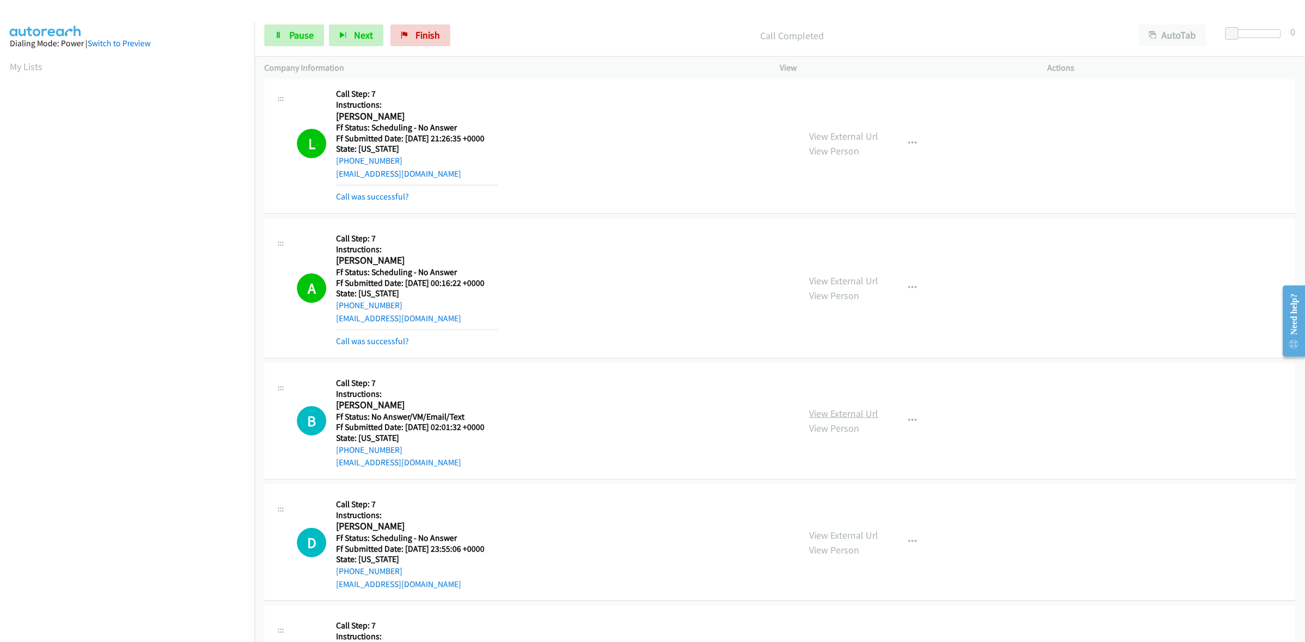
click at [862, 417] on link "View External Url" at bounding box center [843, 413] width 69 height 13
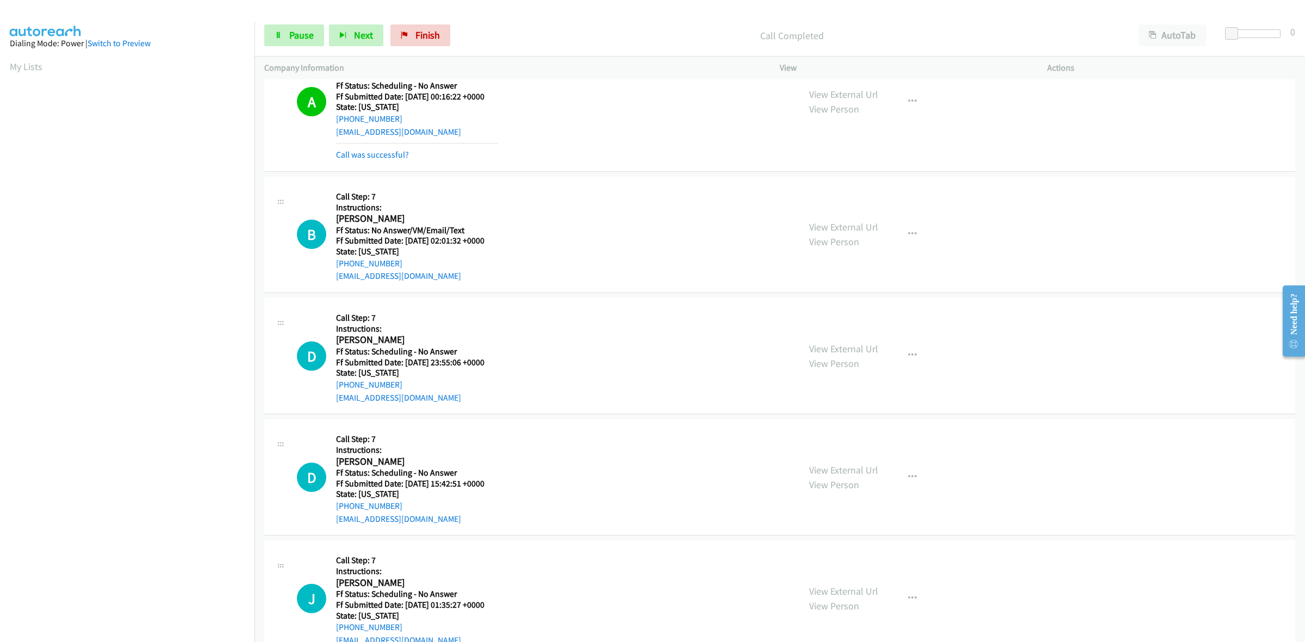
scroll to position [1291, 0]
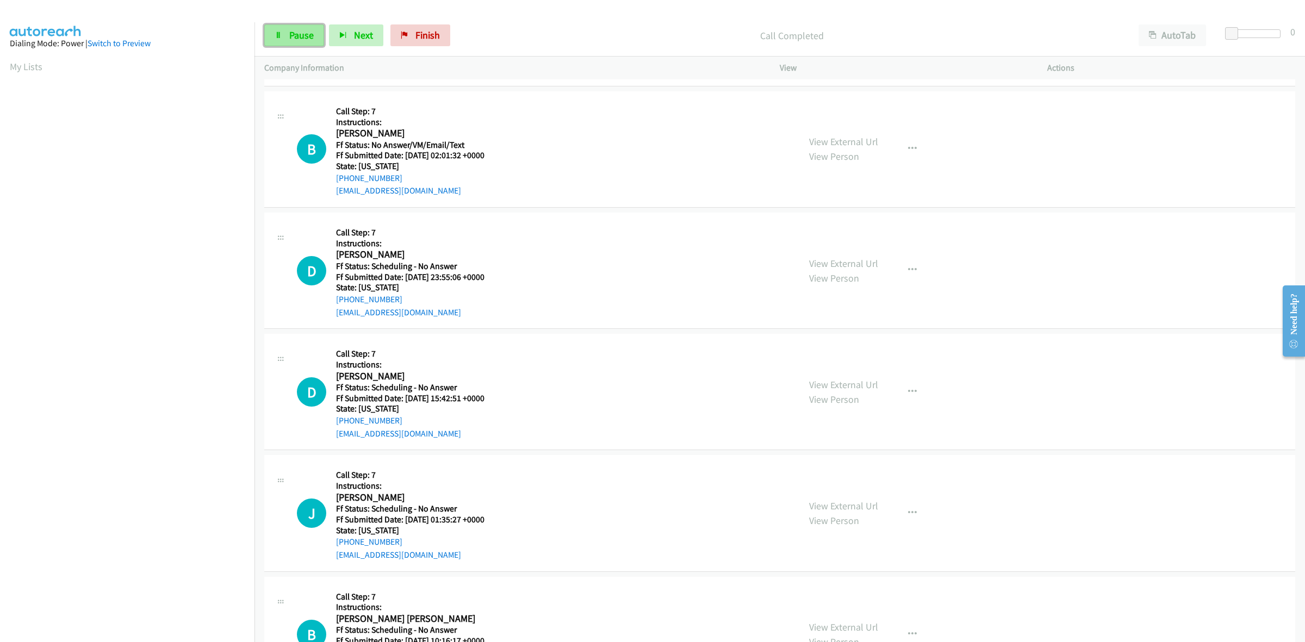
click at [302, 30] on span "Pause" at bounding box center [301, 35] width 24 height 13
click at [303, 36] on span "Start Calls" at bounding box center [310, 35] width 42 height 13
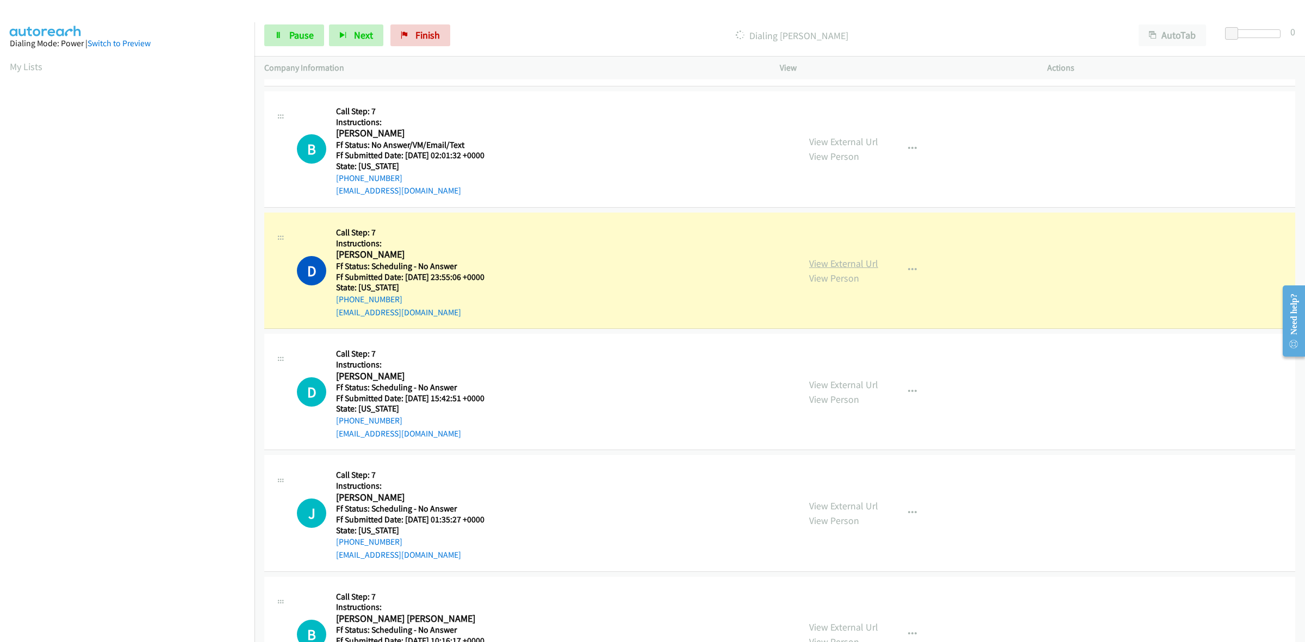
click at [852, 262] on link "View External Url" at bounding box center [843, 263] width 69 height 13
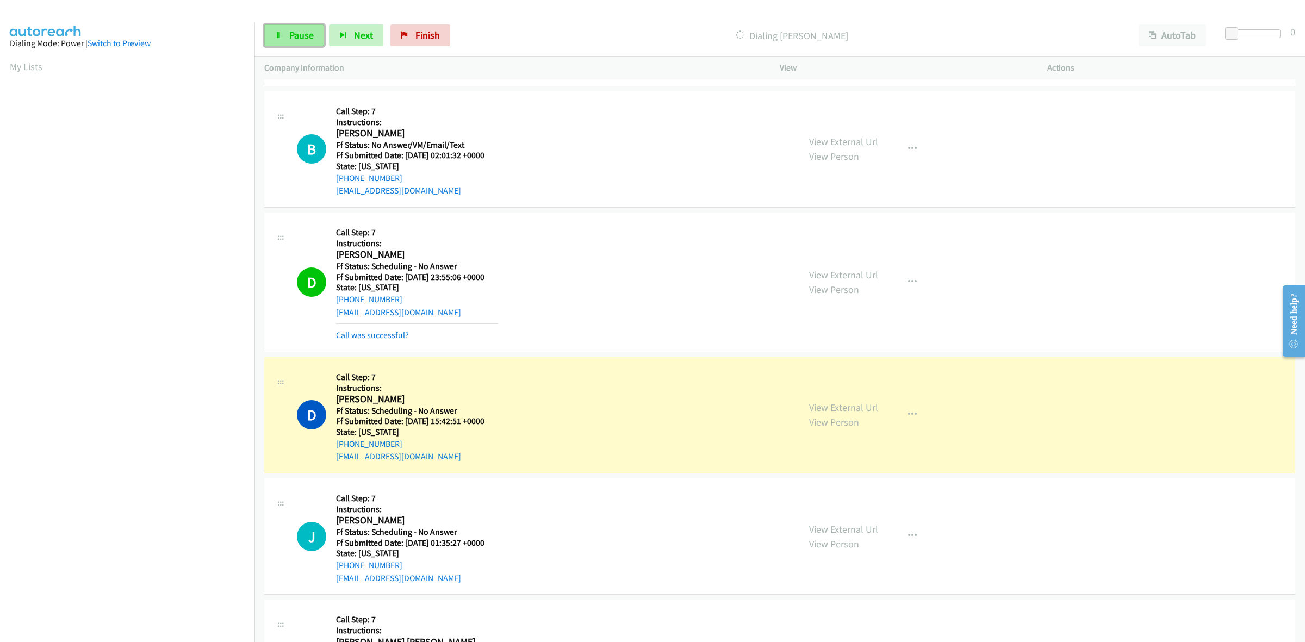
click at [303, 32] on span "Pause" at bounding box center [301, 35] width 24 height 13
click at [855, 411] on link "View External Url" at bounding box center [843, 407] width 69 height 13
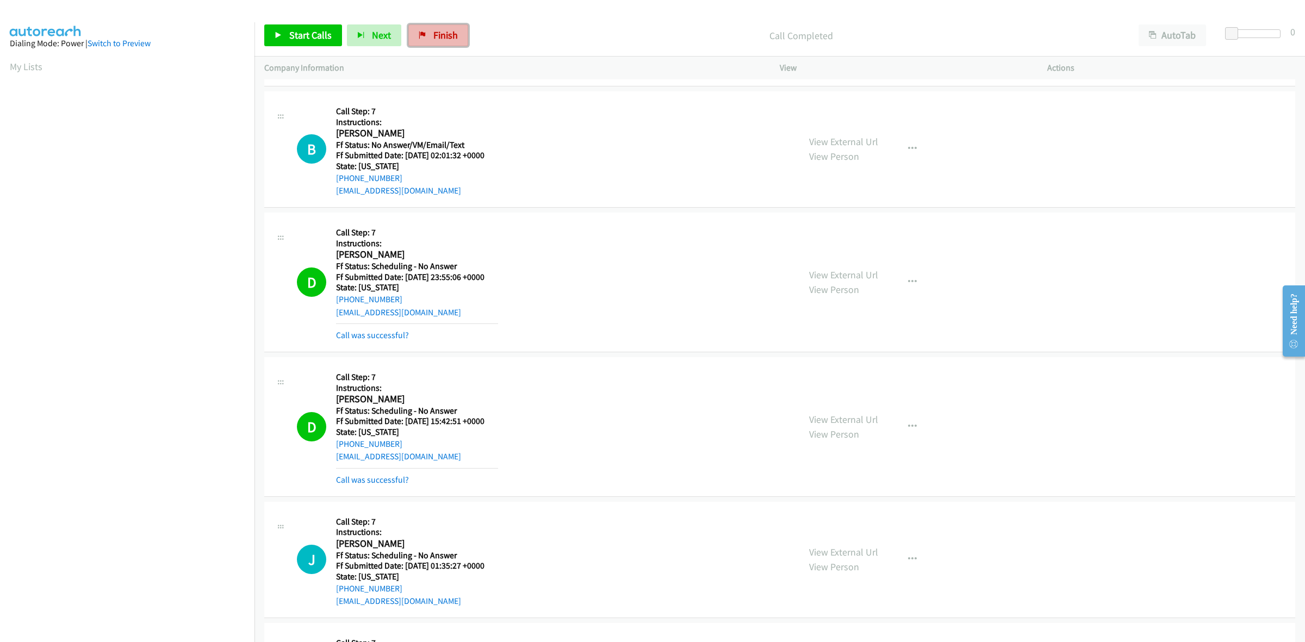
click at [433, 36] on span "Finish" at bounding box center [445, 35] width 24 height 13
